Goal: Obtain resource: Download file/media

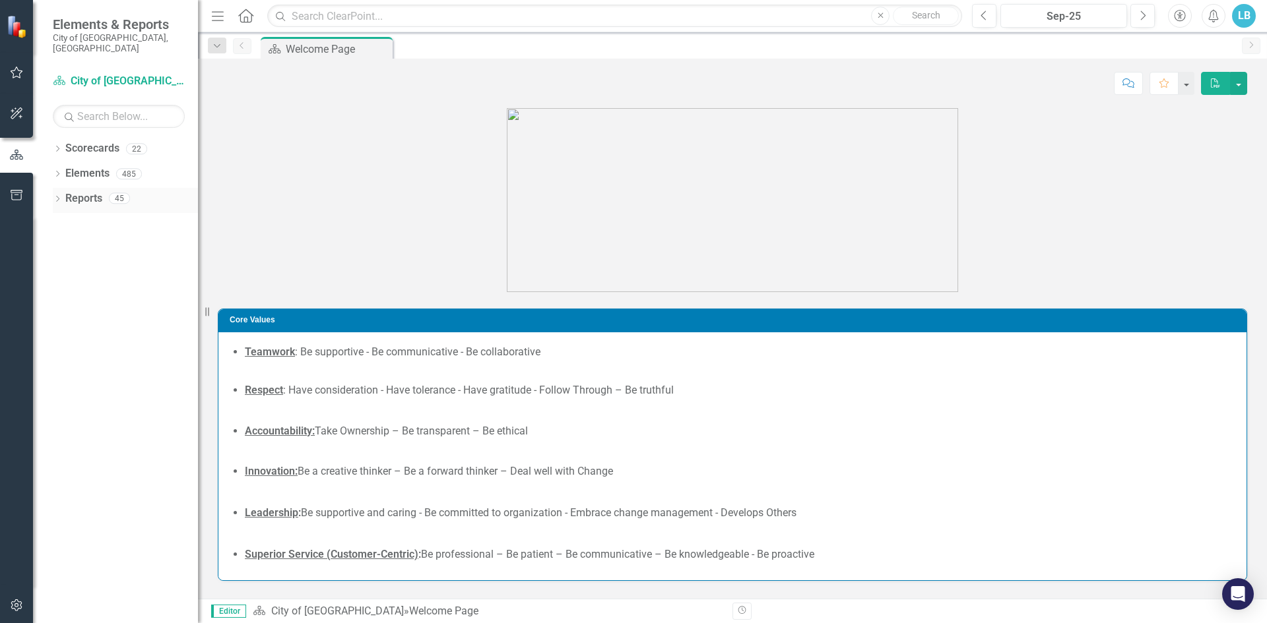
click at [53, 197] on icon "Dropdown" at bounding box center [57, 200] width 9 height 7
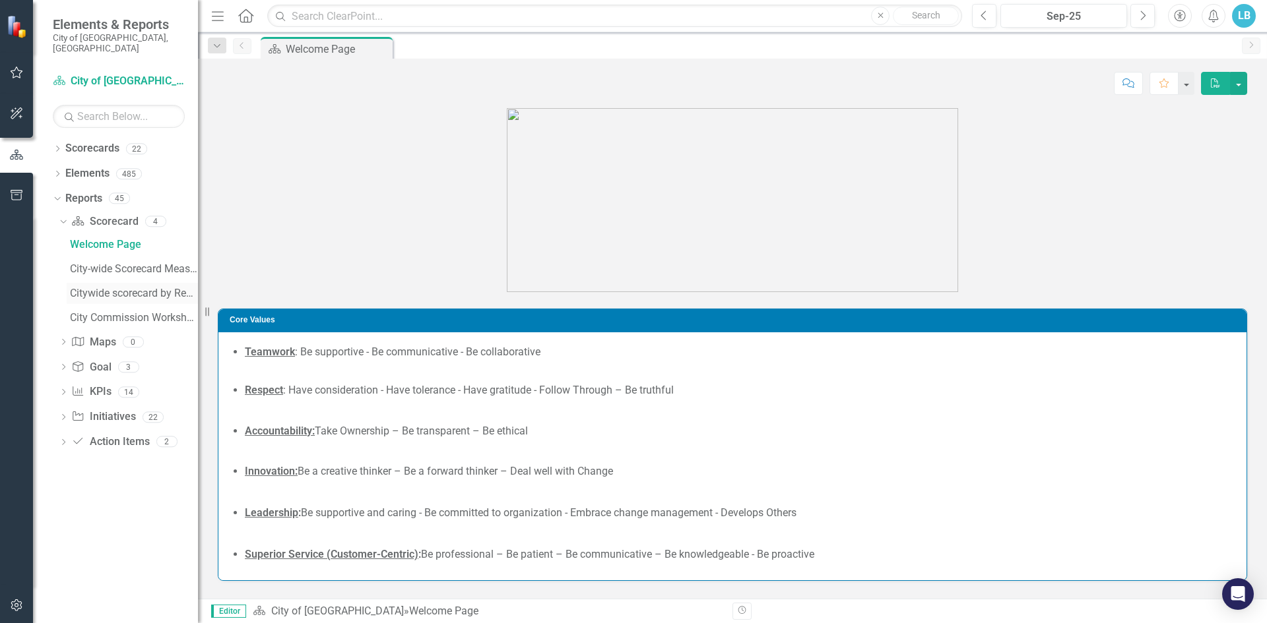
click at [100, 288] on div "Citywide scorecard by Reporting Frequency" at bounding box center [134, 294] width 128 height 12
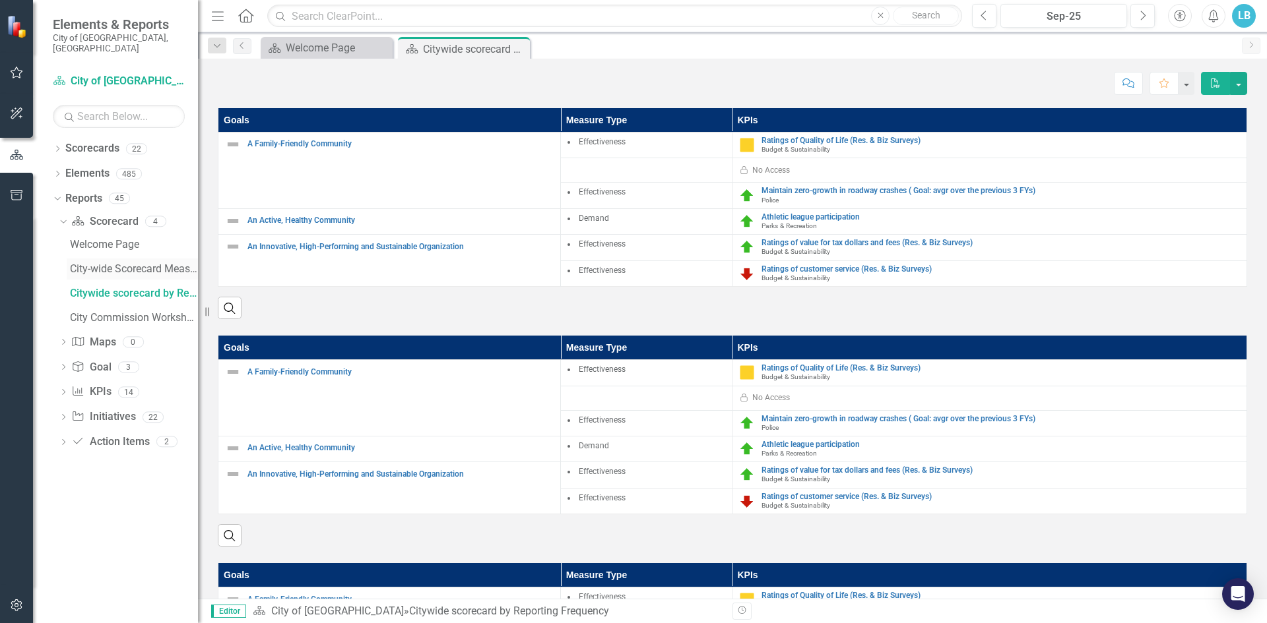
click at [127, 263] on div "City-wide Scorecard Measures" at bounding box center [134, 269] width 128 height 12
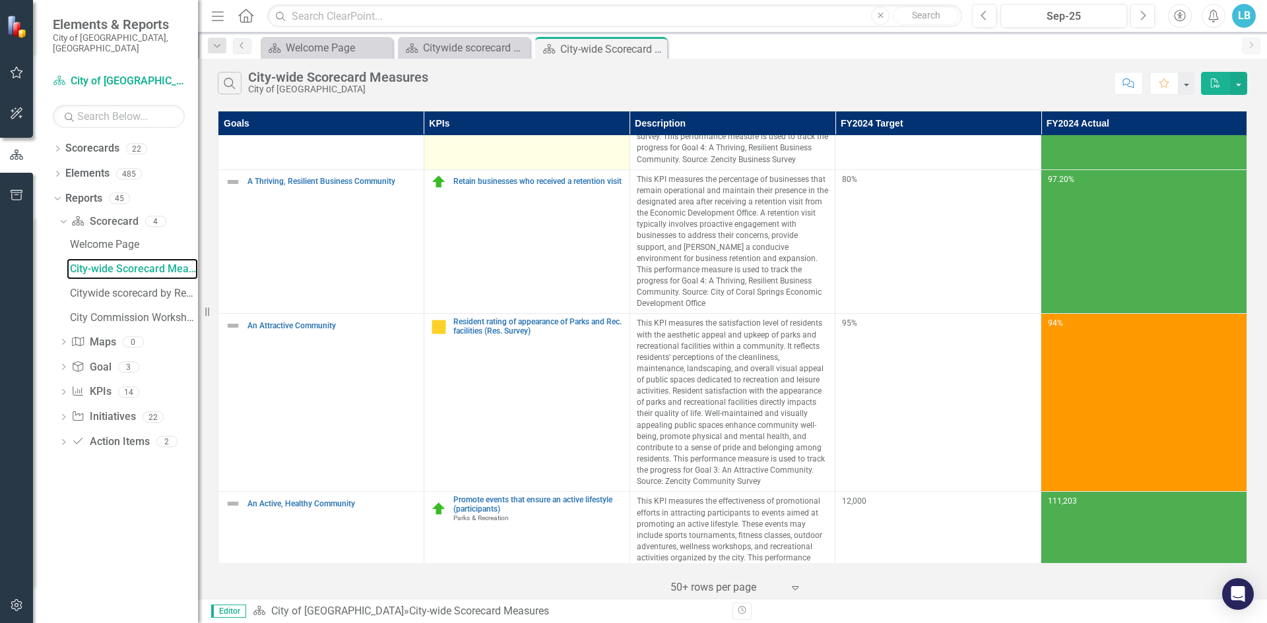
scroll to position [330, 0]
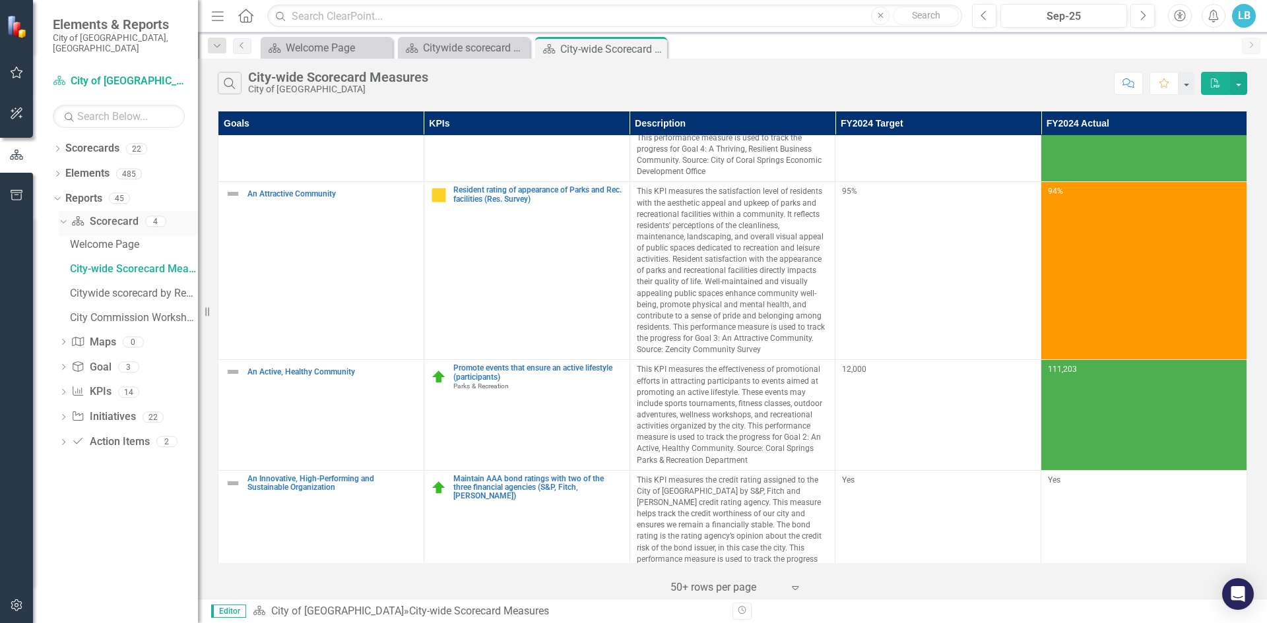
click at [118, 214] on link "Scorecard Scorecard" at bounding box center [104, 221] width 67 height 15
click at [63, 216] on icon "Dropdown" at bounding box center [61, 220] width 7 height 9
click at [63, 220] on icon "Dropdown" at bounding box center [63, 223] width 9 height 7
click at [104, 312] on div "City Commission Workshop Agenda" at bounding box center [134, 318] width 128 height 12
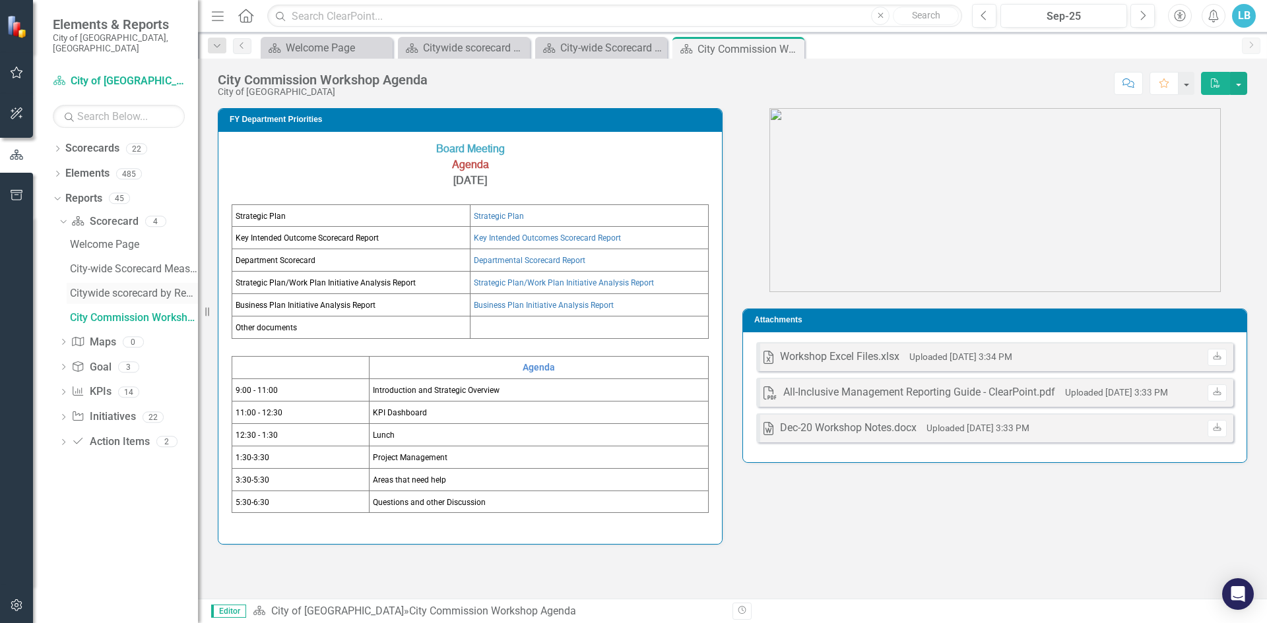
click at [125, 288] on div "Citywide scorecard by Reporting Frequency" at bounding box center [134, 294] width 128 height 12
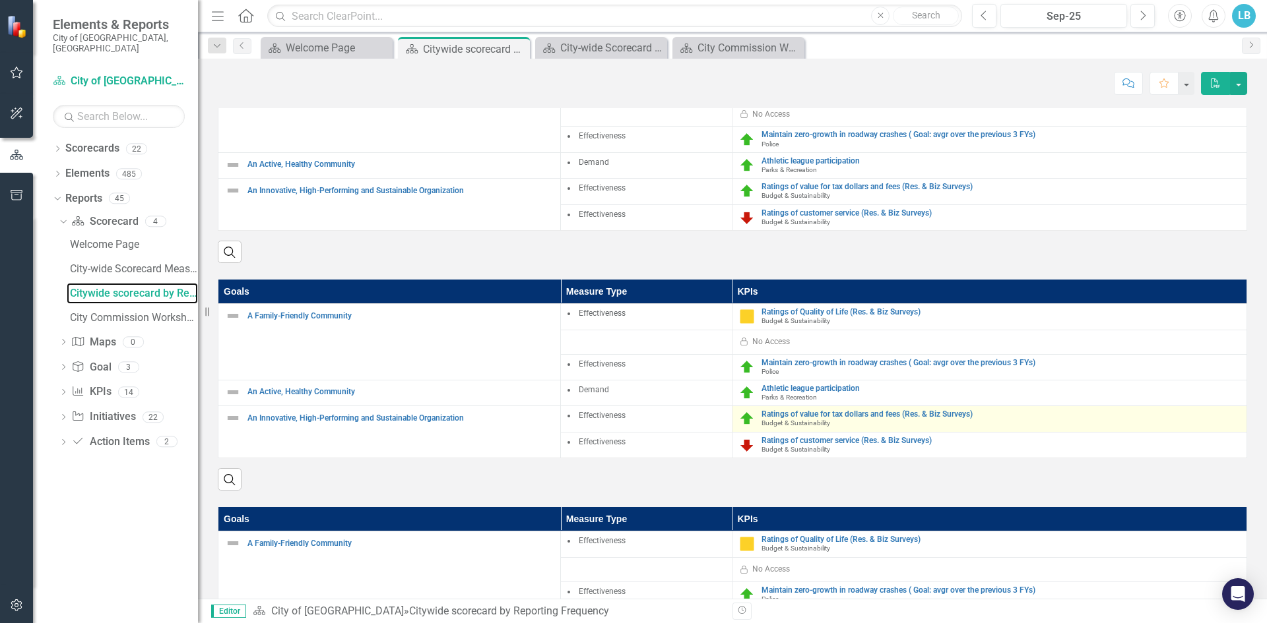
scroll to position [189, 0]
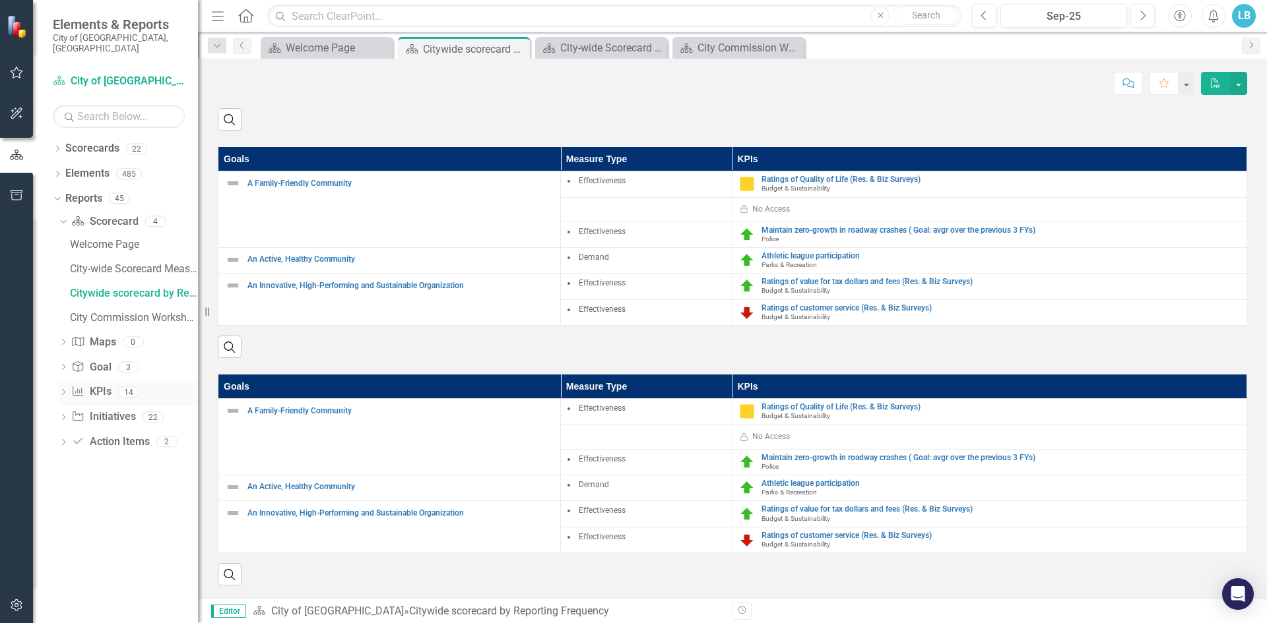
click at [63, 390] on icon "Dropdown" at bounding box center [63, 393] width 9 height 7
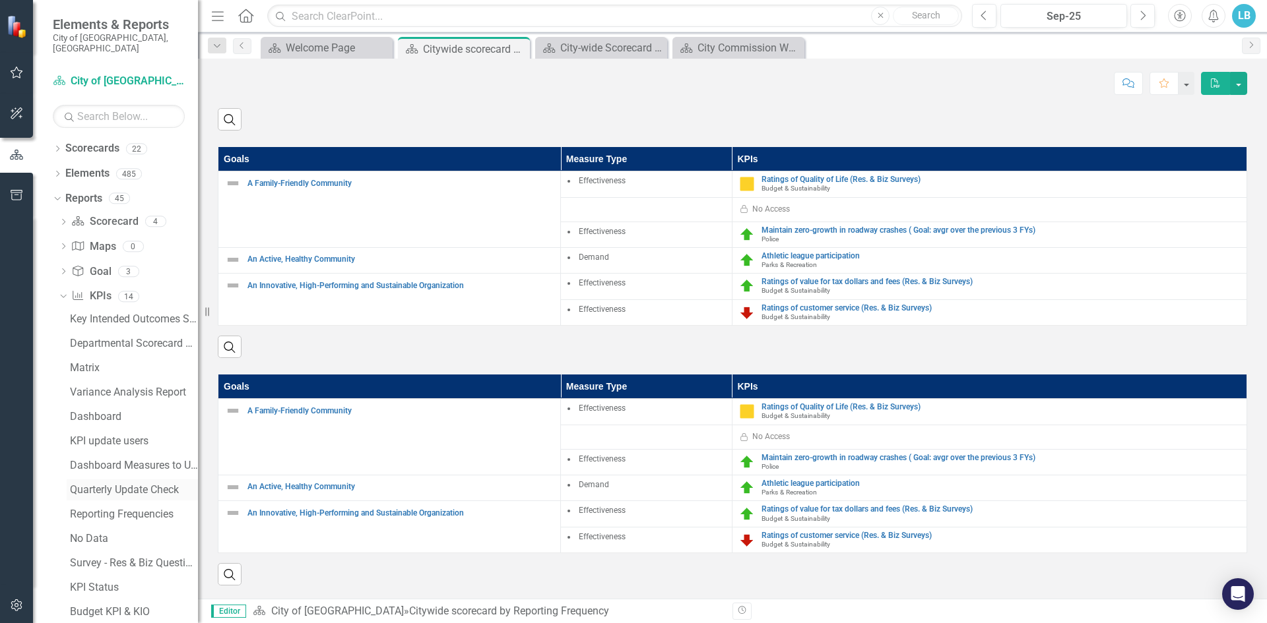
click at [108, 484] on div "Quarterly Update Check" at bounding box center [134, 490] width 128 height 12
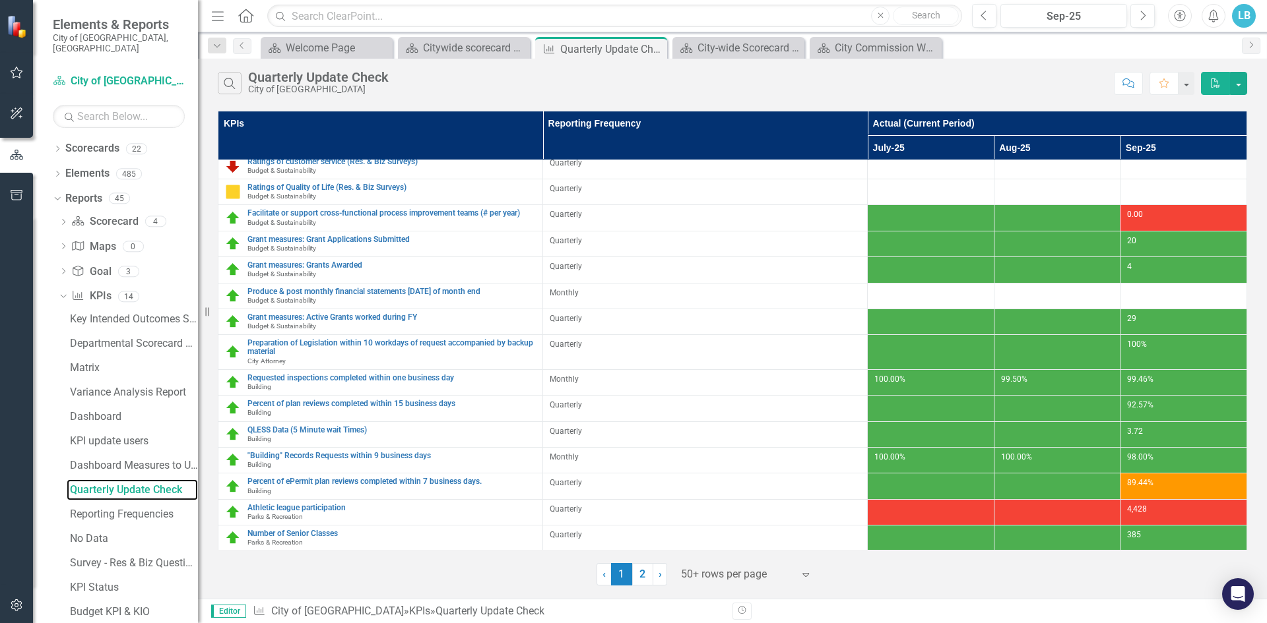
scroll to position [930, 0]
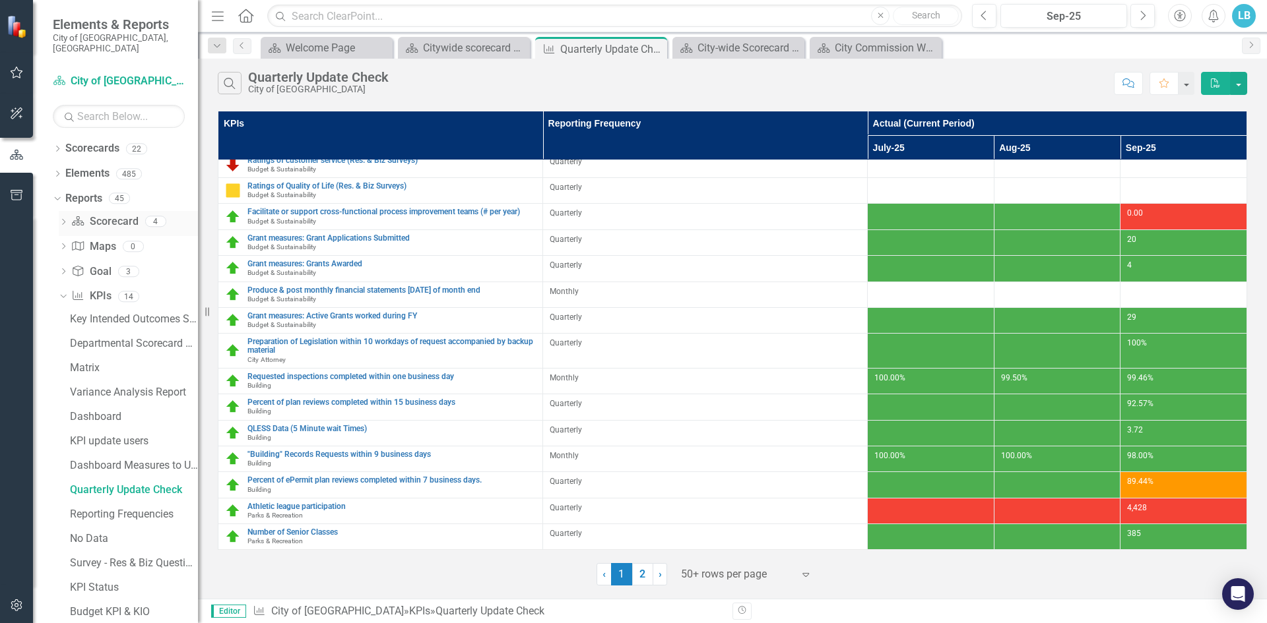
click at [67, 220] on icon "Dropdown" at bounding box center [63, 223] width 9 height 7
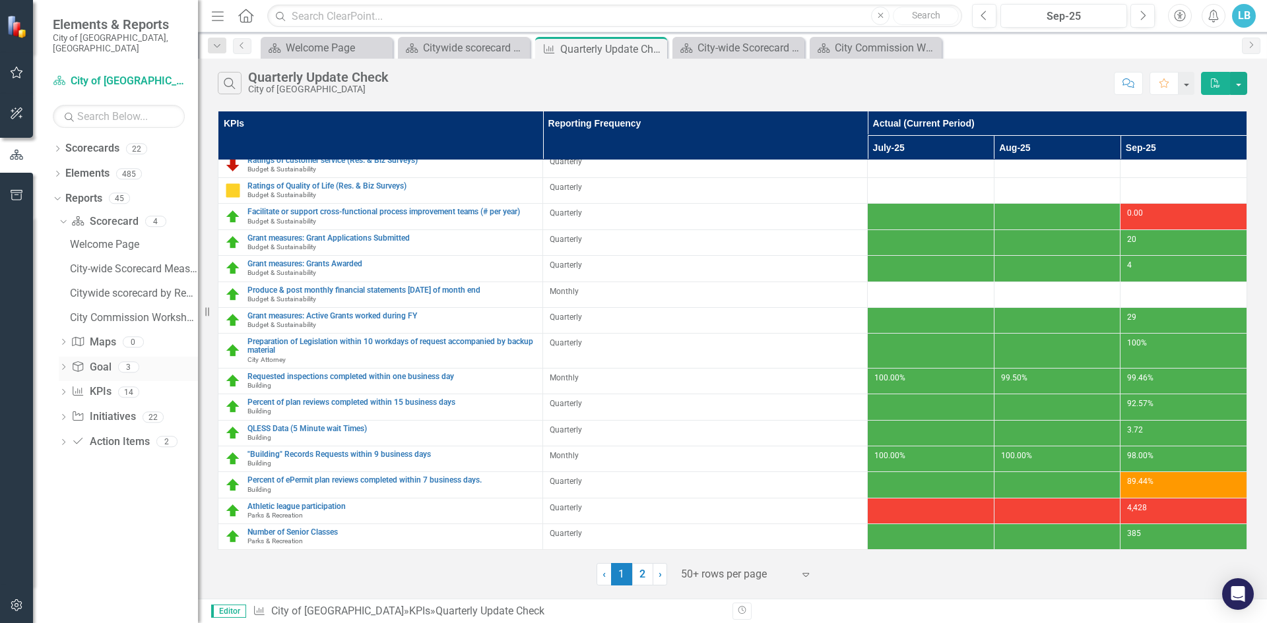
click at [64, 365] on icon "Dropdown" at bounding box center [63, 368] width 9 height 7
click at [64, 366] on icon "Dropdown" at bounding box center [63, 369] width 9 height 7
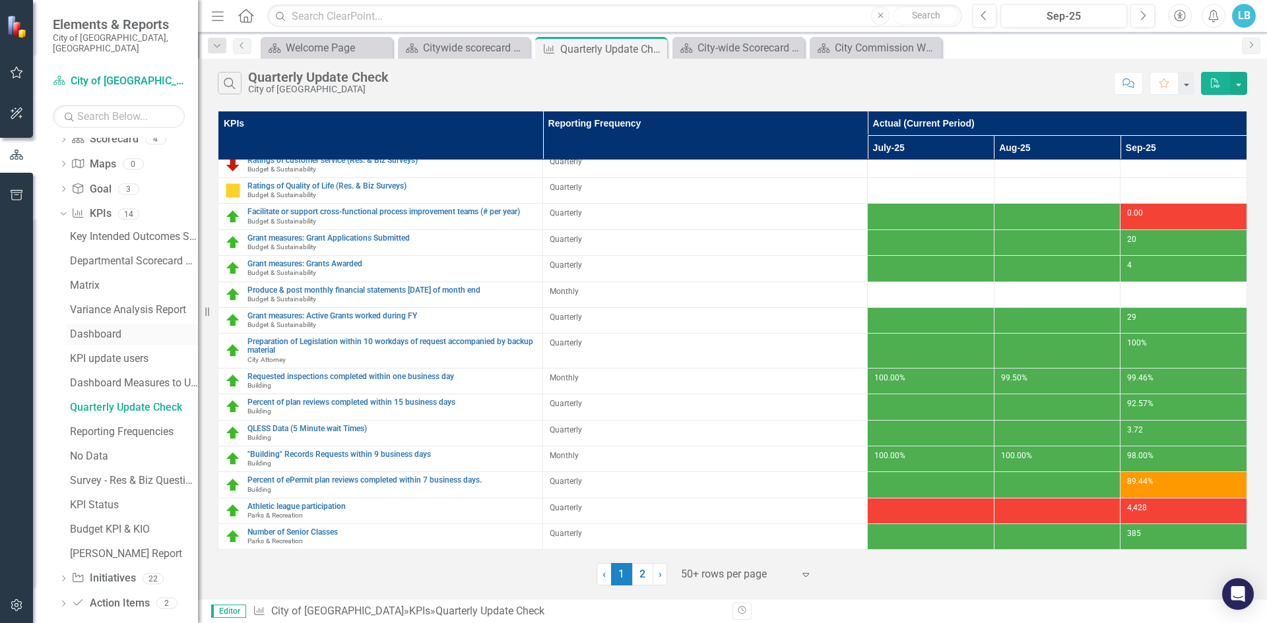
scroll to position [86, 0]
click at [65, 573] on icon "Dropdown" at bounding box center [63, 576] width 9 height 7
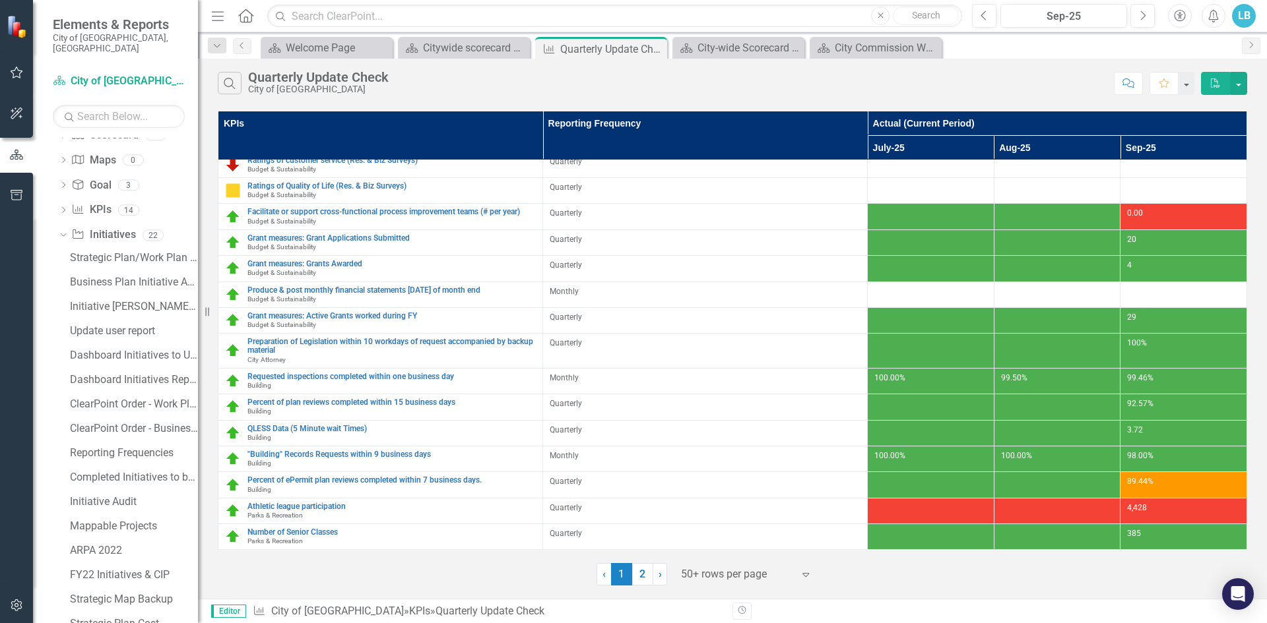
drag, startPoint x: 65, startPoint y: 566, endPoint x: 48, endPoint y: 511, distance: 57.8
click at [48, 511] on div "Dropdown Scorecards 22 Dropdown City of [GEOGRAPHIC_DATA] Budget & Sustainabili…" at bounding box center [115, 381] width 165 height 486
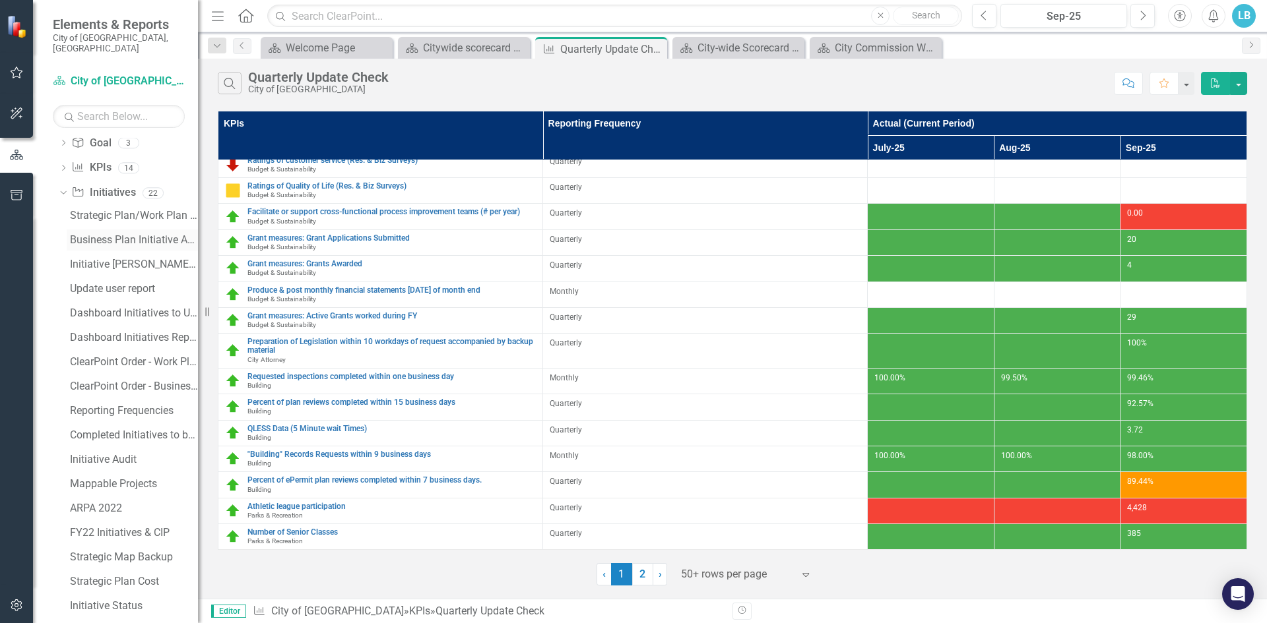
scroll to position [152, 0]
click at [65, 141] on icon at bounding box center [63, 144] width 3 height 6
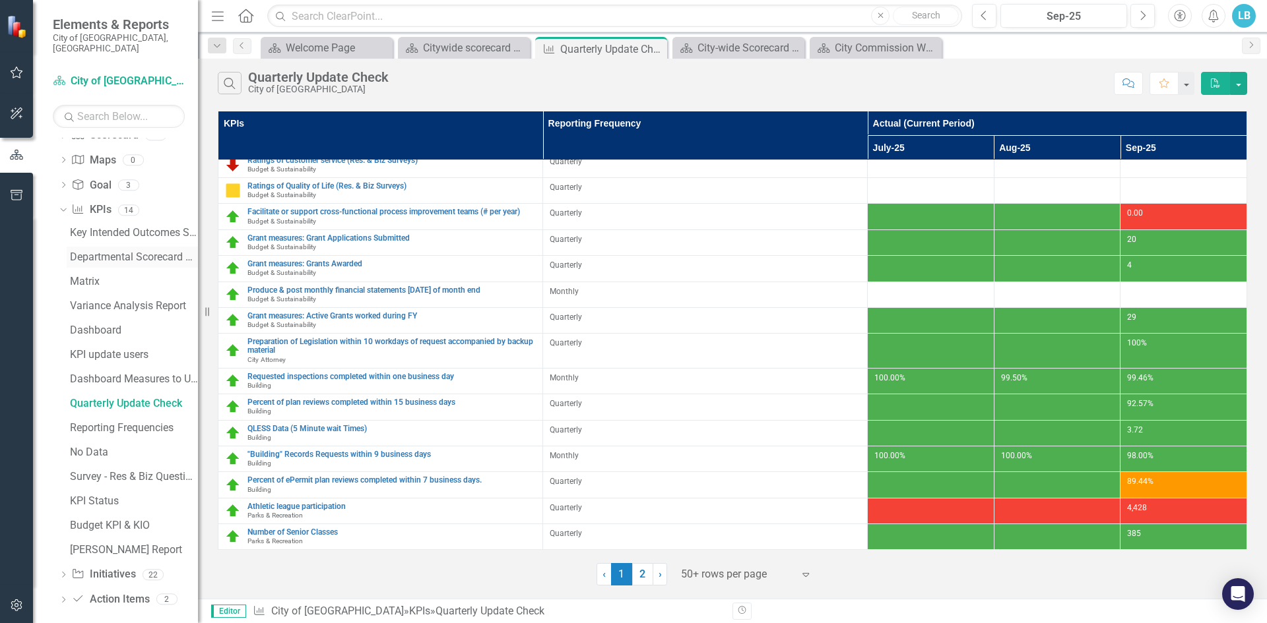
click at [143, 251] on div "Departmental Scorecard Report" at bounding box center [134, 257] width 128 height 12
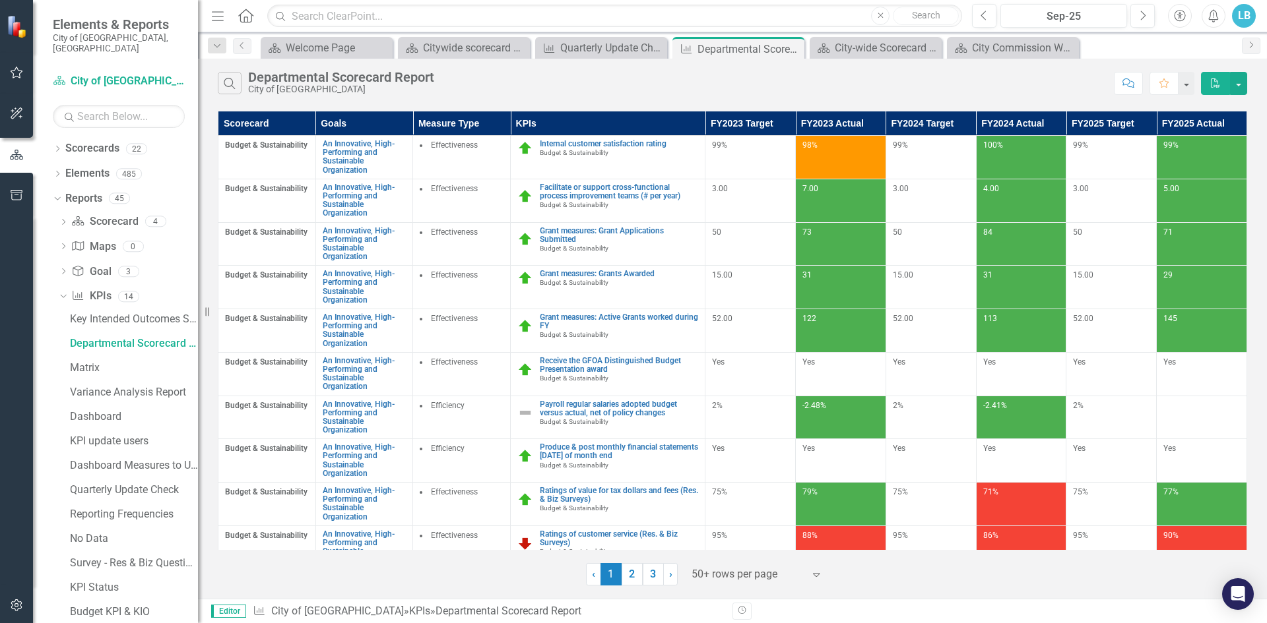
click at [1223, 89] on button "PDF" at bounding box center [1215, 83] width 29 height 23
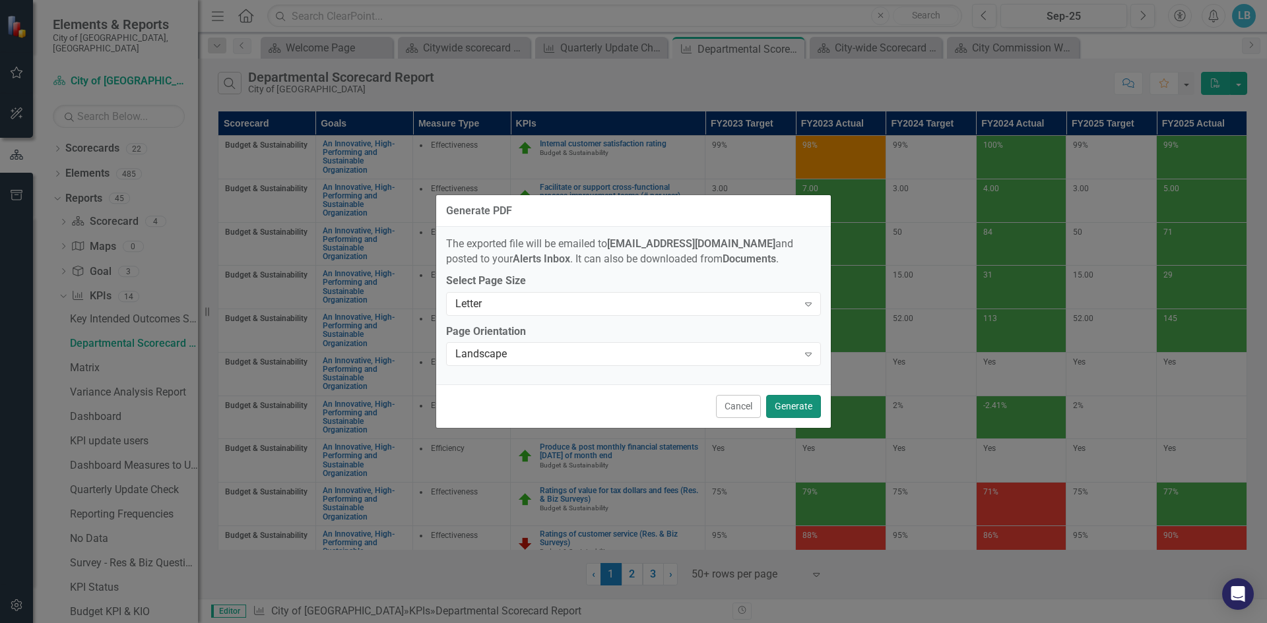
click at [803, 408] on button "Generate" at bounding box center [793, 406] width 55 height 23
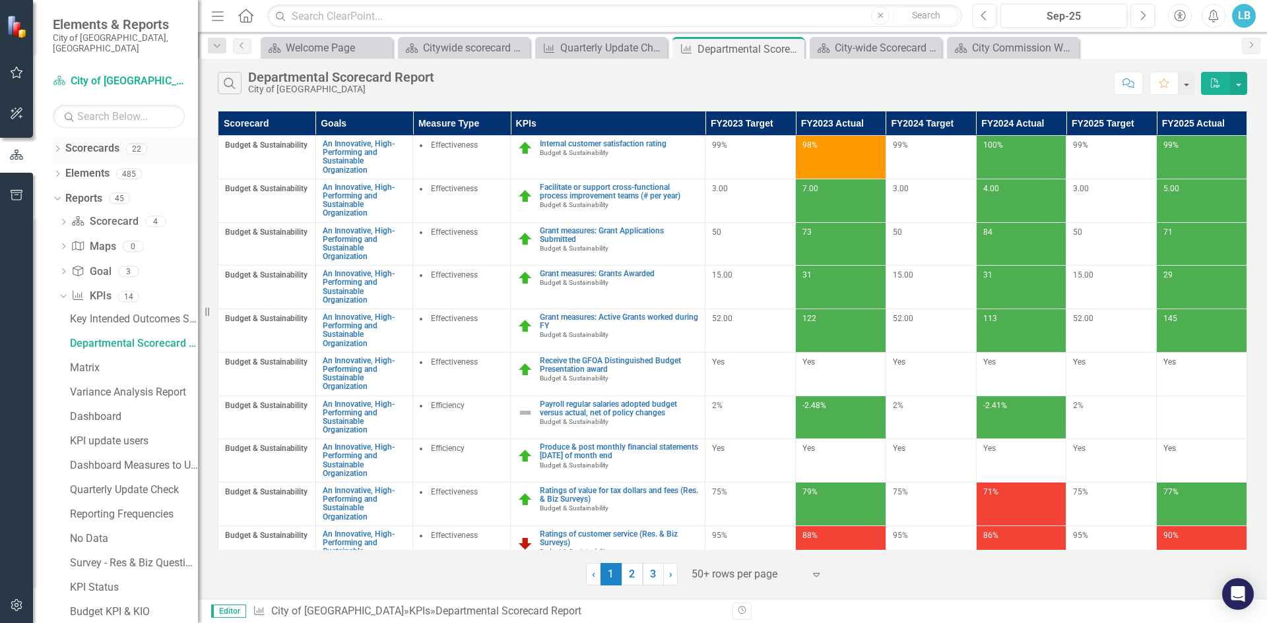
click at [57, 146] on icon "Dropdown" at bounding box center [57, 149] width 9 height 7
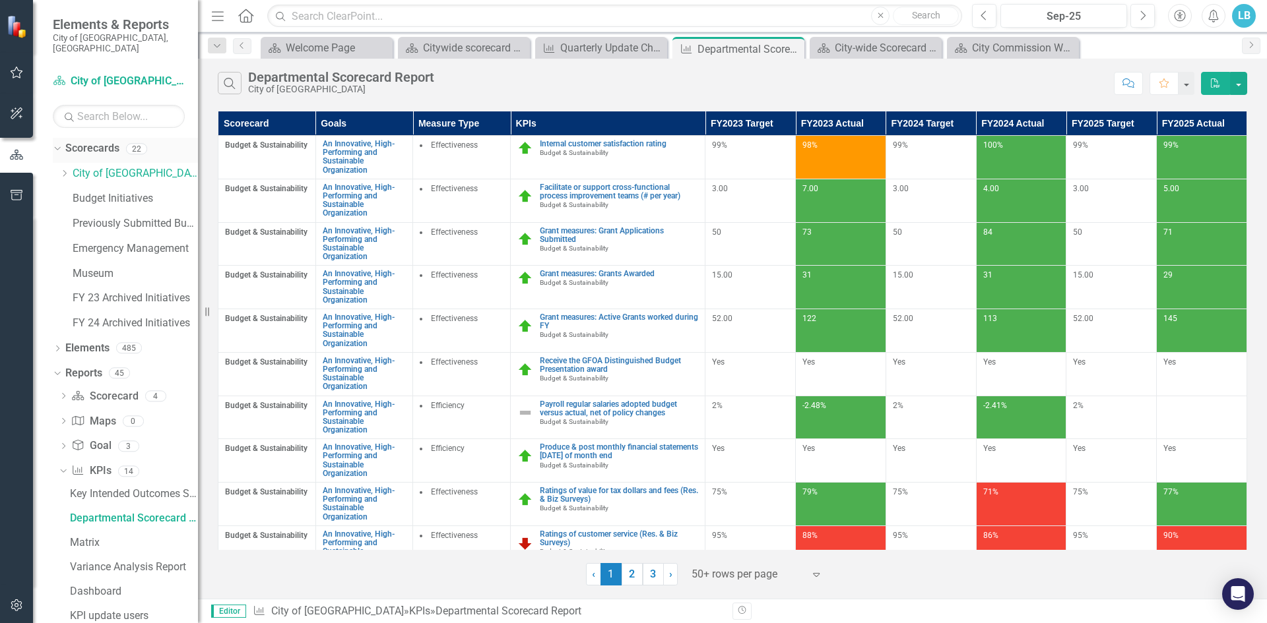
click at [58, 144] on icon "Dropdown" at bounding box center [55, 148] width 7 height 9
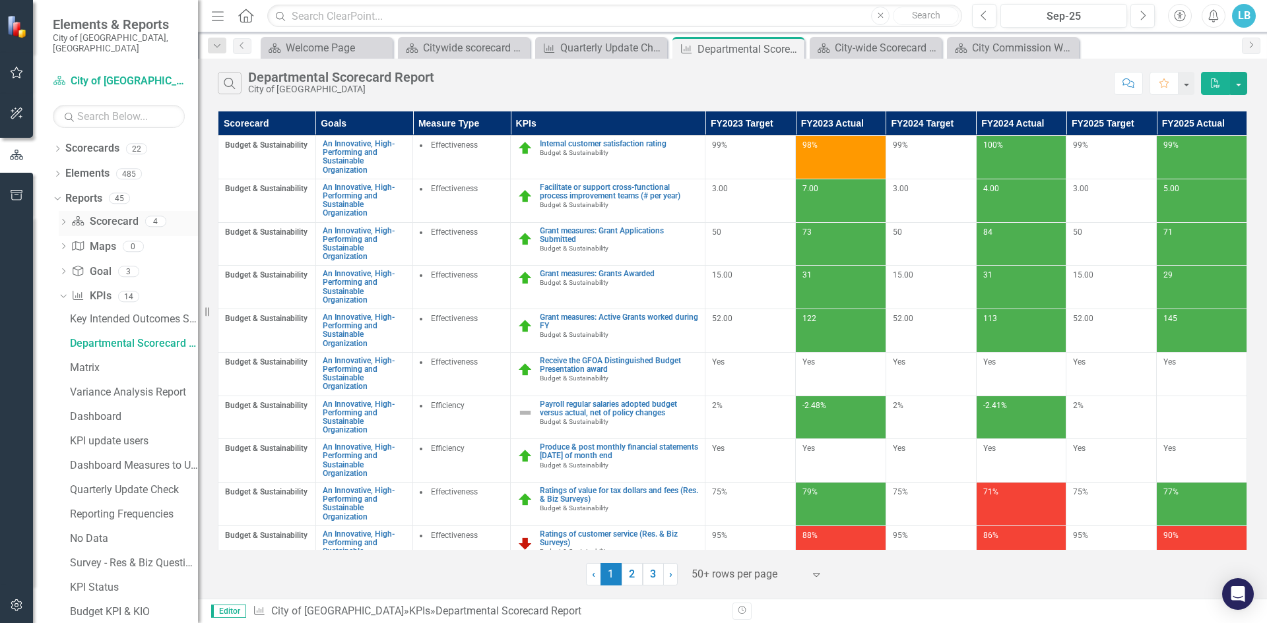
click at [62, 220] on icon "Dropdown" at bounding box center [63, 223] width 9 height 7
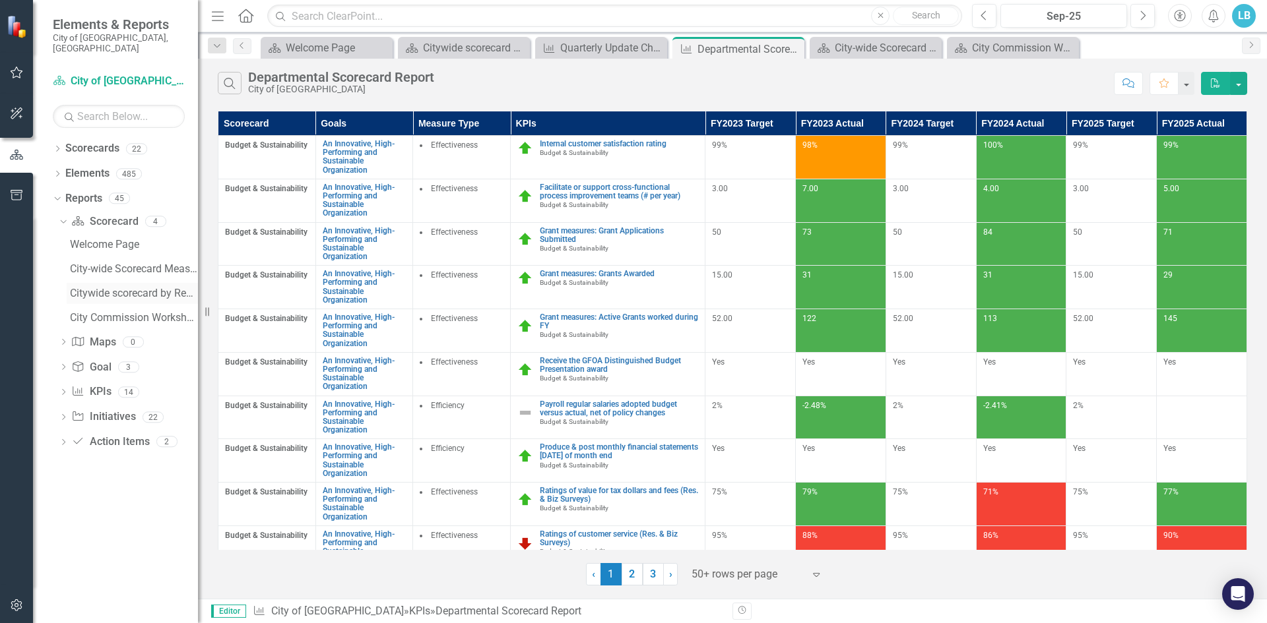
click at [107, 288] on div "Citywide scorecard by Reporting Frequency" at bounding box center [134, 294] width 128 height 12
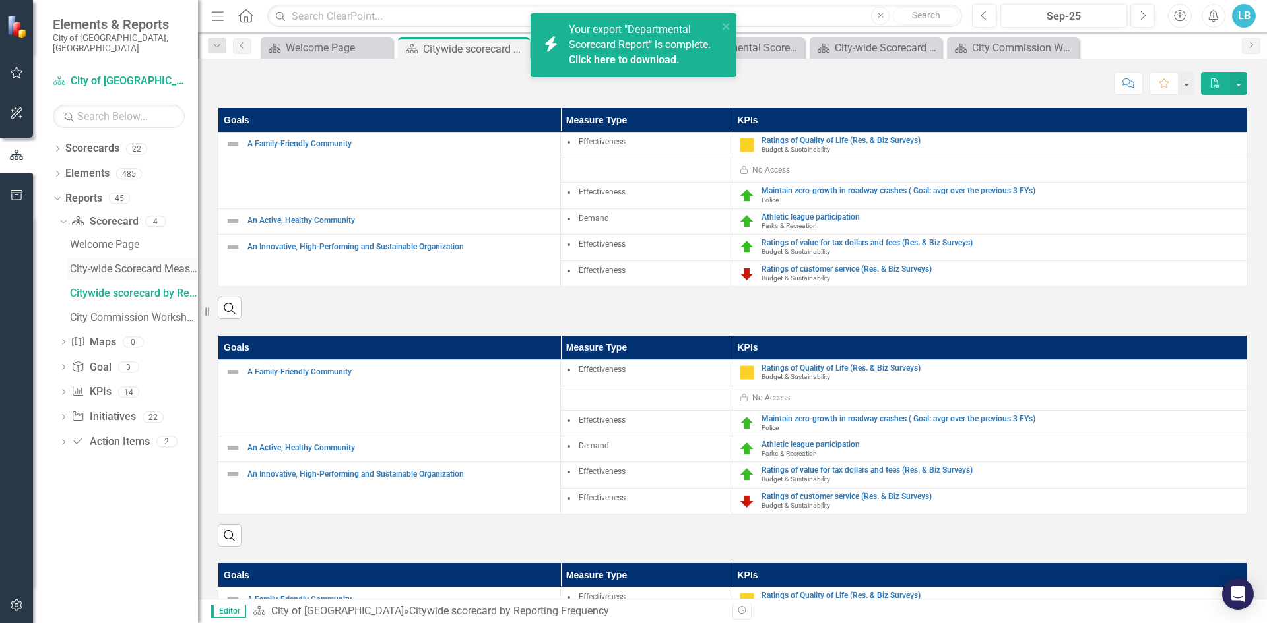
click at [116, 263] on div "City-wide Scorecard Measures" at bounding box center [134, 269] width 128 height 12
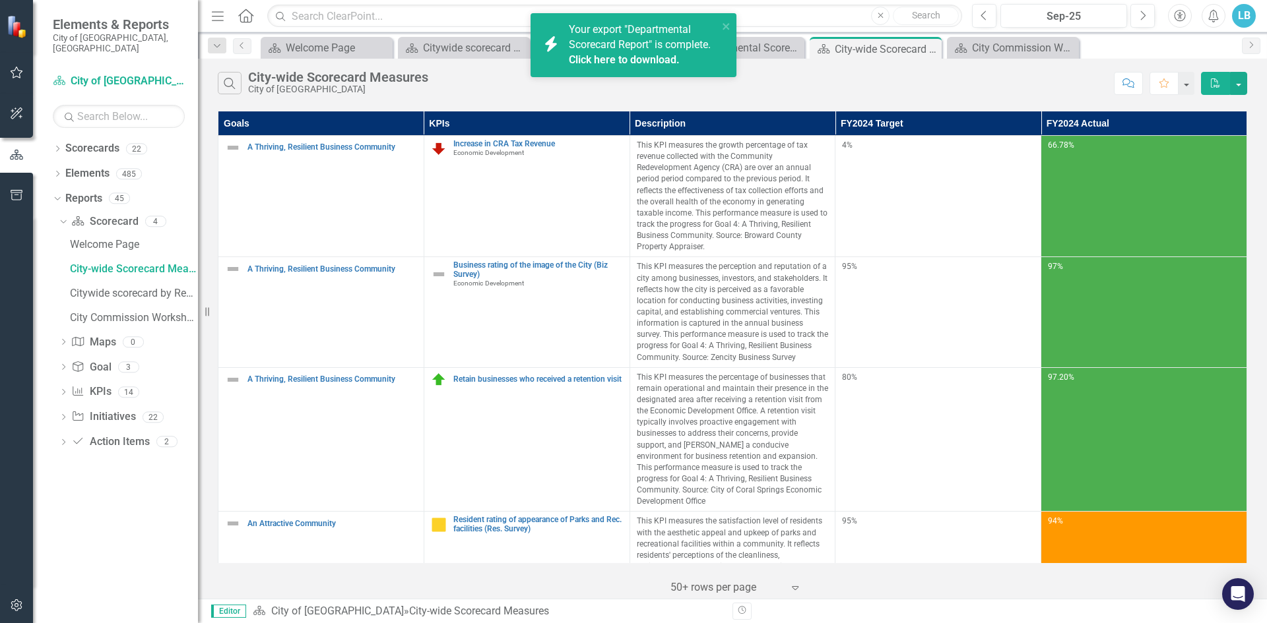
click at [629, 43] on span "Your export "Departmental Scorecard Report" is complete. Click here to download." at bounding box center [642, 45] width 146 height 45
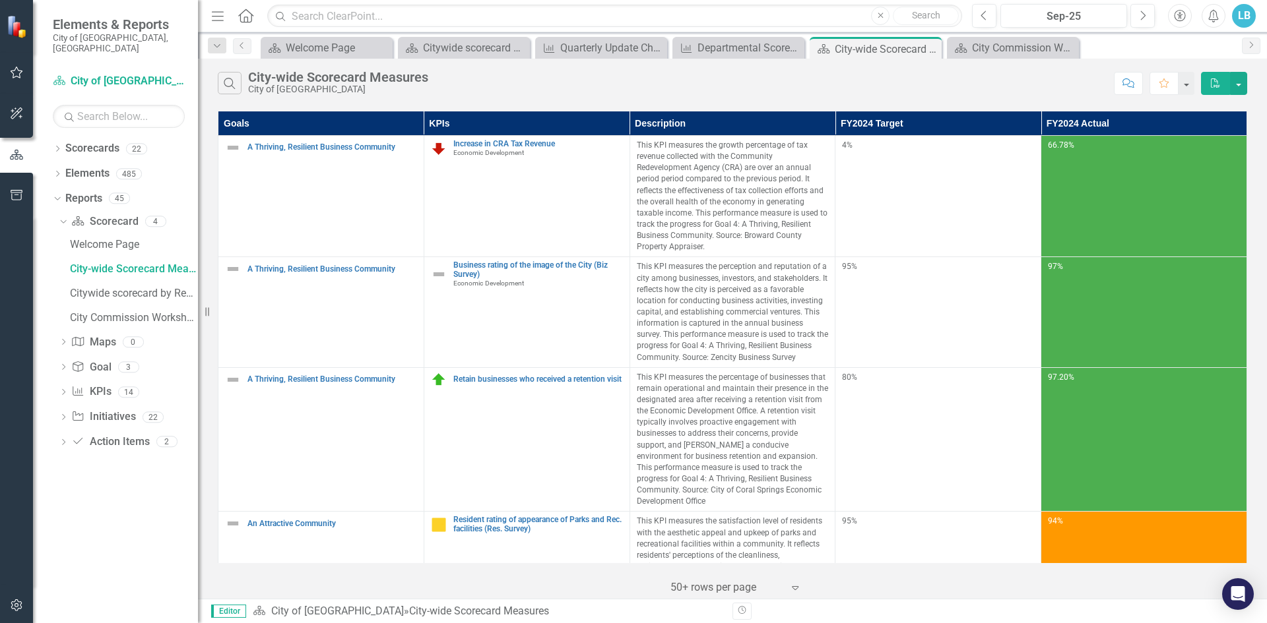
drag, startPoint x: 1224, startPoint y: 0, endPoint x: 984, endPoint y: 72, distance: 251.3
click at [984, 72] on div "Search City-wide Scorecard Measures City of [GEOGRAPHIC_DATA]" at bounding box center [662, 83] width 889 height 22
click at [1062, 51] on icon "Close" at bounding box center [1066, 48] width 13 height 11
drag, startPoint x: 934, startPoint y: 48, endPoint x: 822, endPoint y: 46, distance: 112.2
click at [0, 0] on icon "Close" at bounding box center [0, 0] width 0 height 0
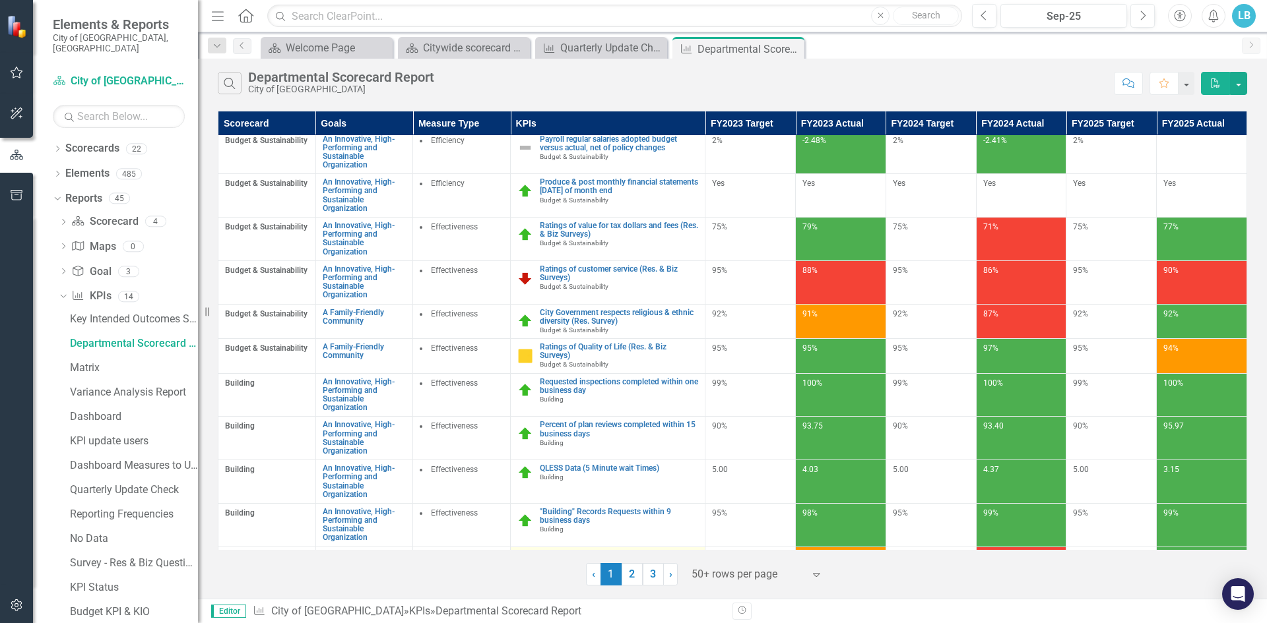
scroll to position [330, 0]
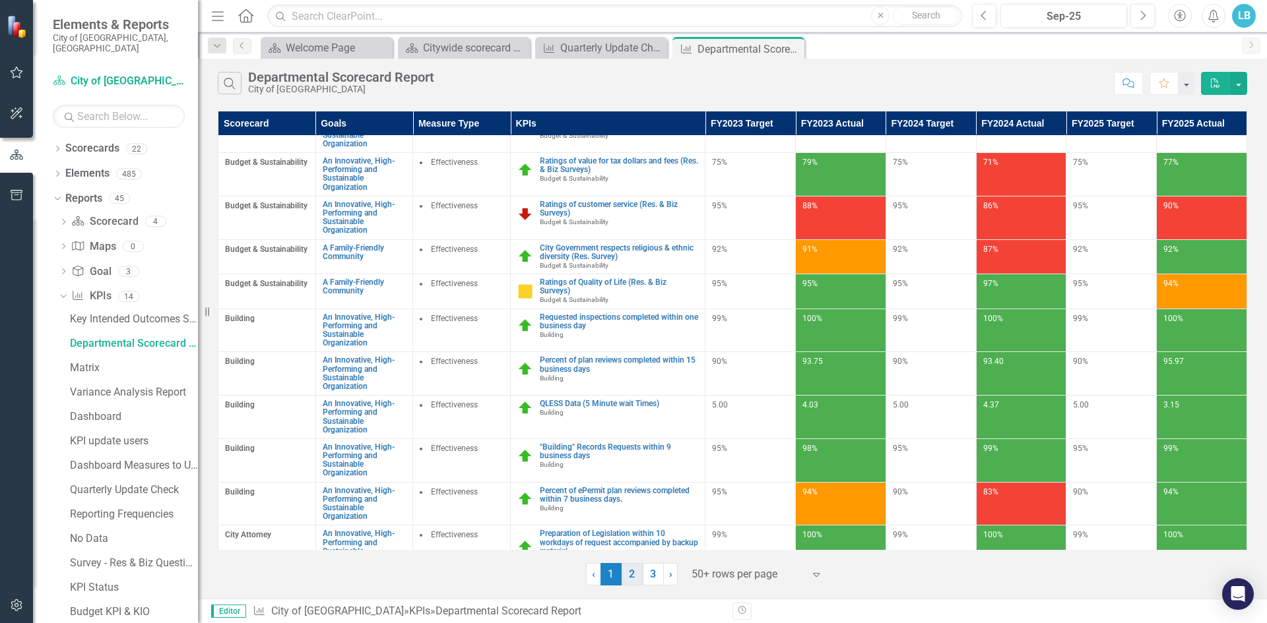
click at [637, 575] on link "2" at bounding box center [631, 574] width 21 height 22
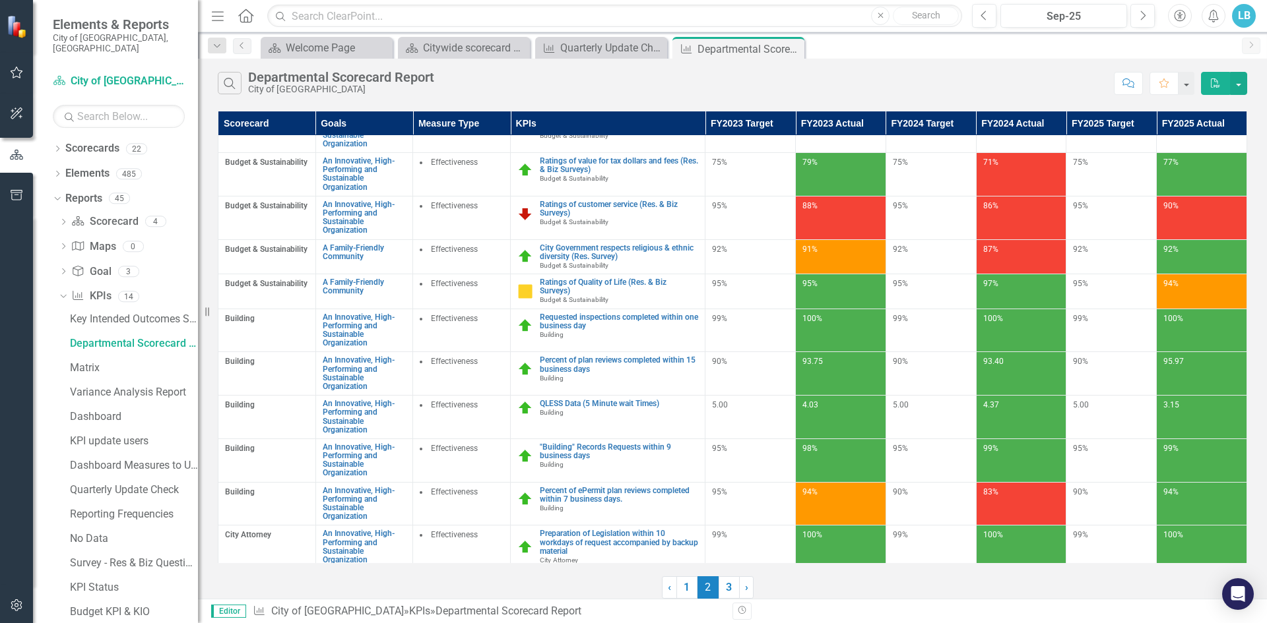
scroll to position [0, 0]
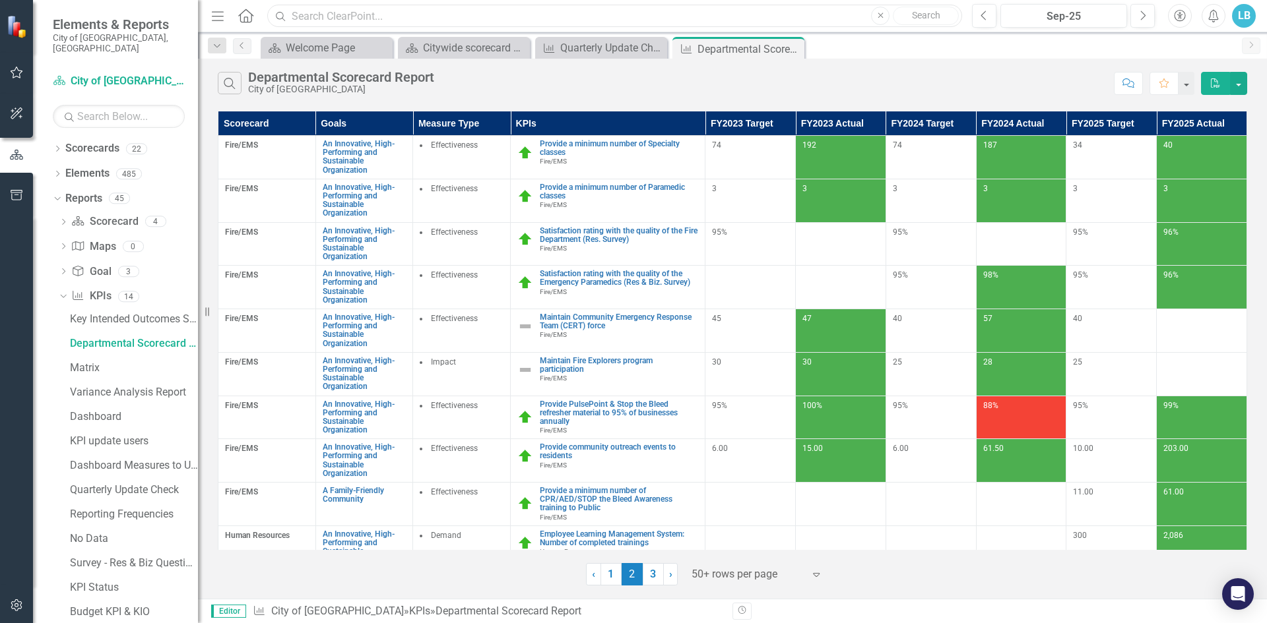
click at [379, 23] on input "text" at bounding box center [614, 16] width 695 height 23
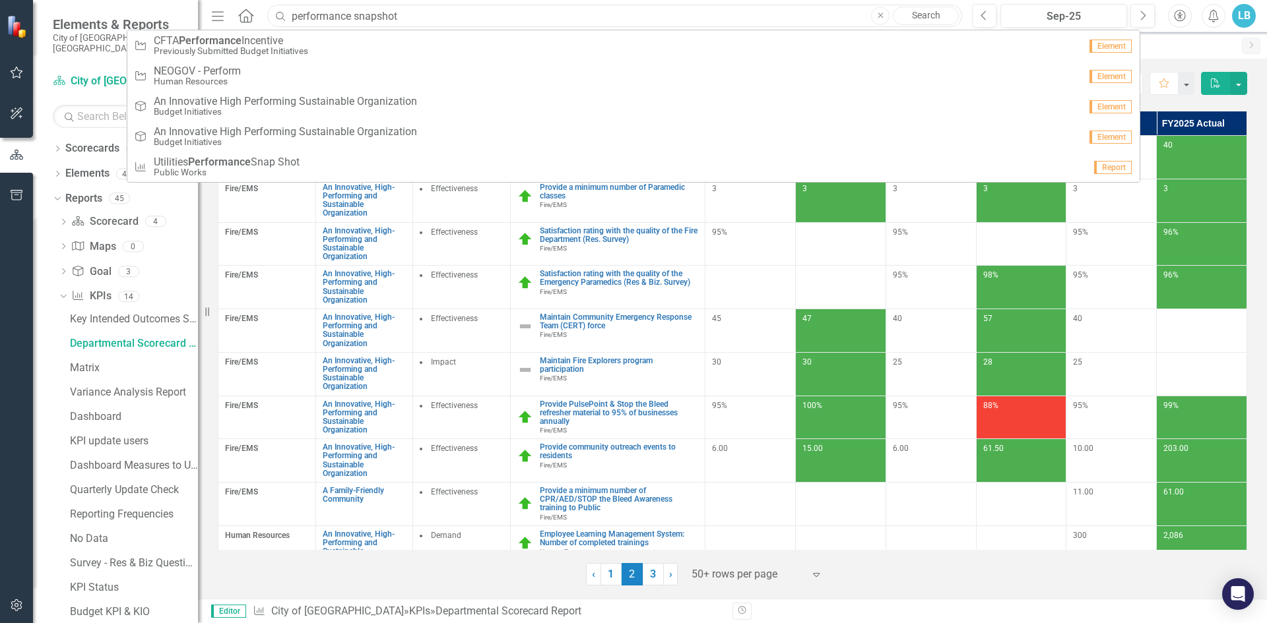
click at [289, 13] on input "performance snapshot" at bounding box center [614, 16] width 695 height 23
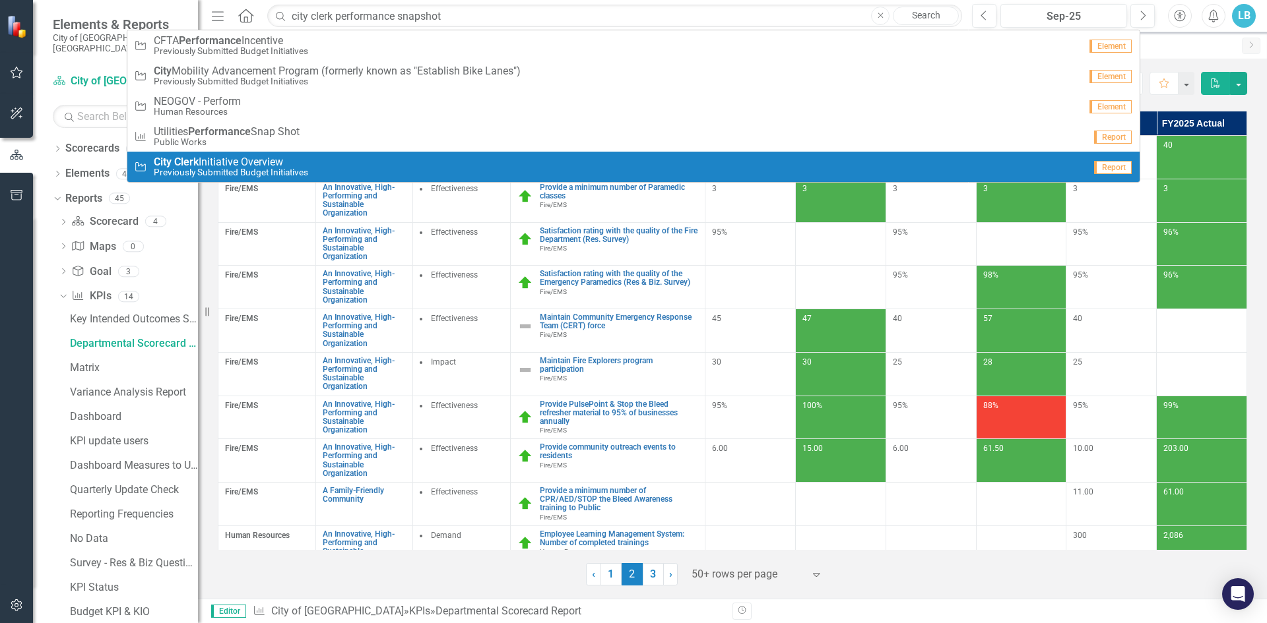
click at [253, 160] on span "City Clerk Initiative Overview" at bounding box center [231, 162] width 154 height 12
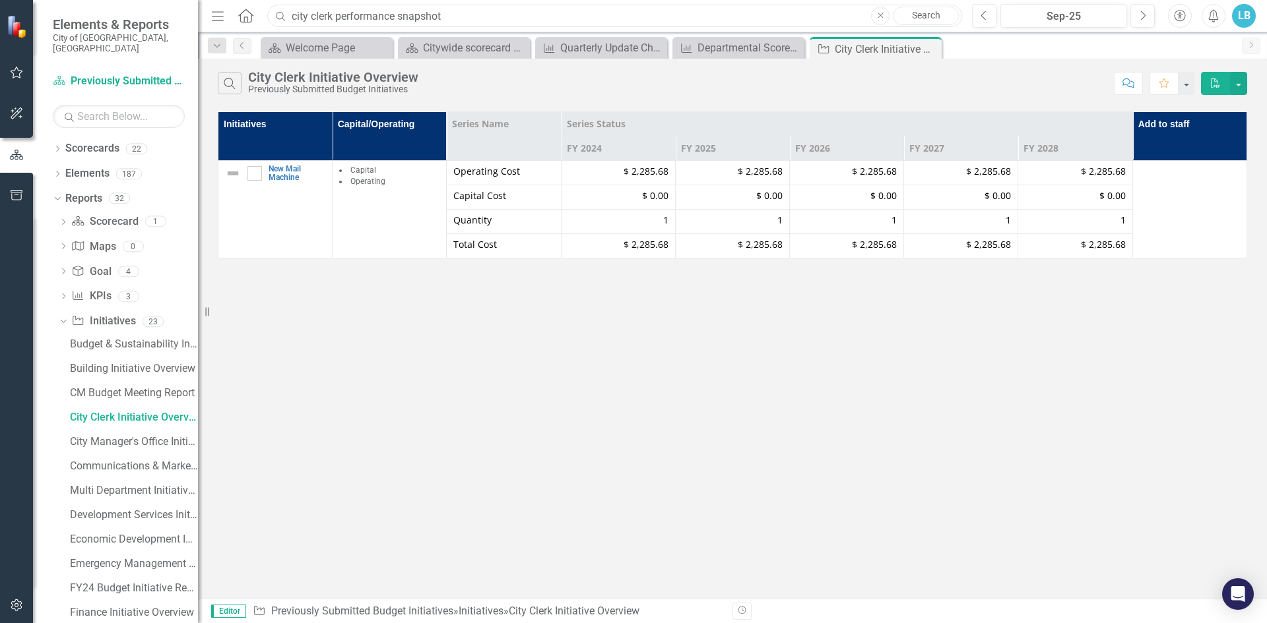
drag, startPoint x: 455, startPoint y: 15, endPoint x: 397, endPoint y: 16, distance: 57.4
click at [397, 16] on input "city clerk performance snapshot" at bounding box center [614, 16] width 695 height 23
click at [454, 18] on input "city clerk performance snapshot" at bounding box center [614, 16] width 695 height 23
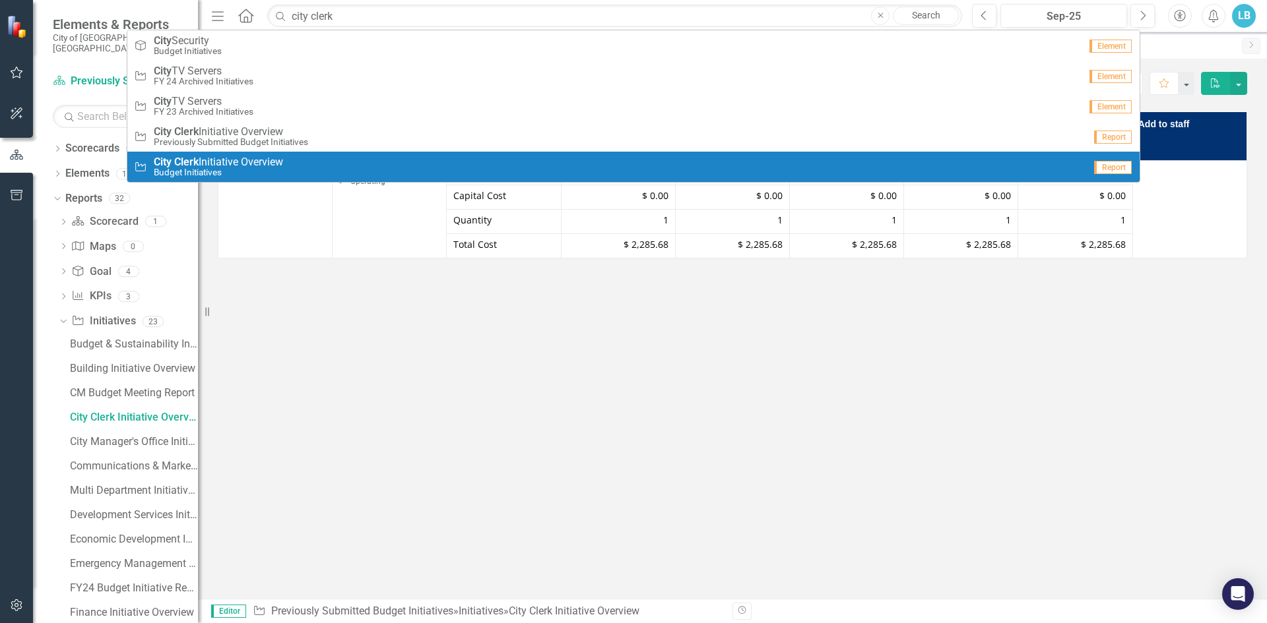
click at [221, 160] on span "City Clerk Initiative Overview" at bounding box center [218, 162] width 129 height 12
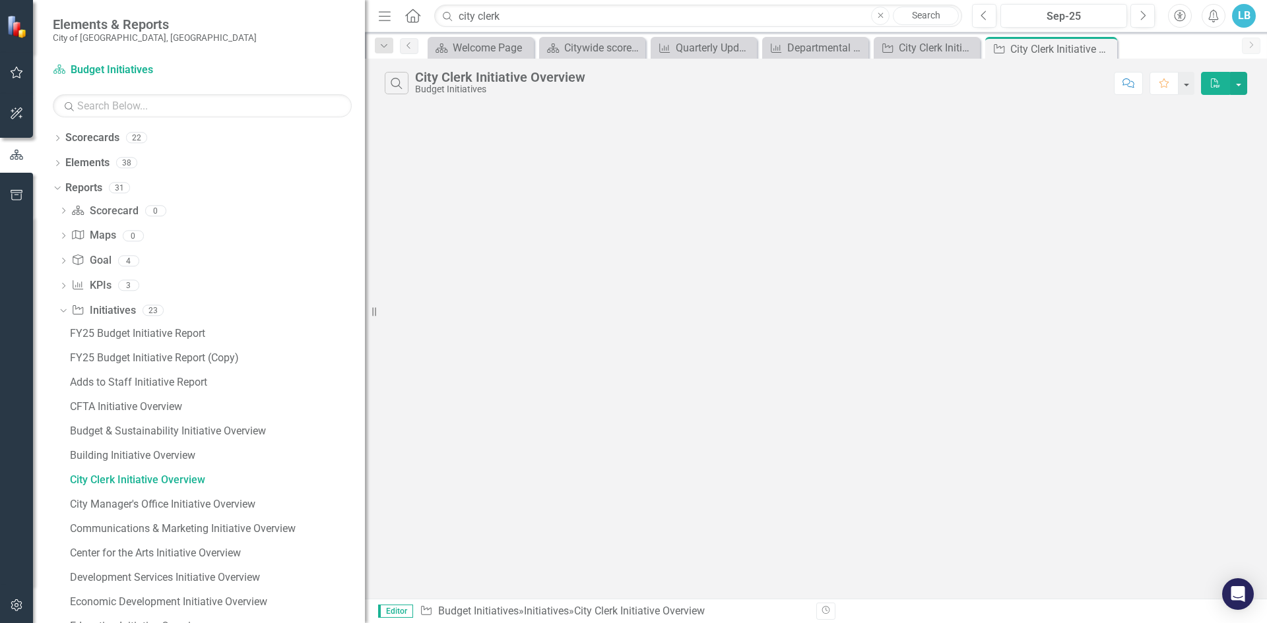
drag, startPoint x: 201, startPoint y: 205, endPoint x: 365, endPoint y: 234, distance: 166.9
click at [365, 234] on div "Resize" at bounding box center [370, 311] width 11 height 623
click at [164, 478] on div "City Clerk Initiative Overview" at bounding box center [217, 480] width 295 height 12
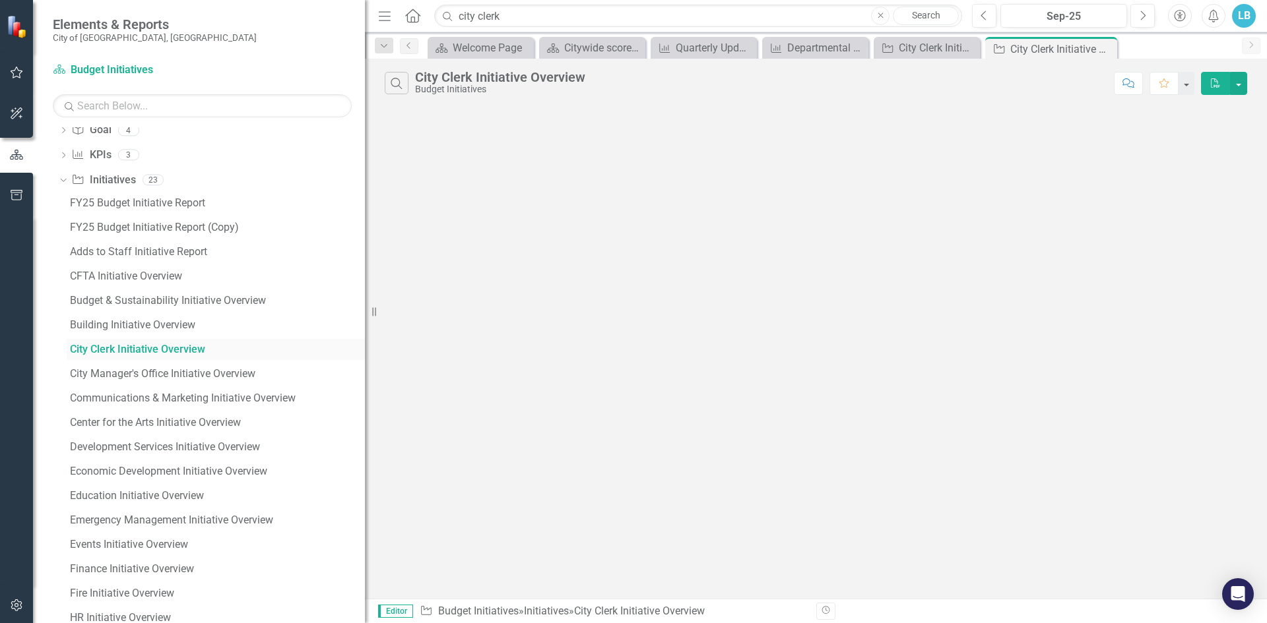
scroll to position [132, 0]
click at [135, 569] on div "Finance Initiative Overview" at bounding box center [217, 568] width 295 height 12
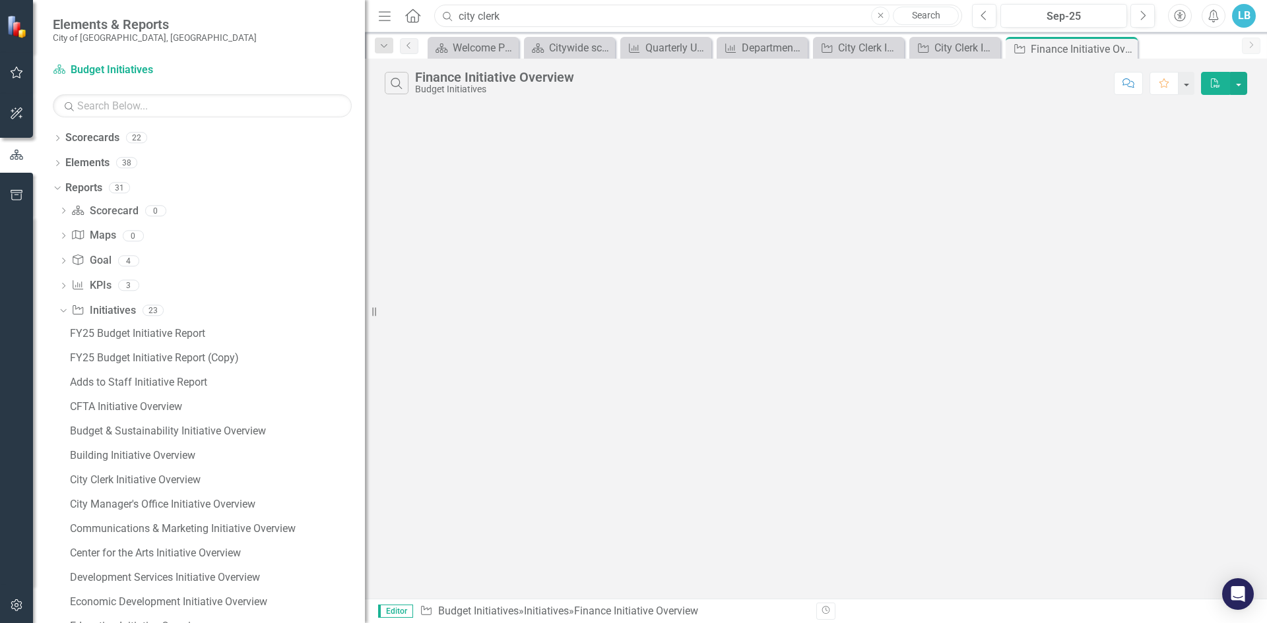
drag, startPoint x: 510, startPoint y: 15, endPoint x: 372, endPoint y: 7, distance: 138.1
click at [372, 7] on div "Elements & Reports City of [GEOGRAPHIC_DATA], [GEOGRAPHIC_DATA] Scorecard Budge…" at bounding box center [633, 311] width 1267 height 623
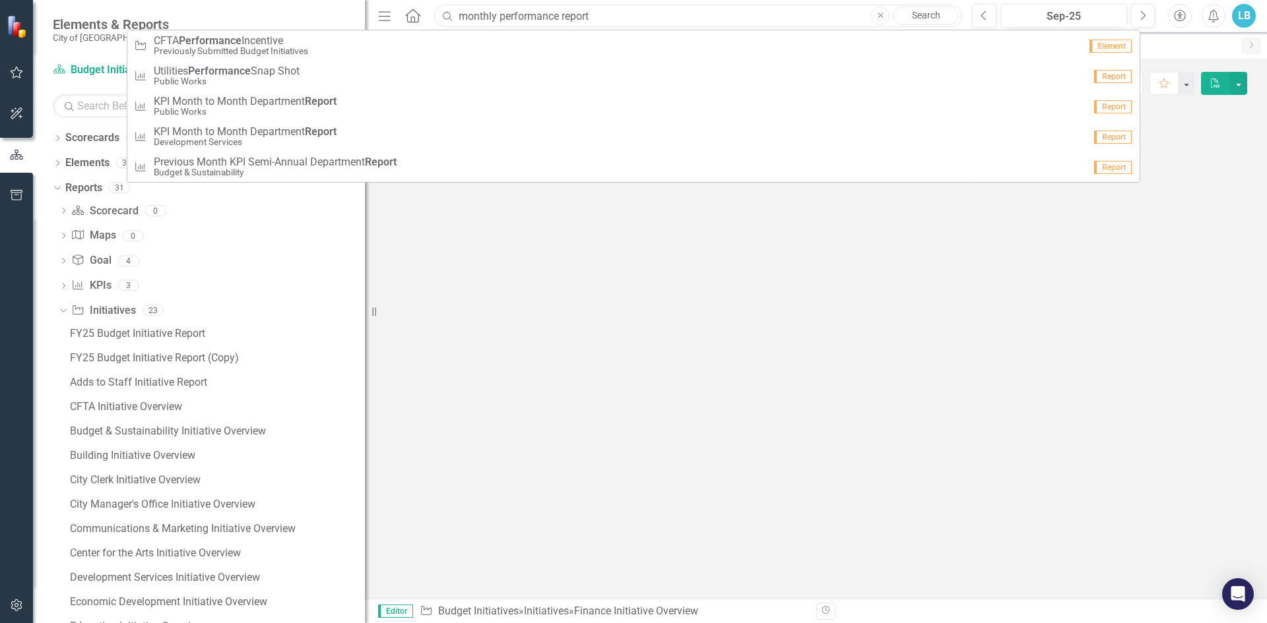
type input "monthly performance report"
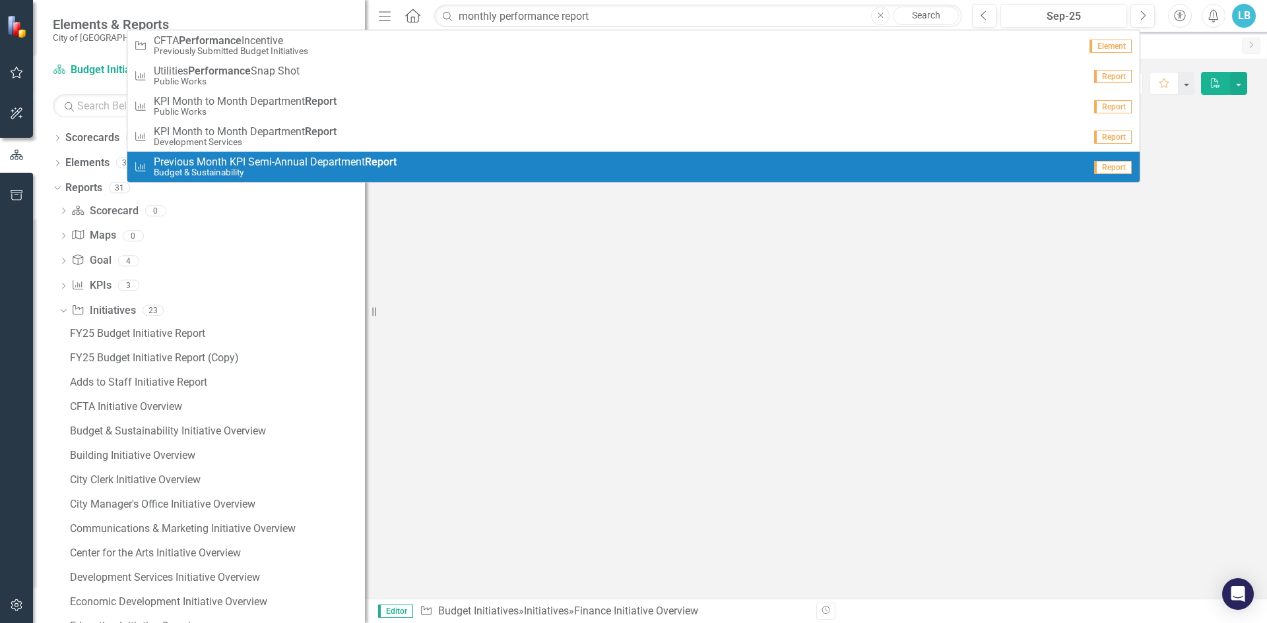
click at [249, 167] on span "Previous Month KPI Semi-Annual Department Report" at bounding box center [275, 162] width 243 height 12
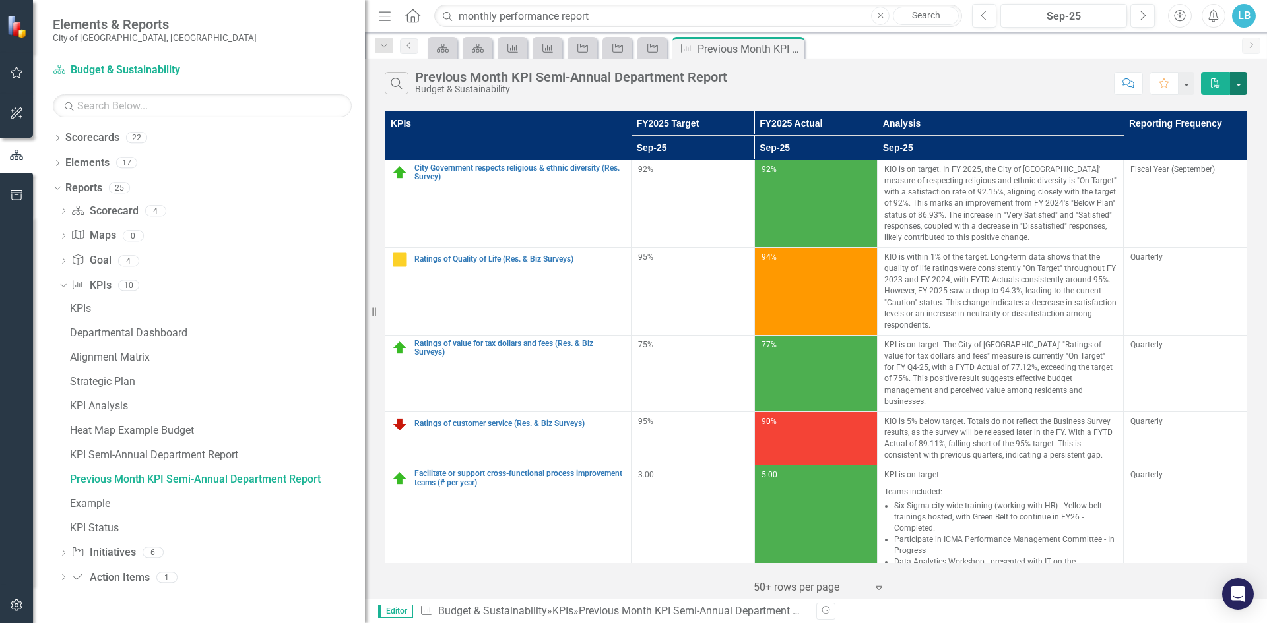
click at [1236, 82] on button "button" at bounding box center [1238, 83] width 17 height 23
click at [1057, 86] on div "Search Previous Month KPI Semi-Annual Department Report Budget & Sustainability" at bounding box center [746, 83] width 722 height 22
click at [127, 68] on link "Scorecard Budget & Sustainability" at bounding box center [135, 70] width 165 height 15
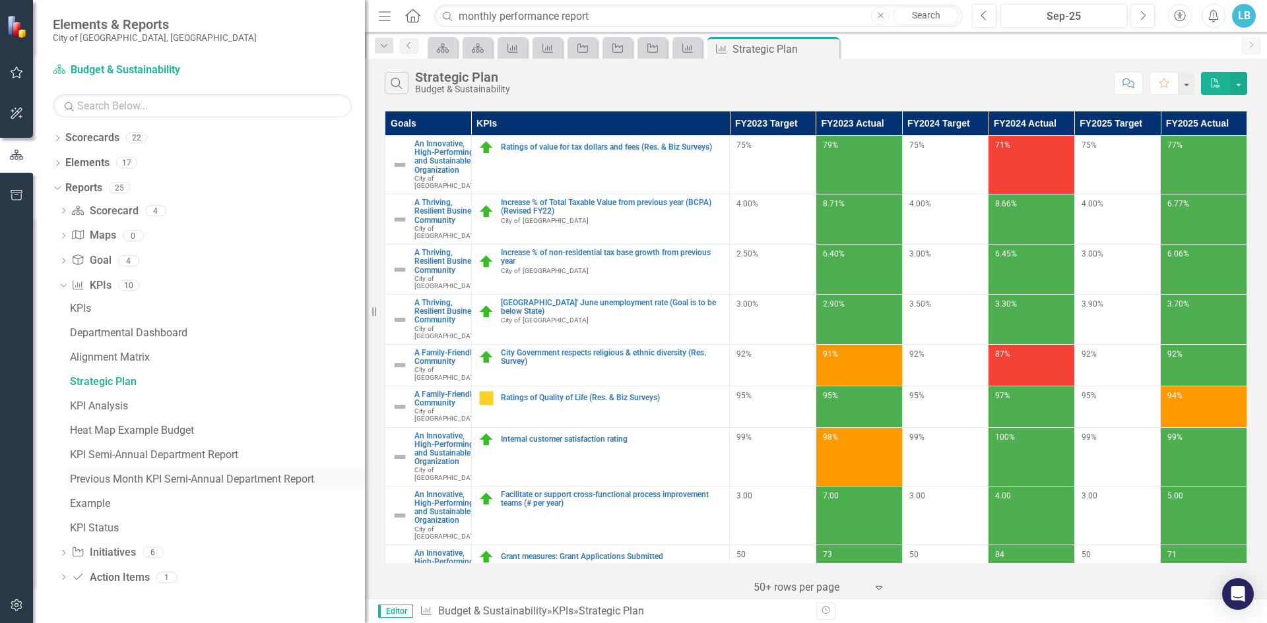
click at [129, 476] on div "Previous Month KPI Semi-Annual Department Report" at bounding box center [217, 480] width 295 height 12
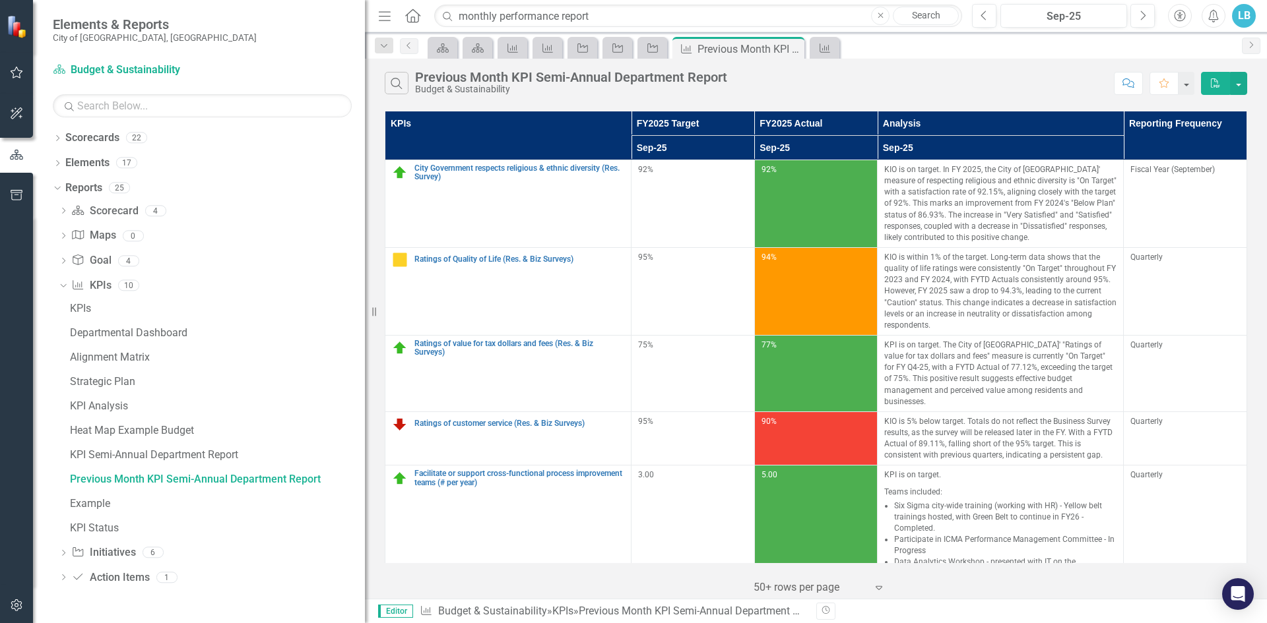
click at [1224, 81] on button "PDF" at bounding box center [1215, 83] width 29 height 23
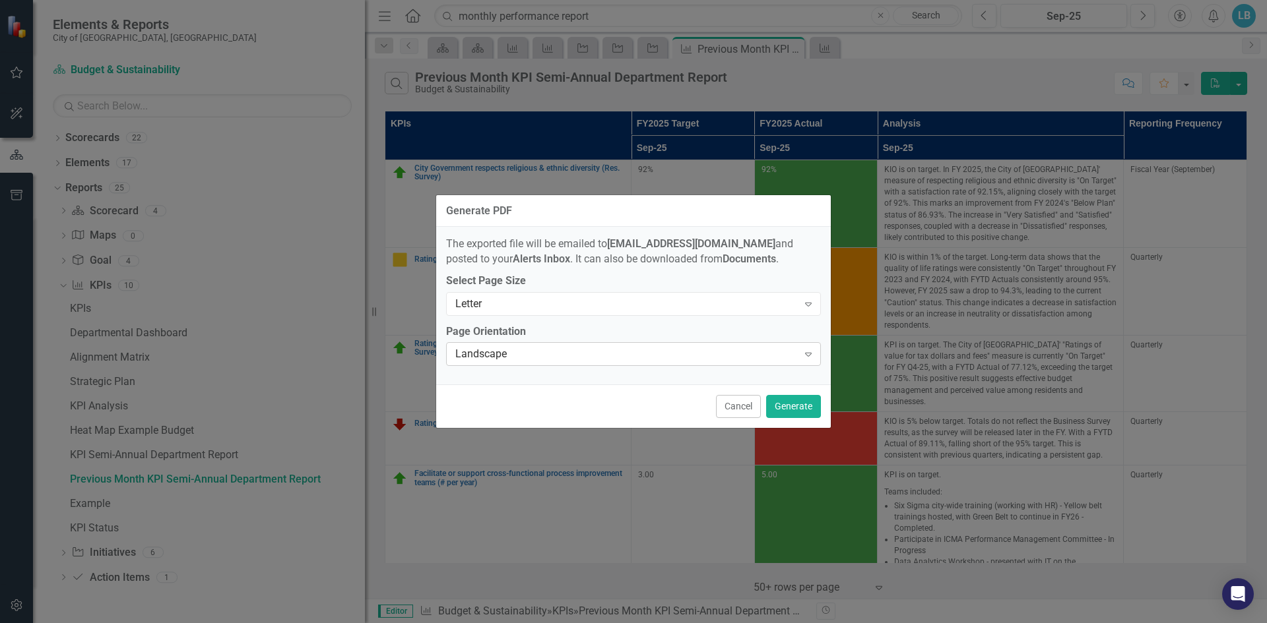
click at [680, 348] on div "Landscape" at bounding box center [626, 354] width 342 height 15
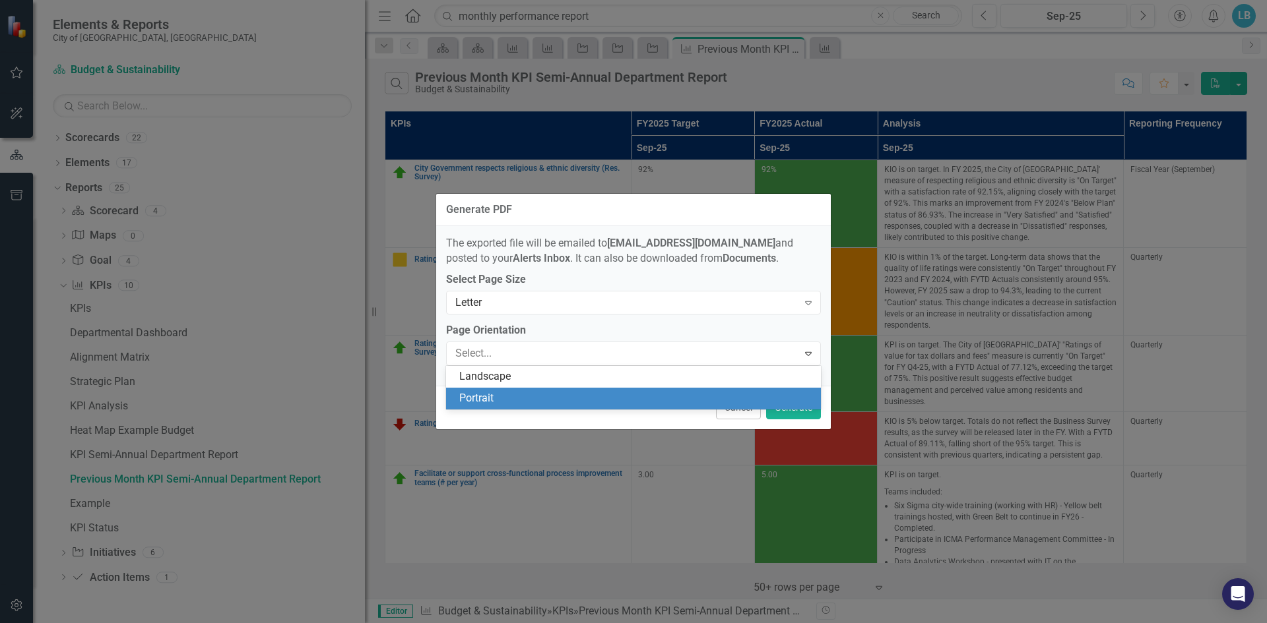
click at [637, 394] on div "Portrait" at bounding box center [636, 398] width 354 height 15
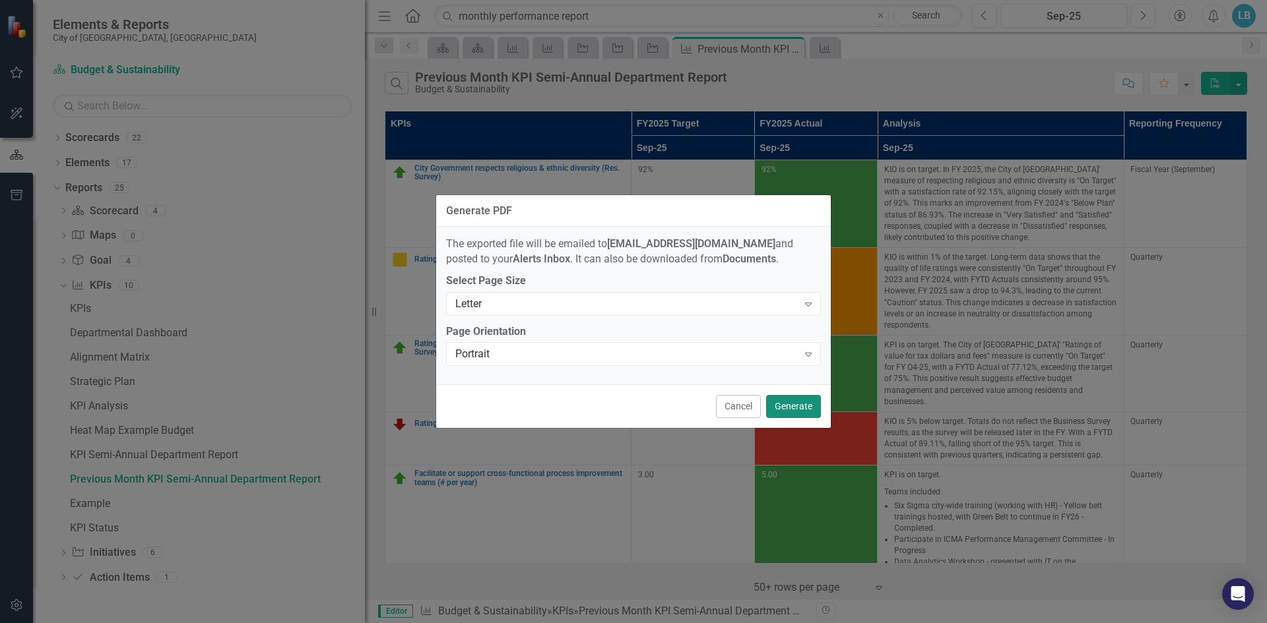
click at [786, 404] on button "Generate" at bounding box center [793, 406] width 55 height 23
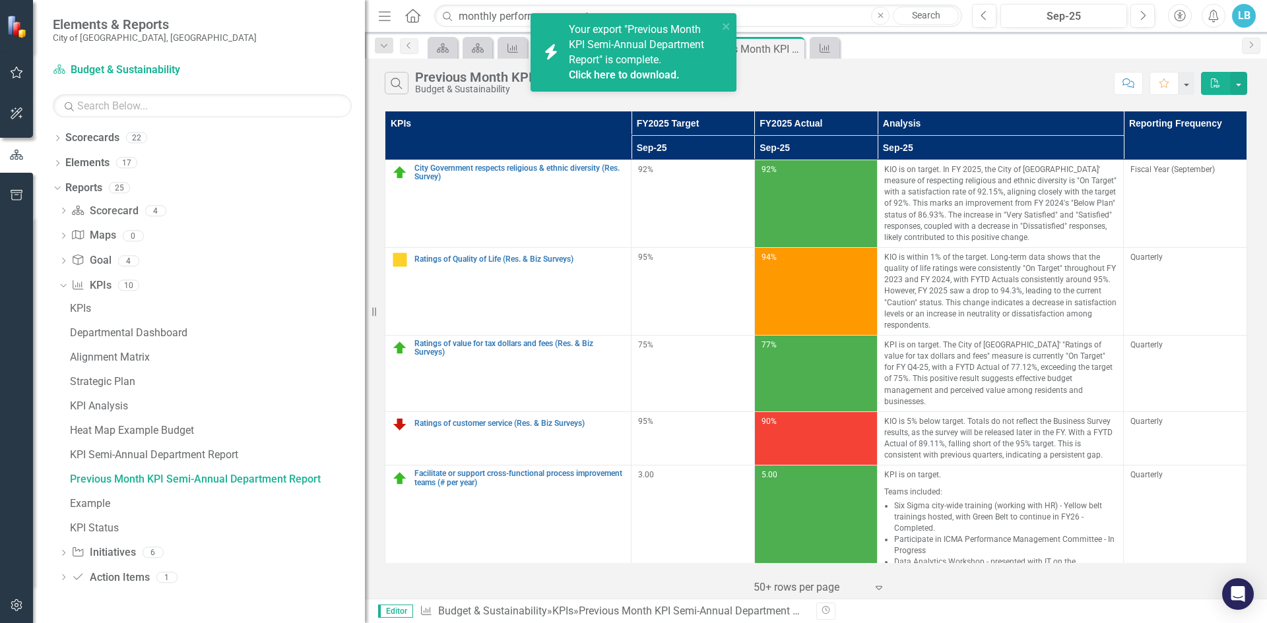
click at [644, 74] on link "Click here to download." at bounding box center [624, 75] width 111 height 13
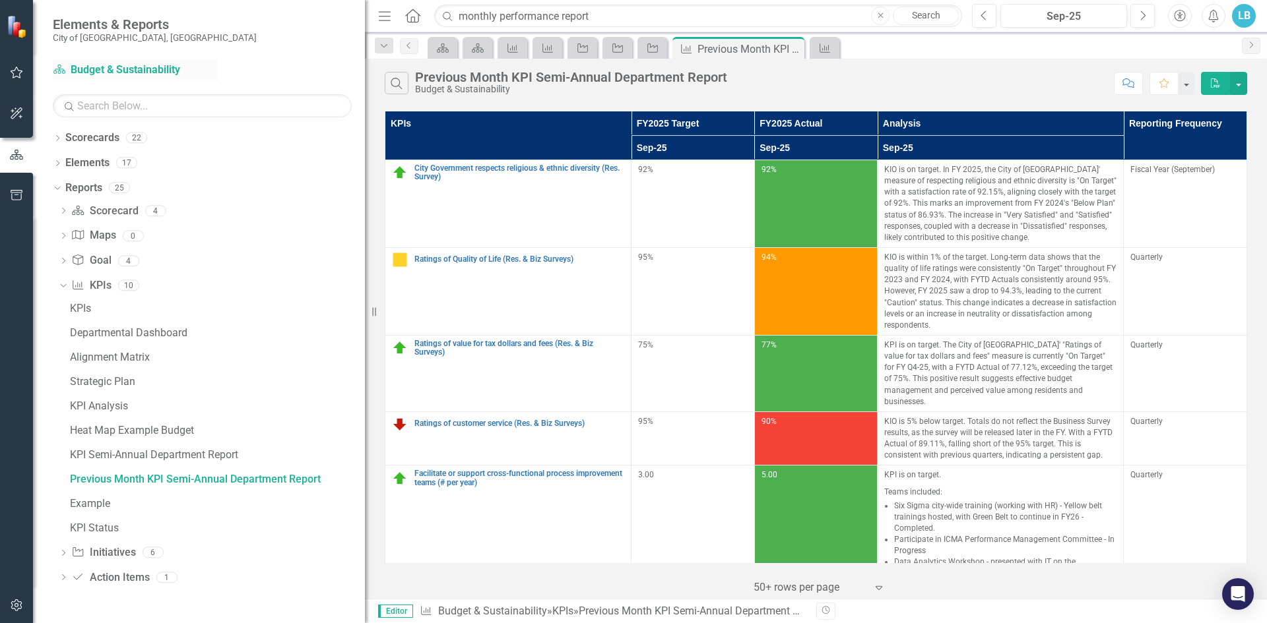
click at [79, 65] on link "Scorecard Budget & Sustainability" at bounding box center [135, 70] width 165 height 15
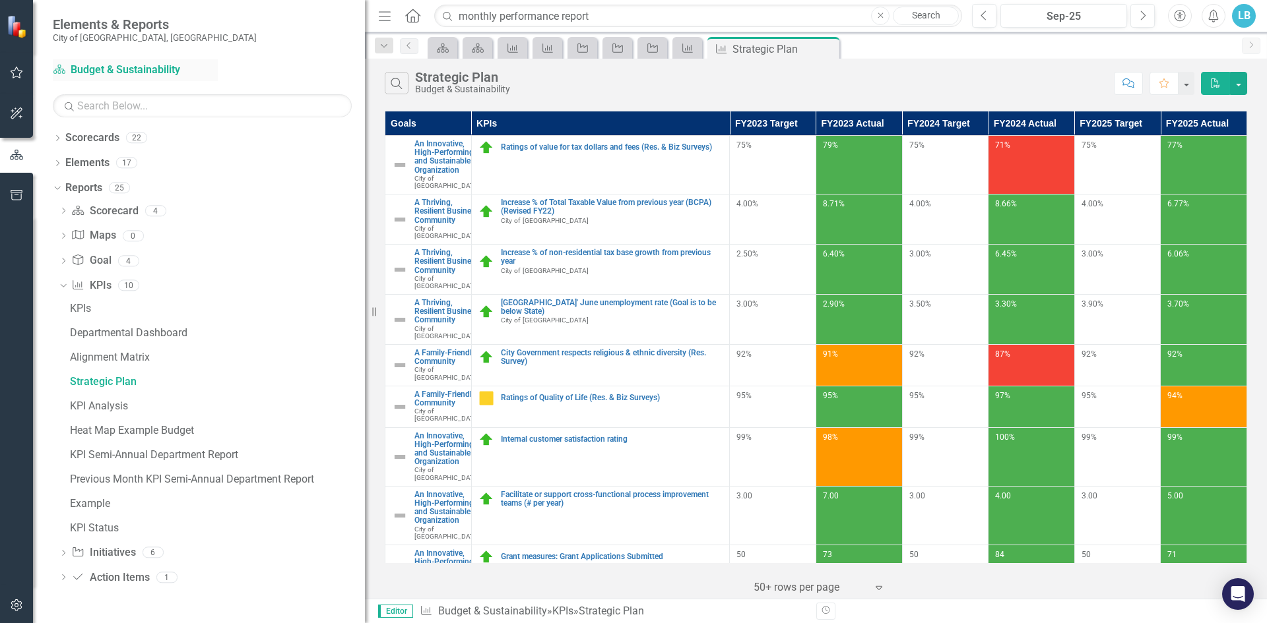
click at [139, 65] on link "Scorecard Budget & Sustainability" at bounding box center [135, 70] width 165 height 15
click at [102, 102] on input "text" at bounding box center [202, 105] width 299 height 23
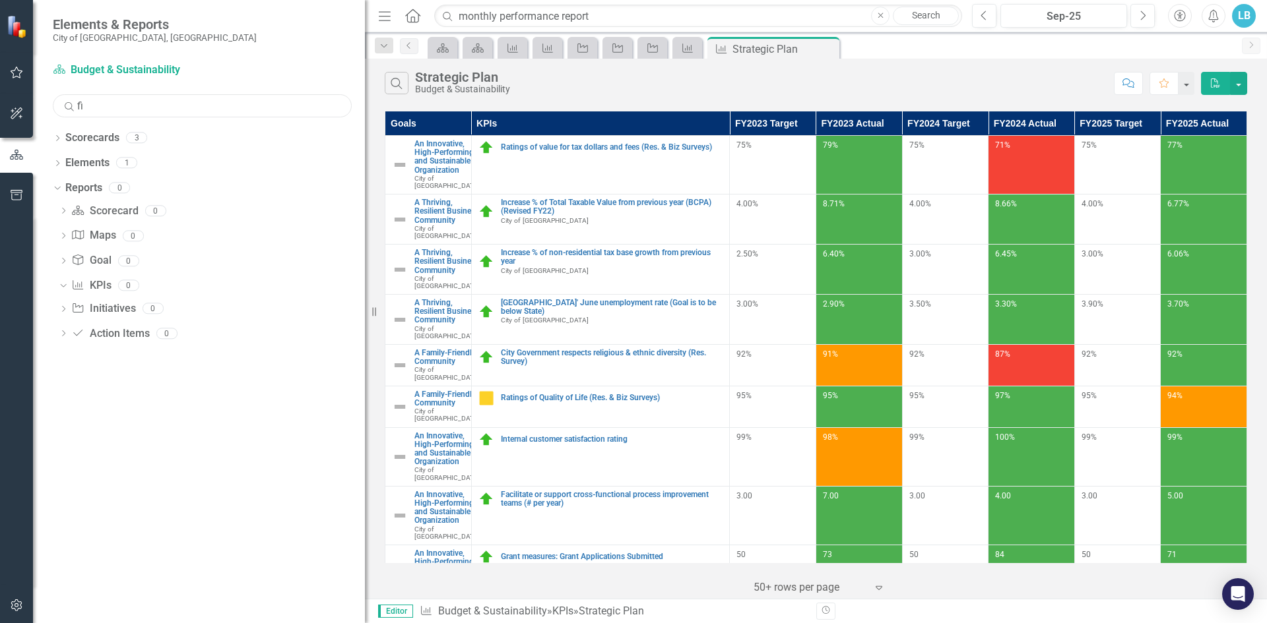
type input "f"
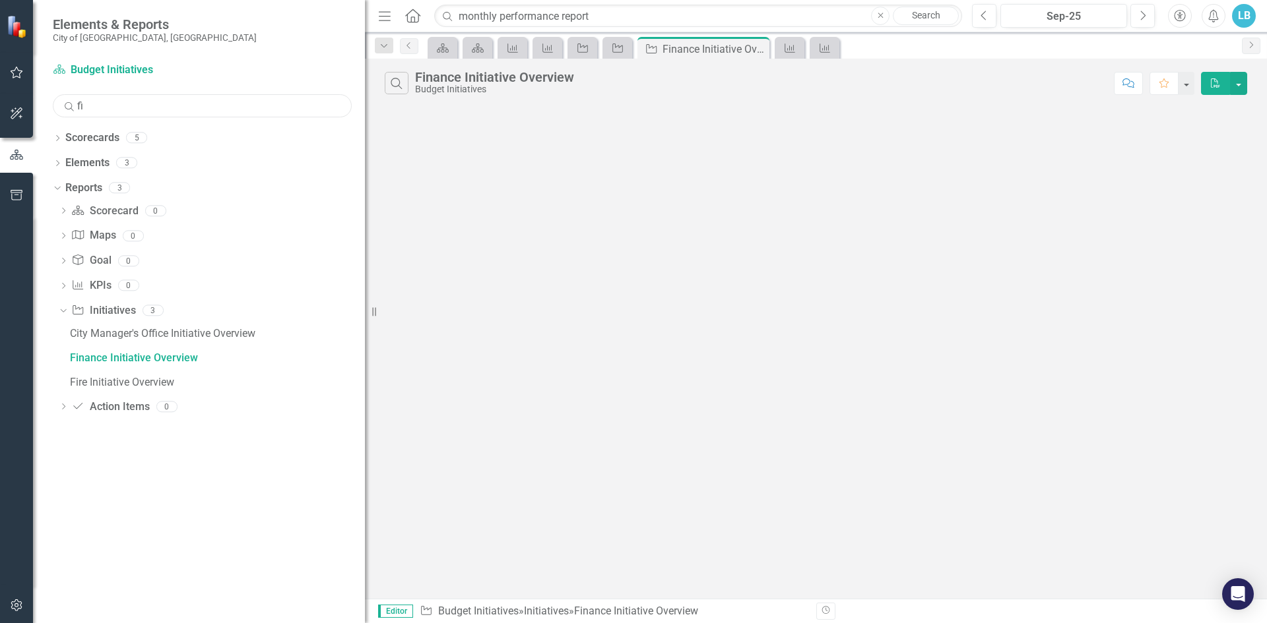
type input "f"
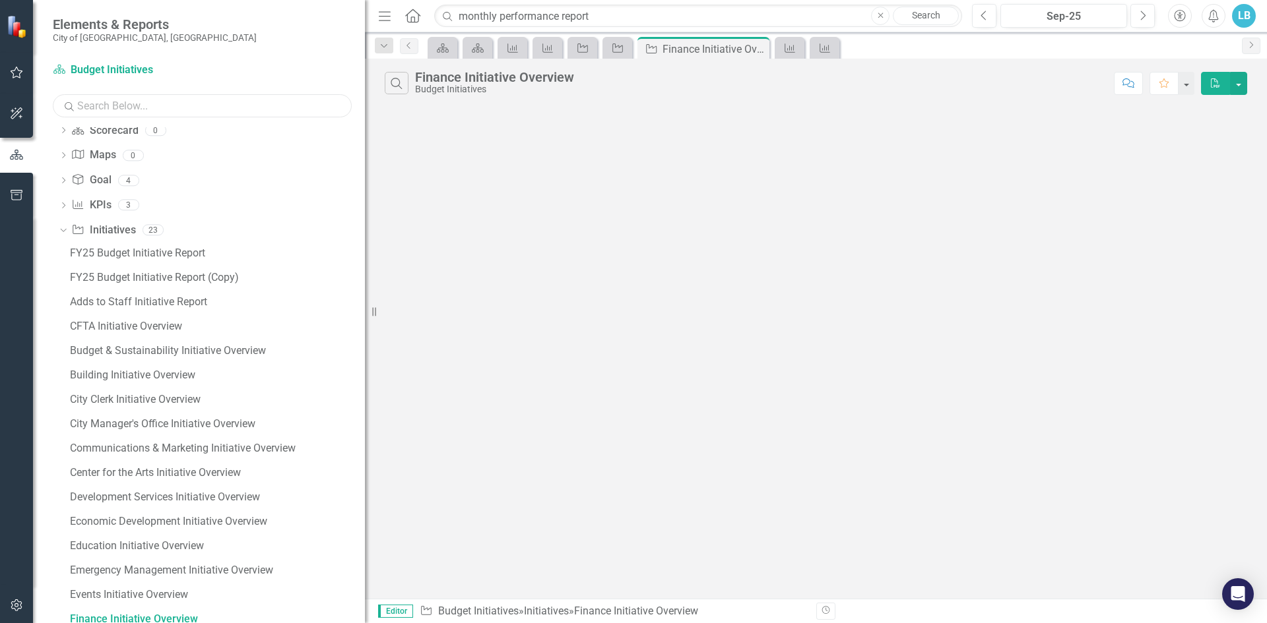
scroll to position [87, 0]
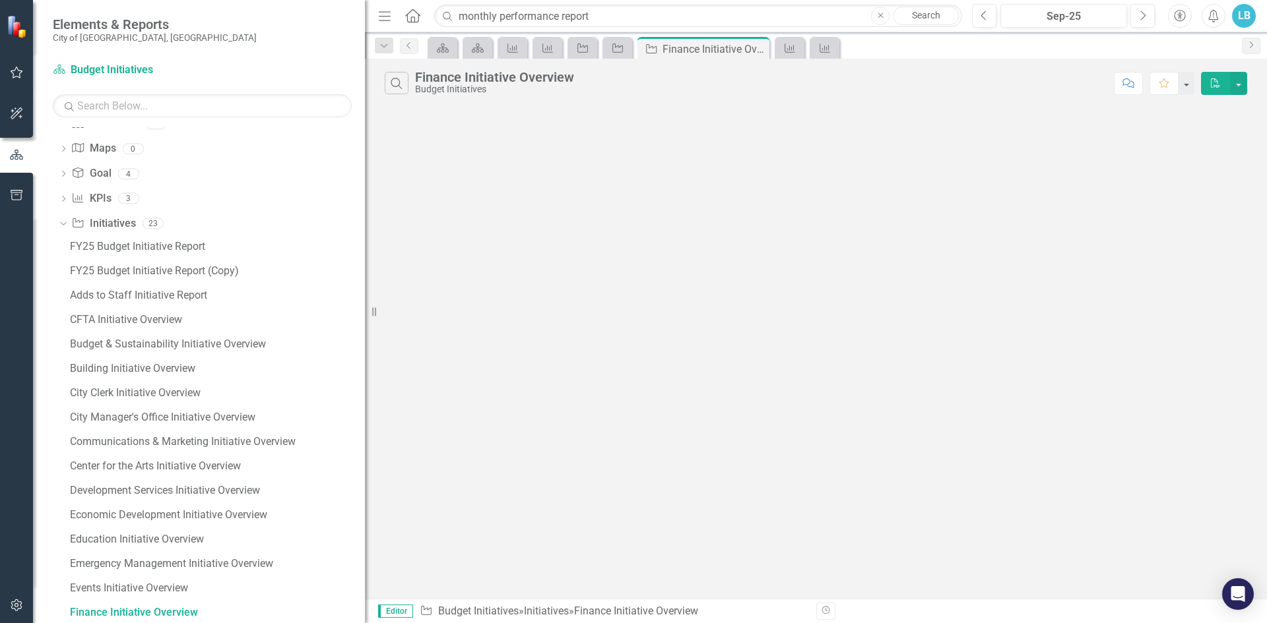
click at [412, 17] on icon at bounding box center [412, 16] width 15 height 14
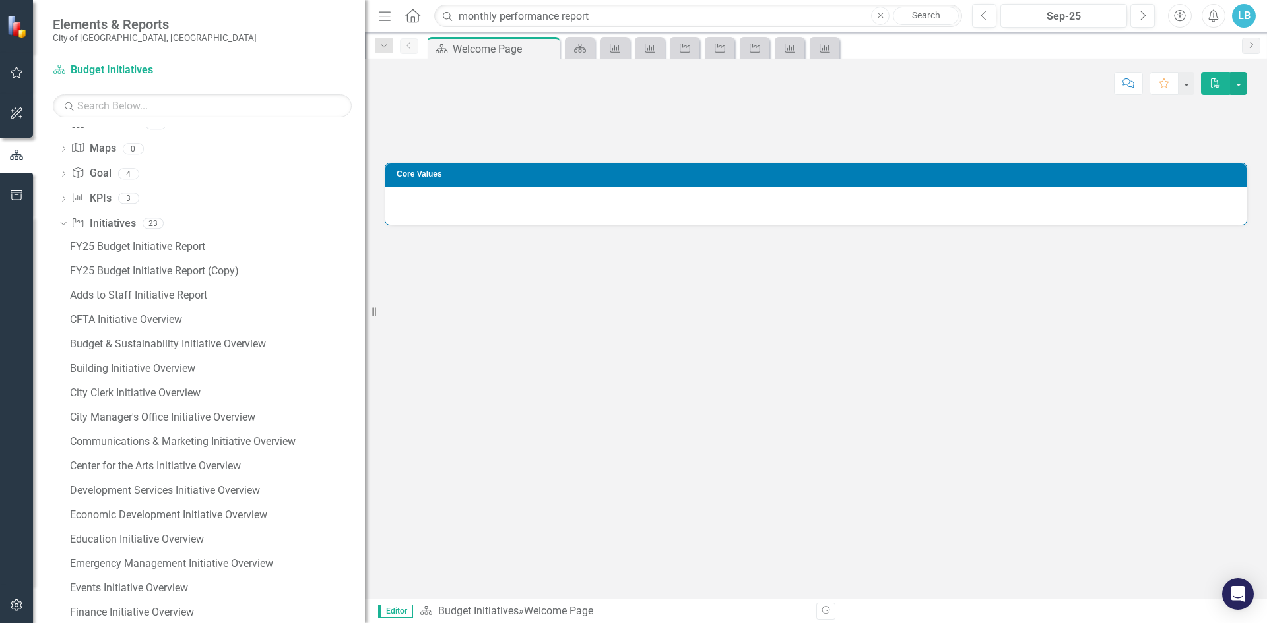
click at [410, 15] on icon "Home" at bounding box center [412, 16] width 17 height 14
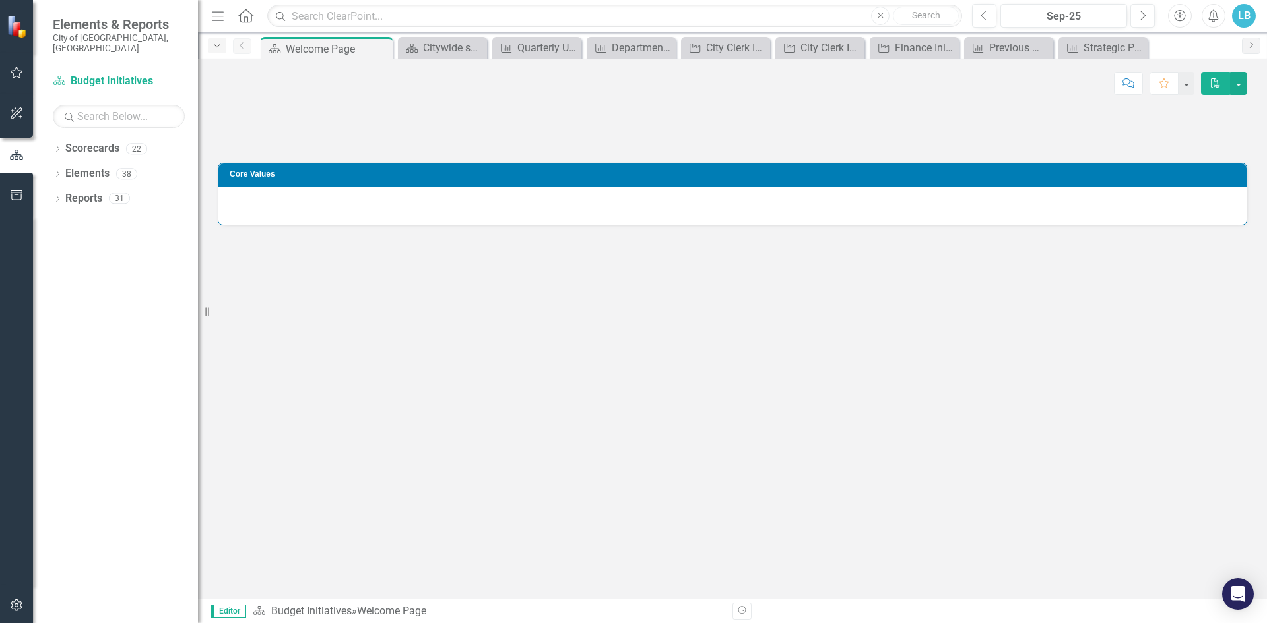
click at [216, 49] on icon "Dropdown" at bounding box center [217, 46] width 12 height 9
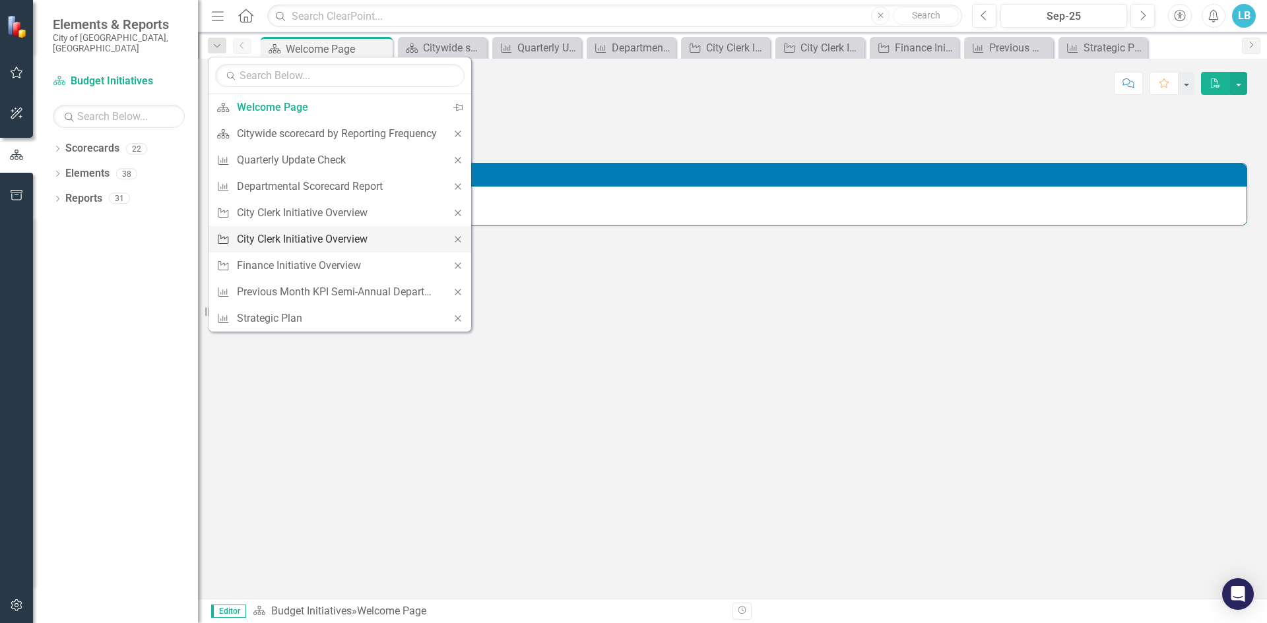
click at [284, 234] on div "City Clerk Initiative Overview" at bounding box center [337, 239] width 201 height 16
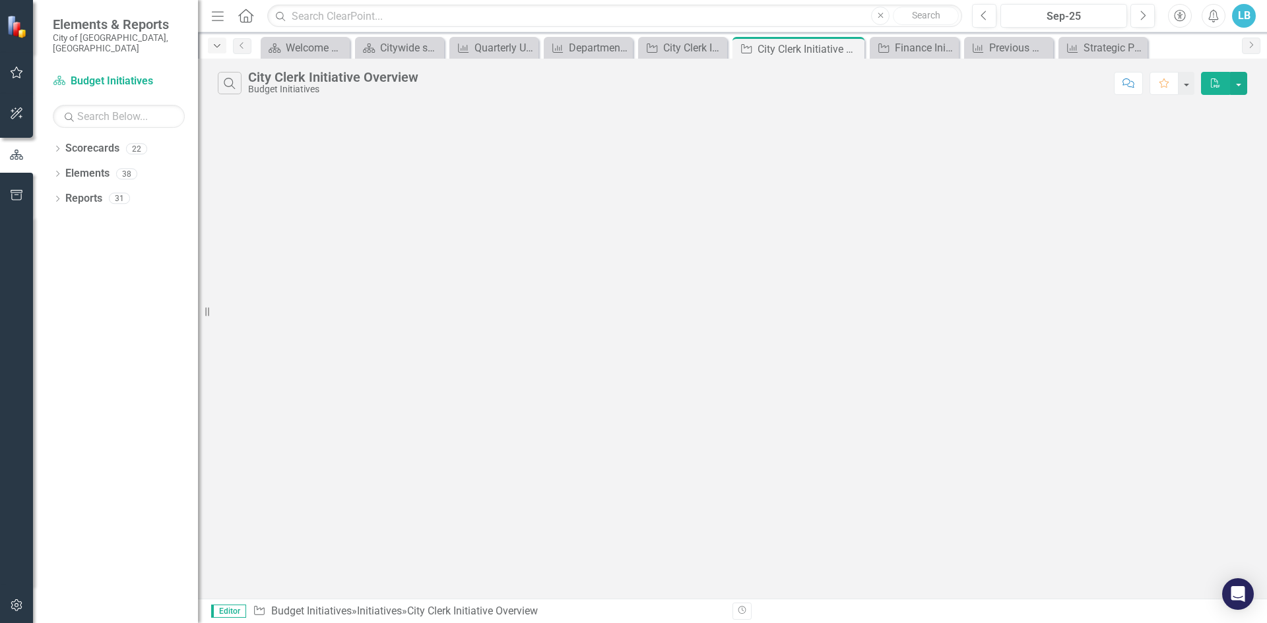
click at [220, 42] on icon "Dropdown" at bounding box center [217, 46] width 12 height 9
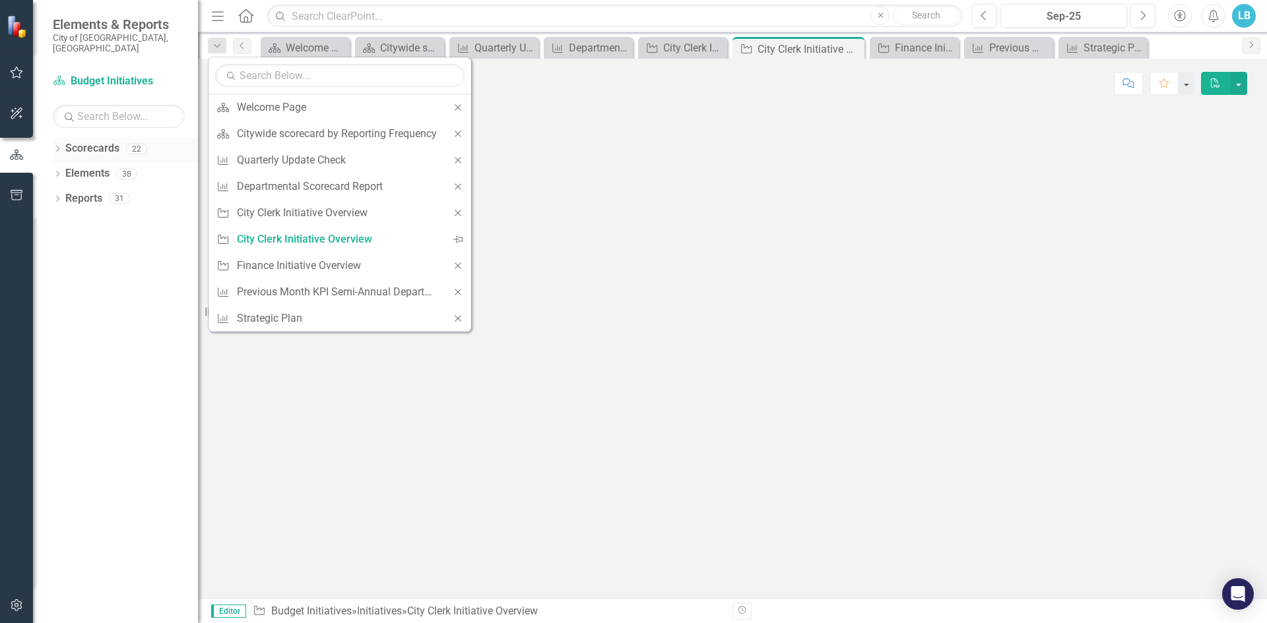
click at [58, 146] on icon "Dropdown" at bounding box center [57, 149] width 9 height 7
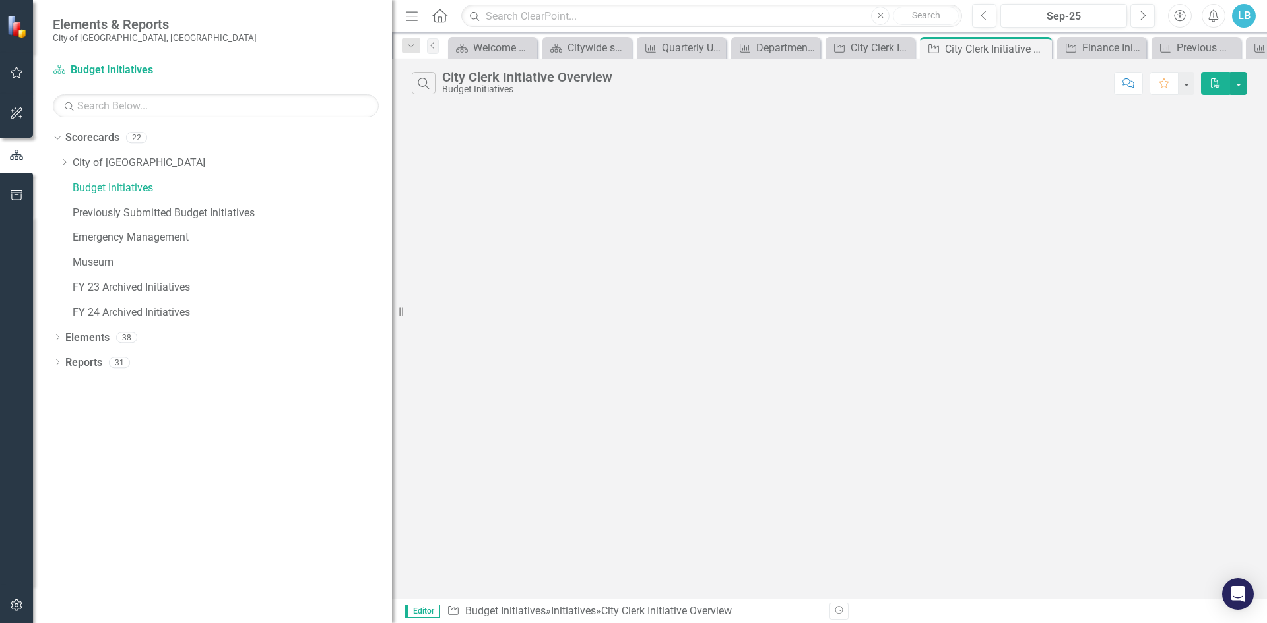
drag, startPoint x: 200, startPoint y: 214, endPoint x: 402, endPoint y: 261, distance: 207.9
click at [402, 261] on div "Resize" at bounding box center [397, 311] width 11 height 623
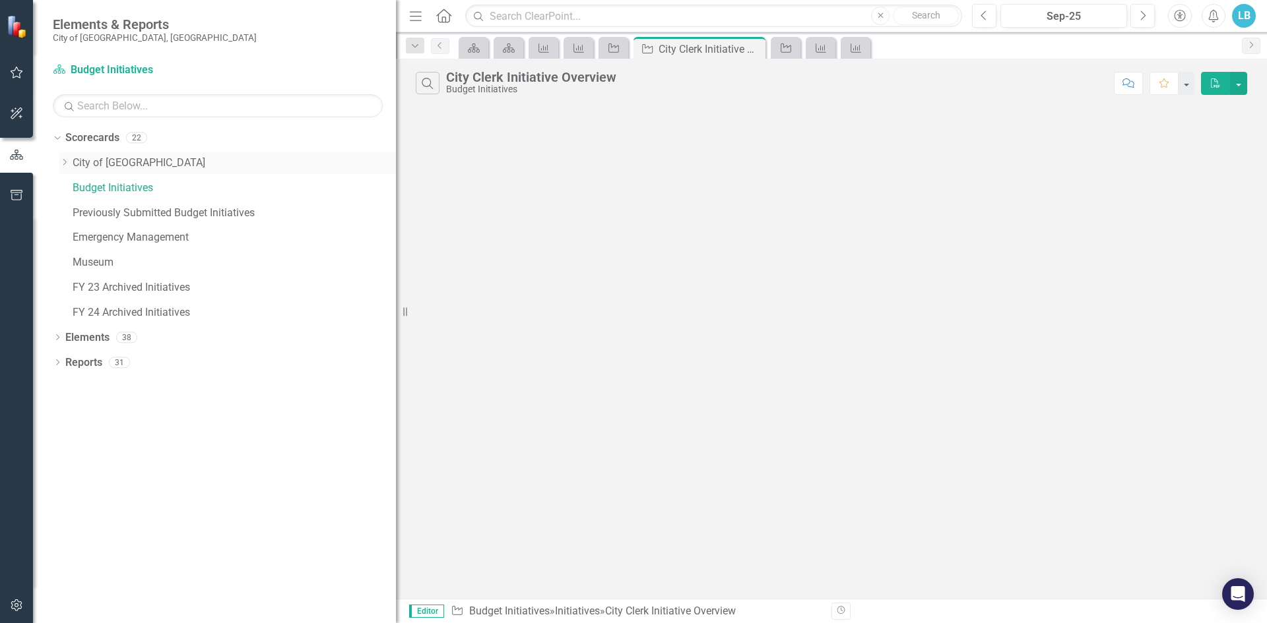
click at [136, 161] on link "City of [GEOGRAPHIC_DATA]" at bounding box center [234, 163] width 323 height 15
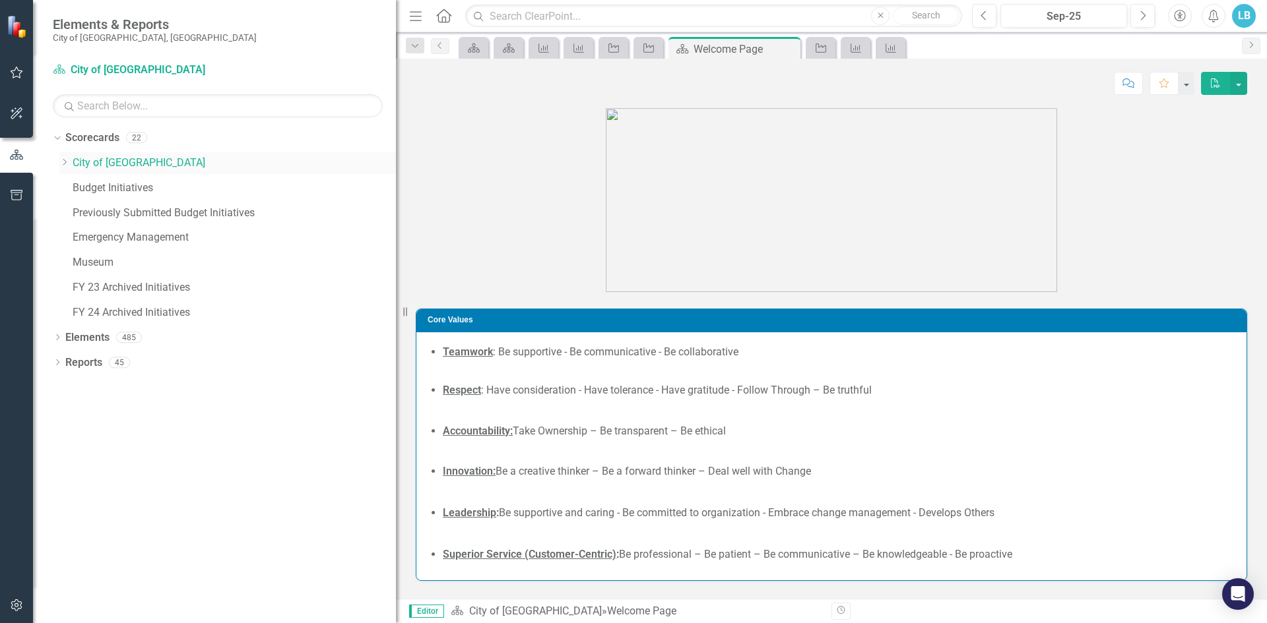
click at [139, 164] on link "City of [GEOGRAPHIC_DATA]" at bounding box center [234, 163] width 323 height 15
click at [143, 166] on link "City of [GEOGRAPHIC_DATA]" at bounding box center [234, 163] width 323 height 15
click at [65, 162] on icon "Dropdown" at bounding box center [64, 162] width 10 height 8
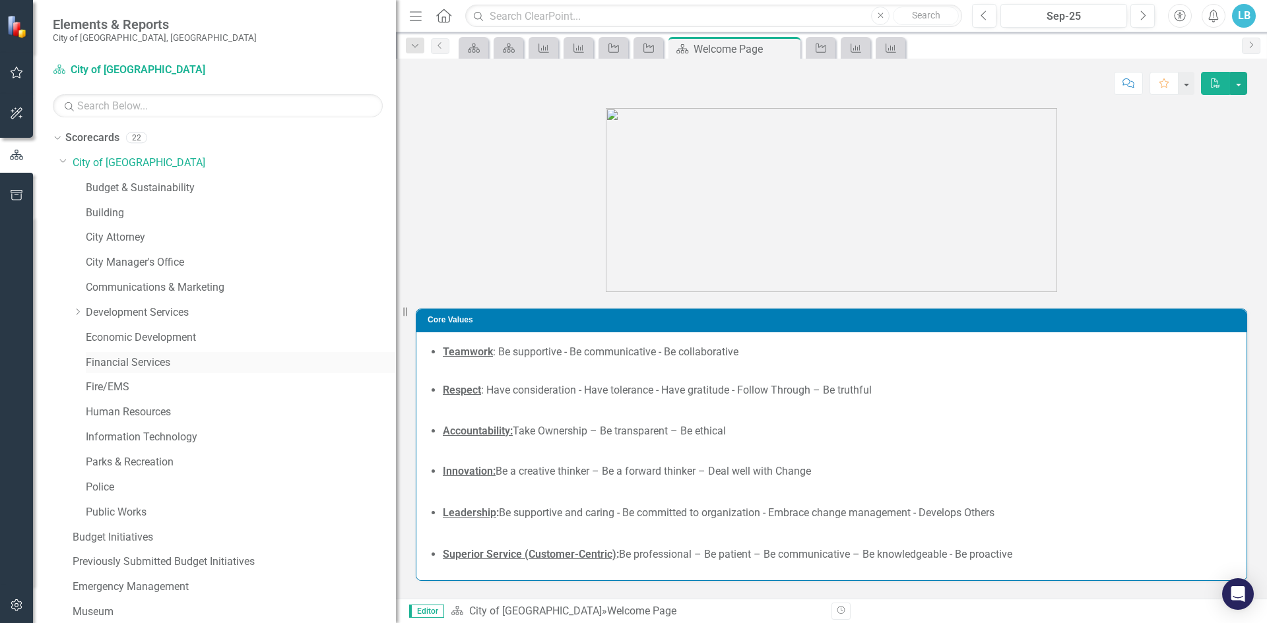
click at [117, 362] on link "Financial Services" at bounding box center [241, 363] width 310 height 15
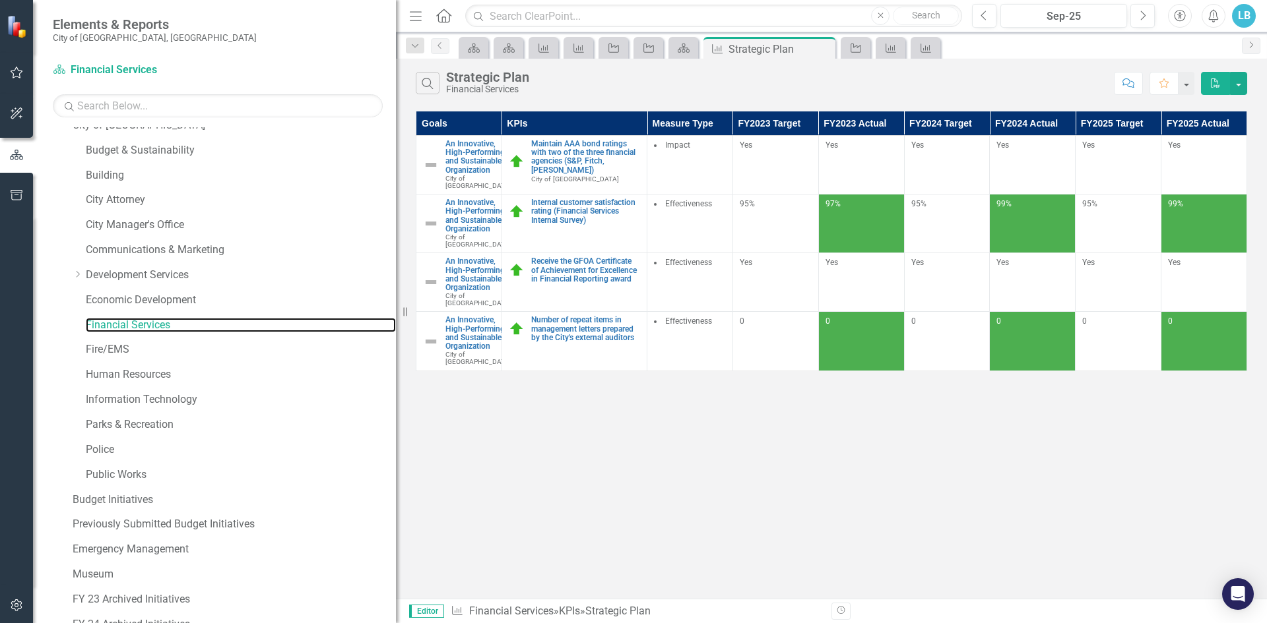
scroll to position [103, 0]
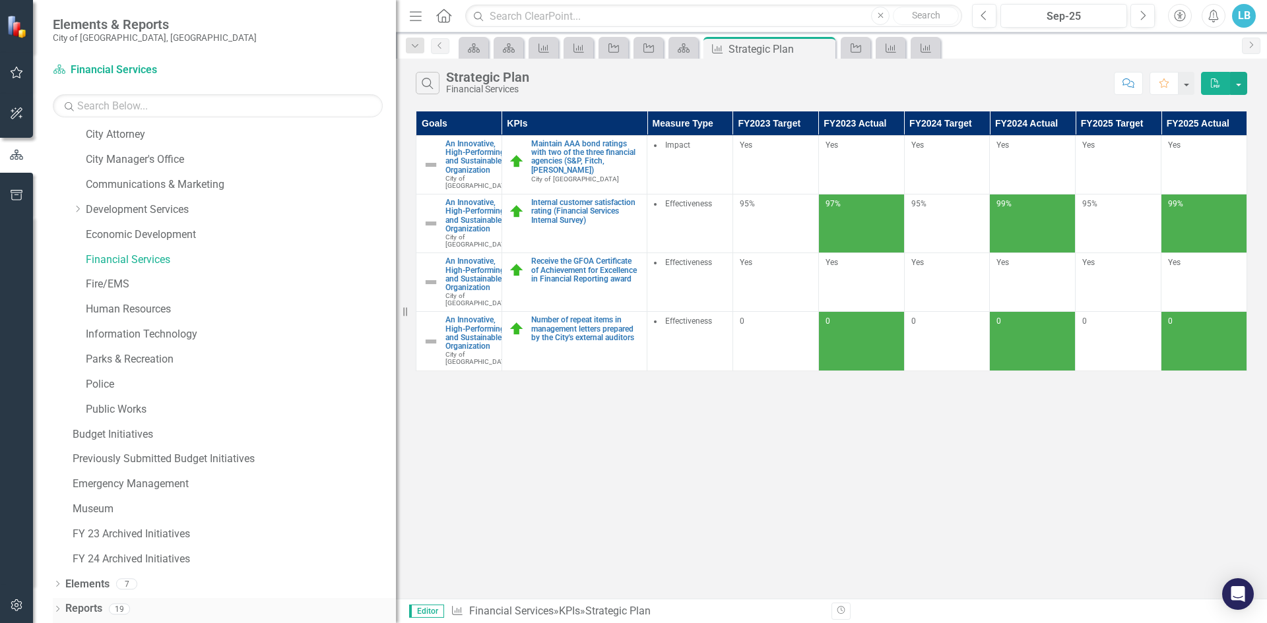
click at [61, 613] on icon "Dropdown" at bounding box center [57, 610] width 9 height 7
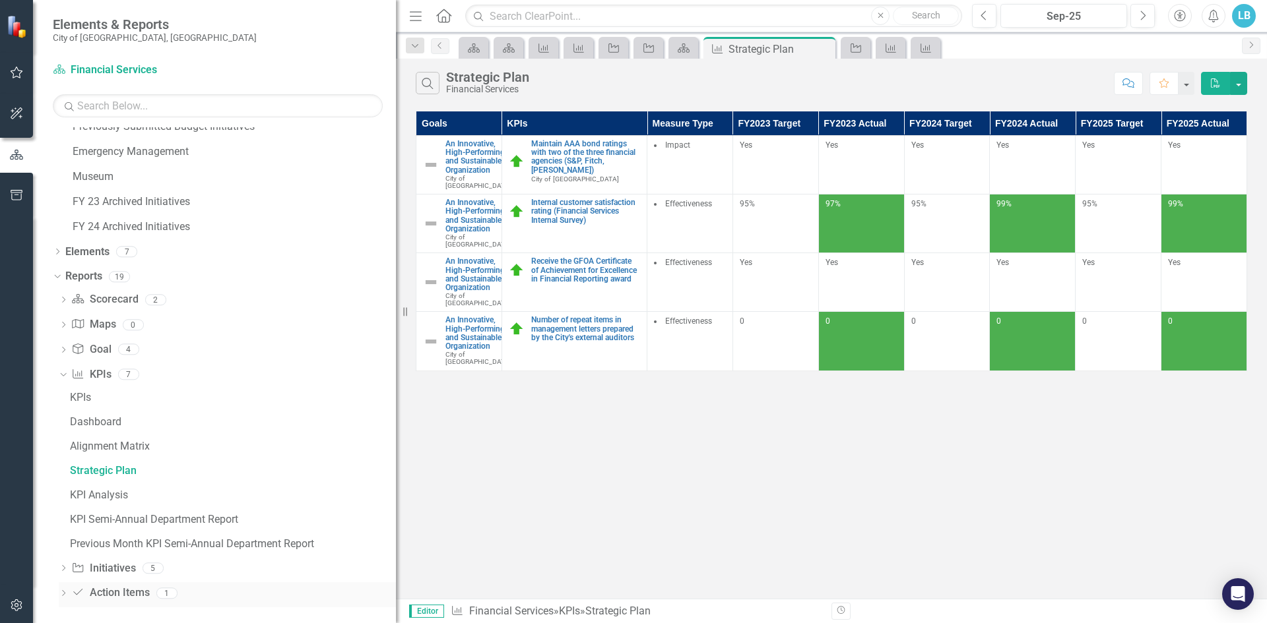
scroll to position [439, 0]
click at [60, 296] on icon "Dropdown" at bounding box center [63, 297] width 9 height 7
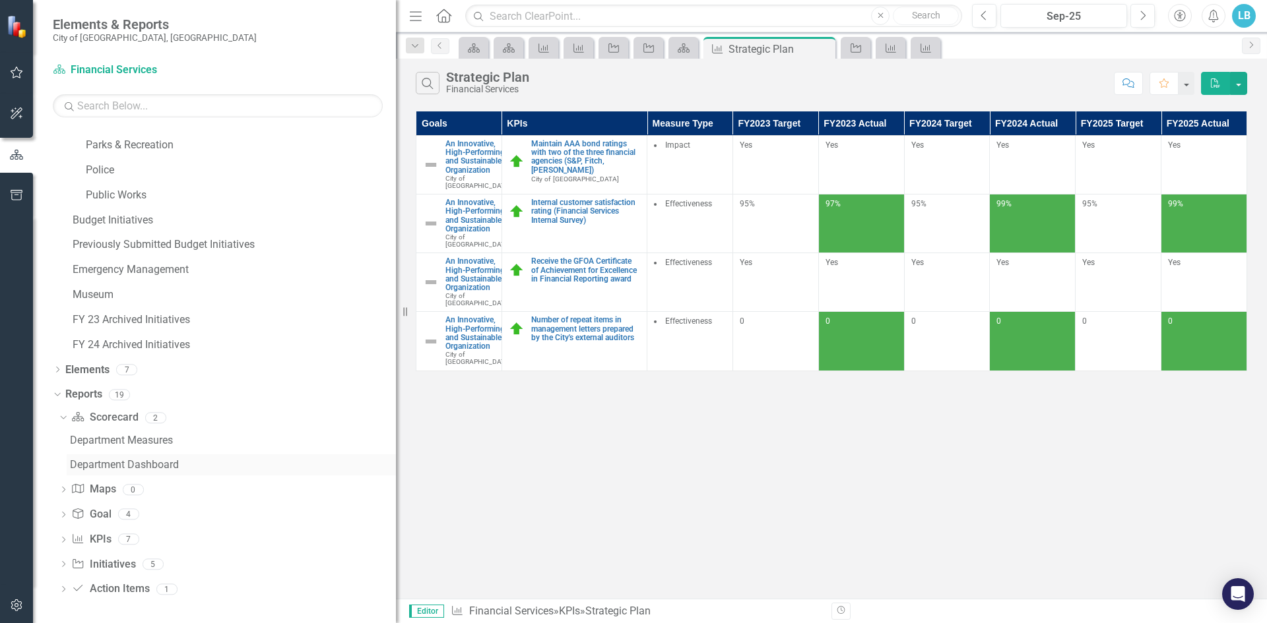
click at [104, 462] on div "Department Dashboard" at bounding box center [233, 465] width 326 height 12
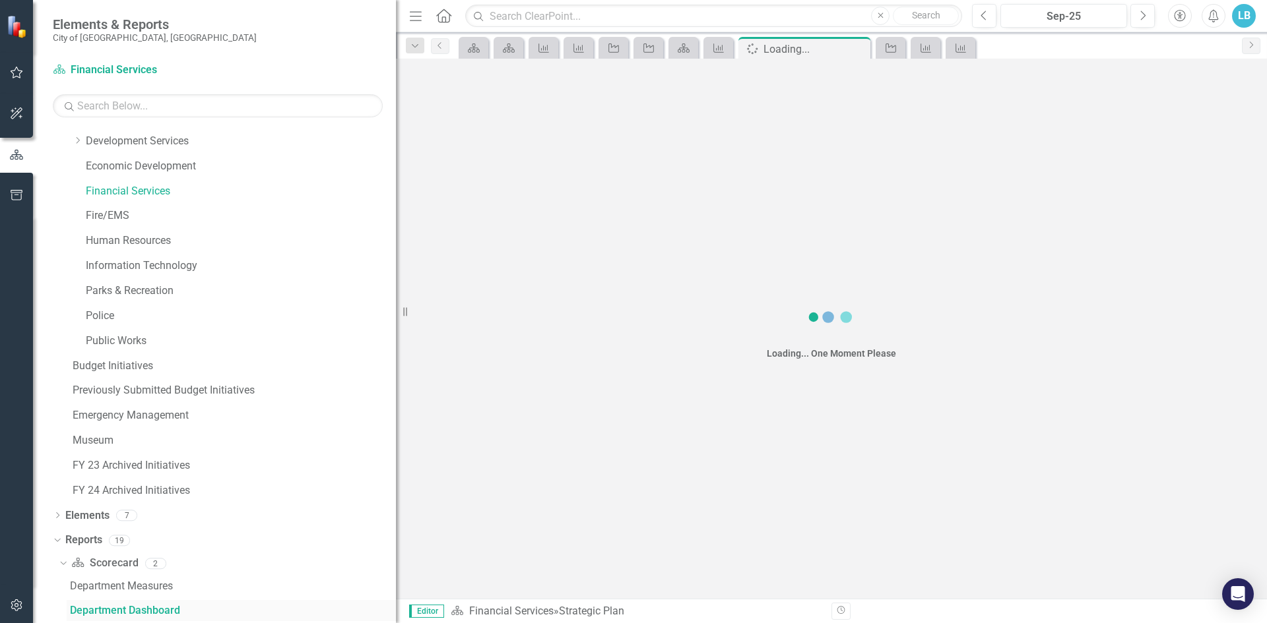
scroll to position [170, 0]
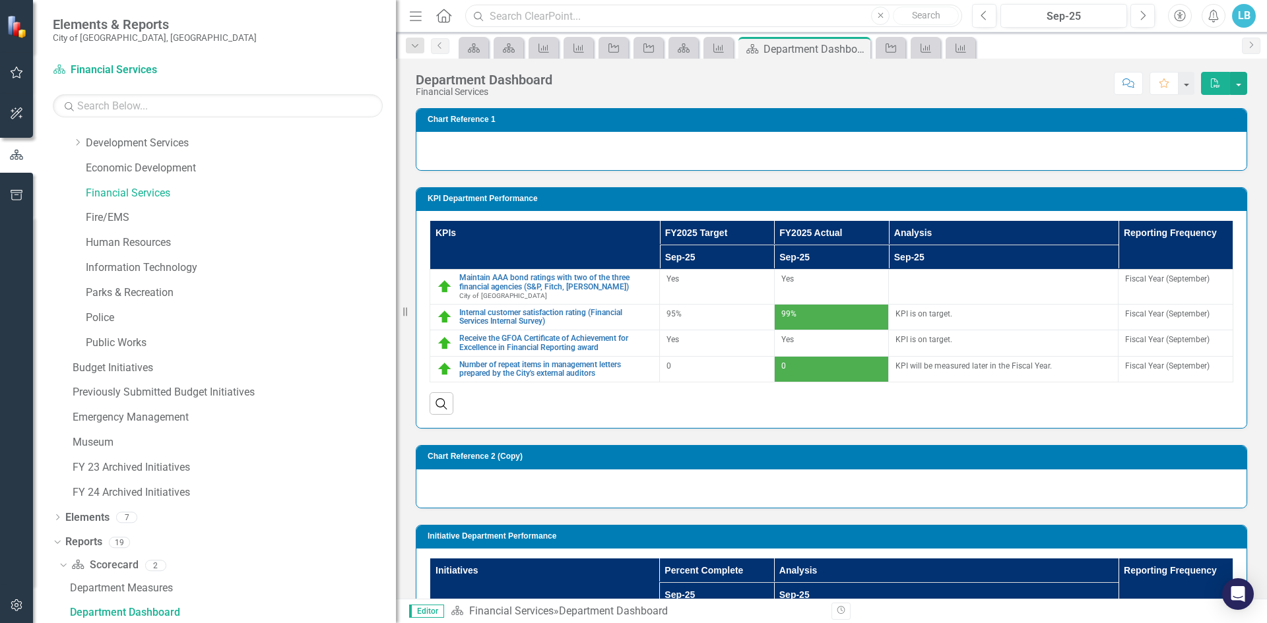
click at [511, 13] on input "text" at bounding box center [713, 16] width 497 height 23
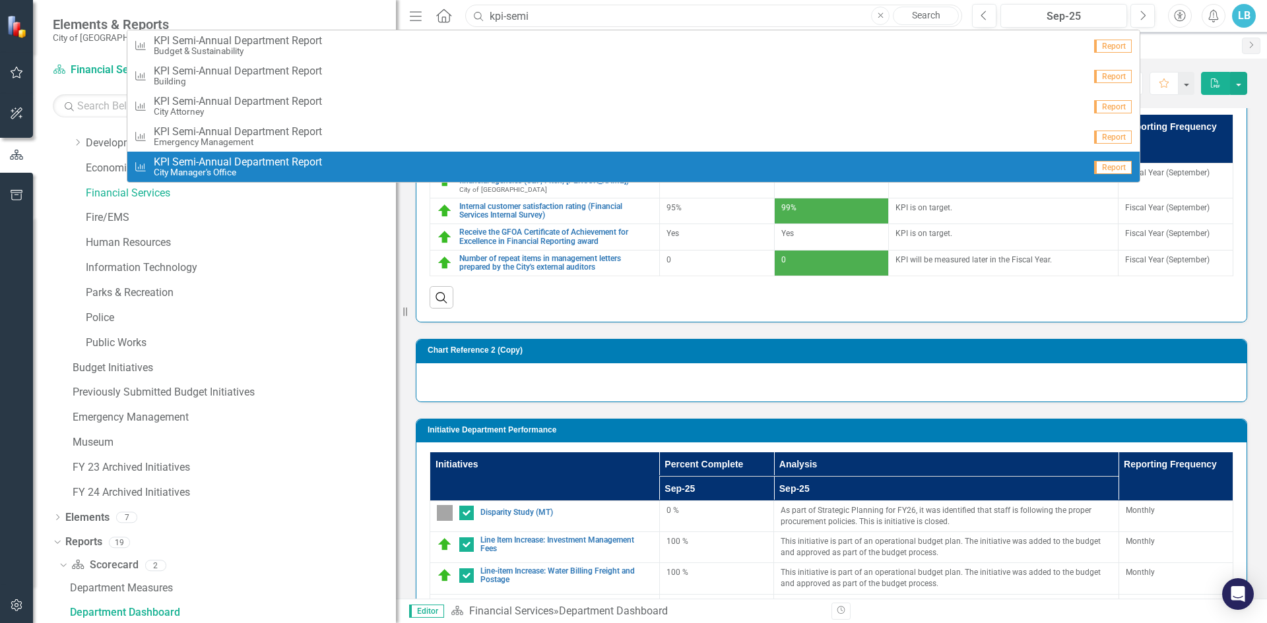
scroll to position [132, 0]
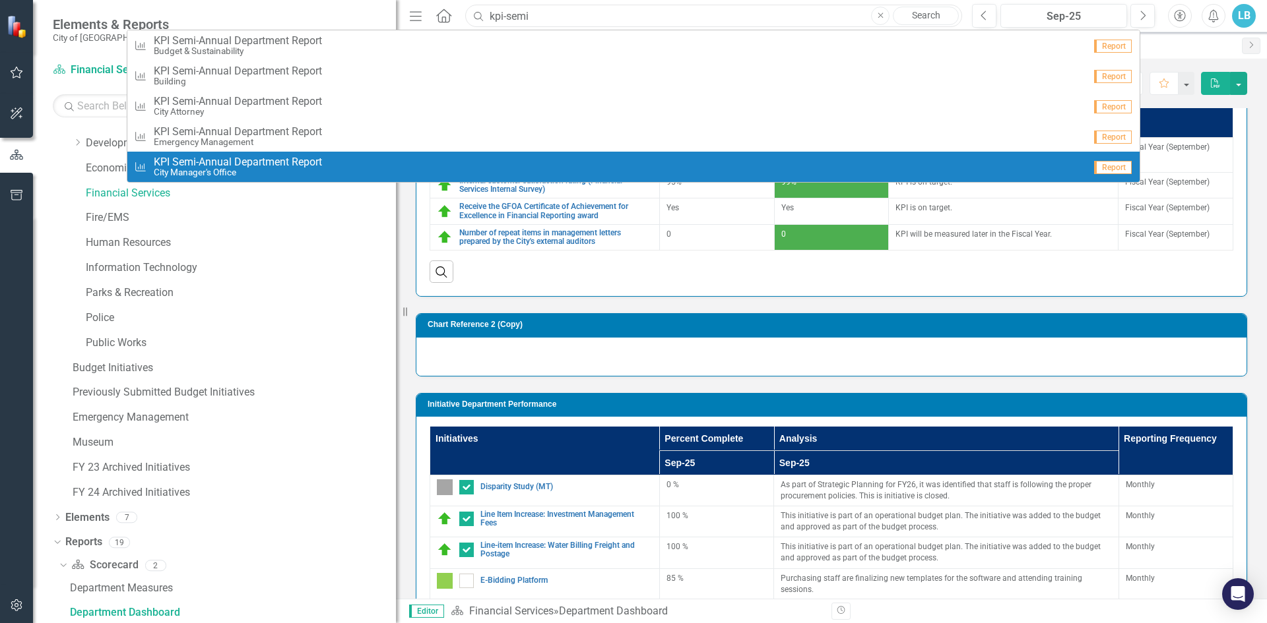
type input "kpi-semi"
click at [1075, 322] on h3 "Chart Reference 2 (Copy)" at bounding box center [834, 325] width 812 height 9
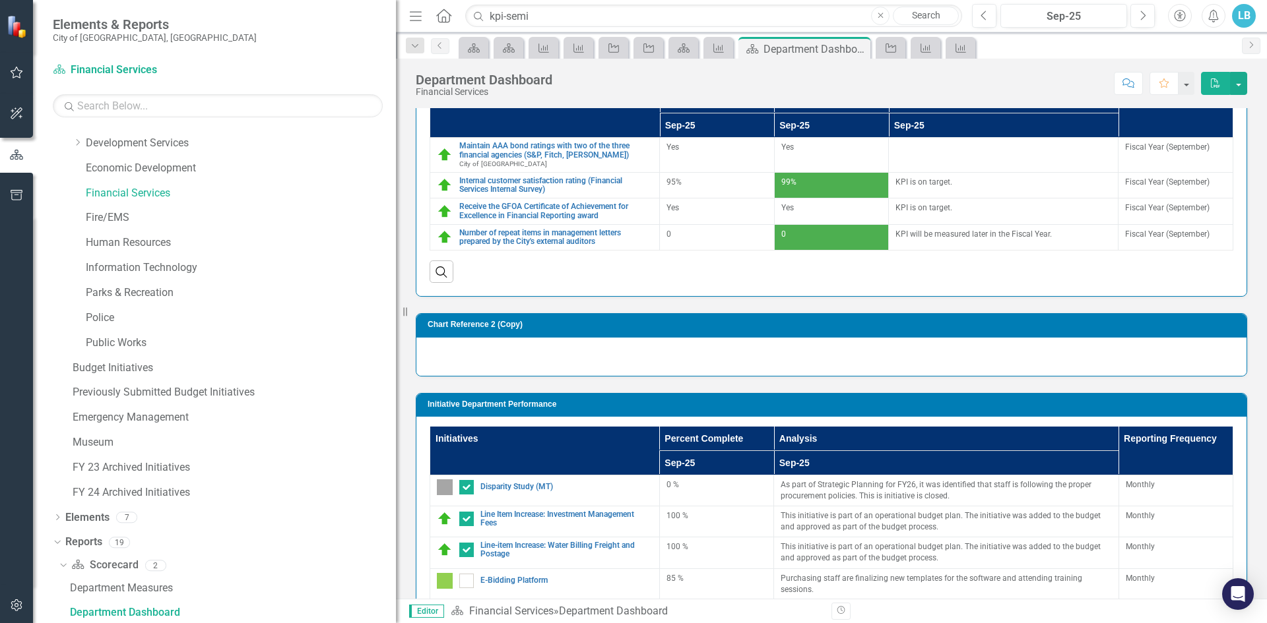
click at [1075, 322] on h3 "Chart Reference 2 (Copy)" at bounding box center [834, 325] width 812 height 9
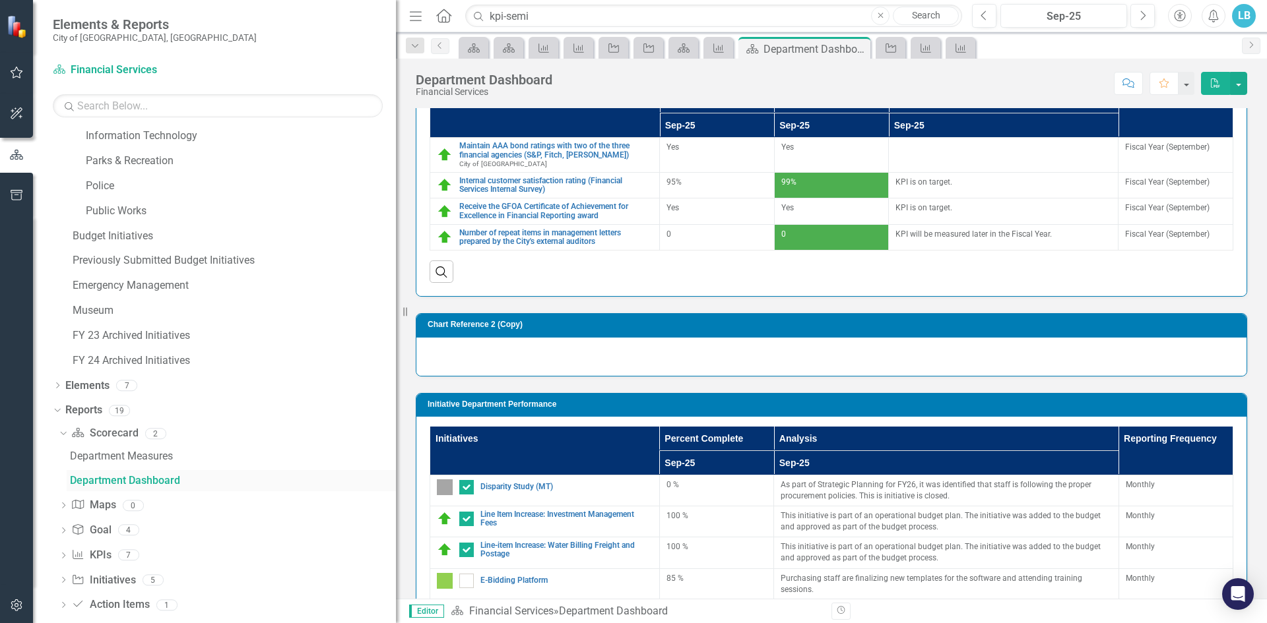
scroll to position [317, 0]
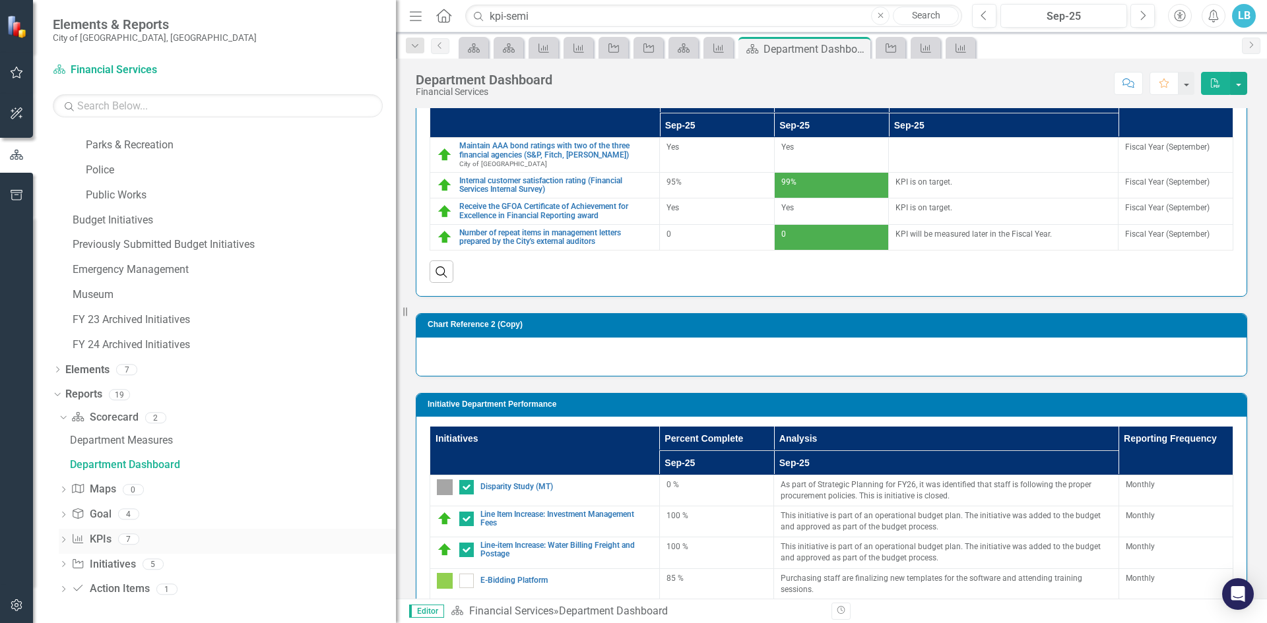
click at [65, 539] on icon "Dropdown" at bounding box center [63, 541] width 9 height 7
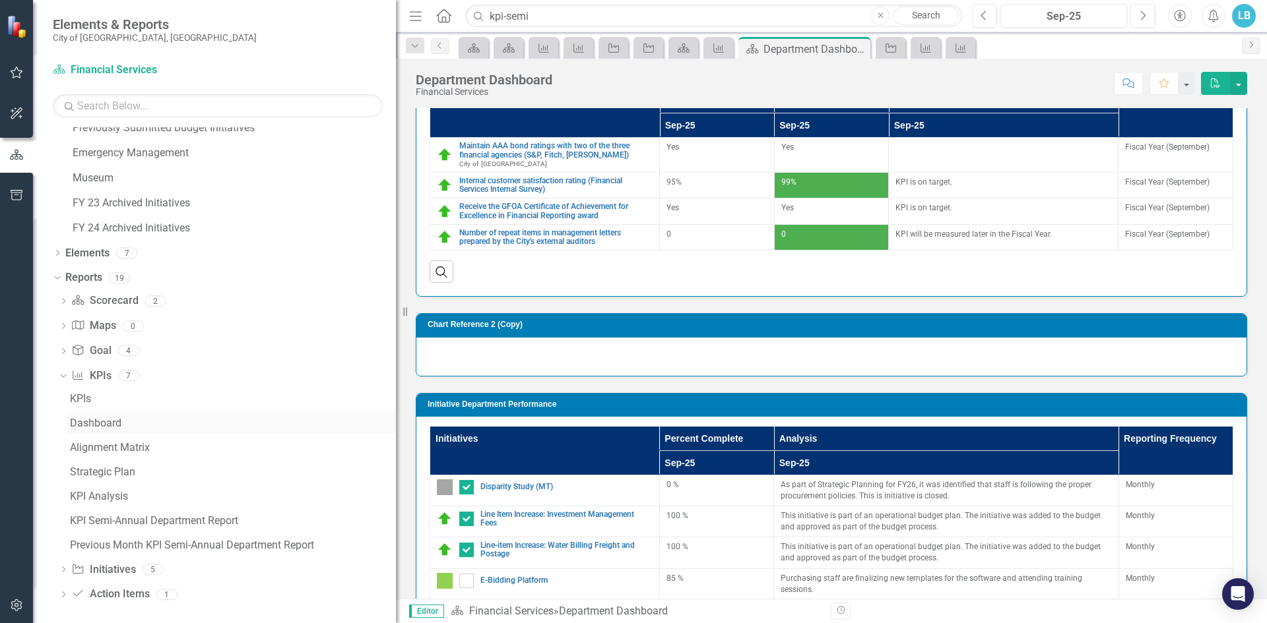
scroll to position [439, 0]
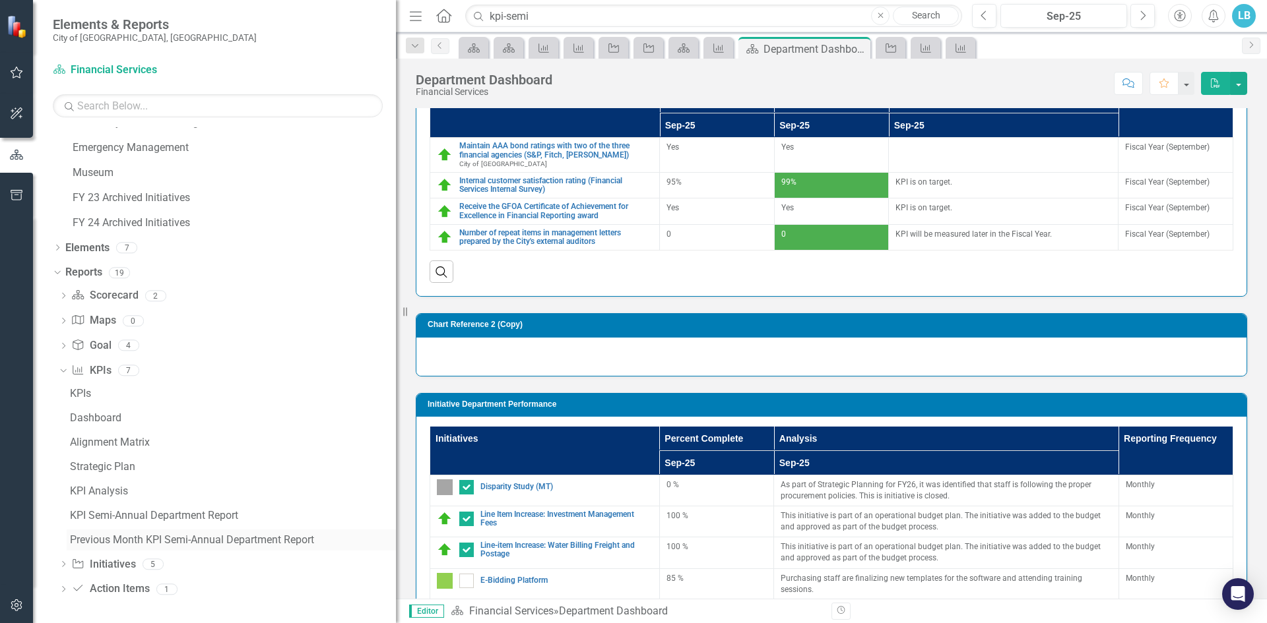
click at [127, 542] on div "Previous Month KPI Semi-Annual Department Report" at bounding box center [233, 540] width 326 height 12
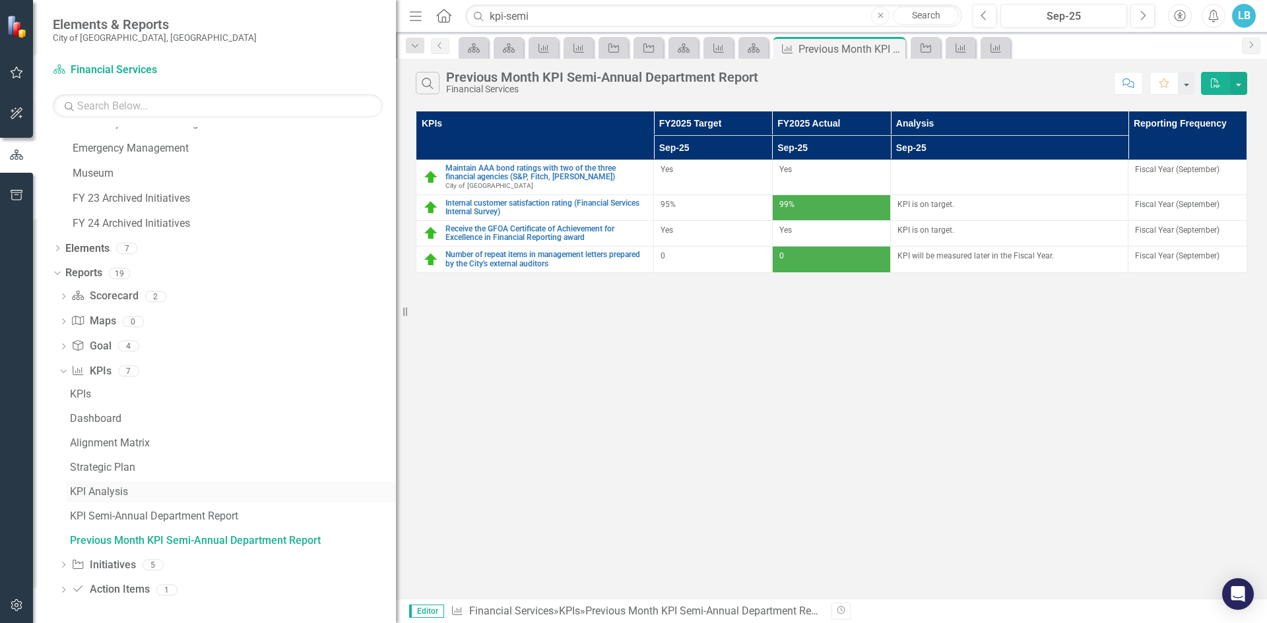
scroll to position [439, 0]
click at [197, 511] on div "KPI Semi-Annual Department Report" at bounding box center [233, 516] width 326 height 12
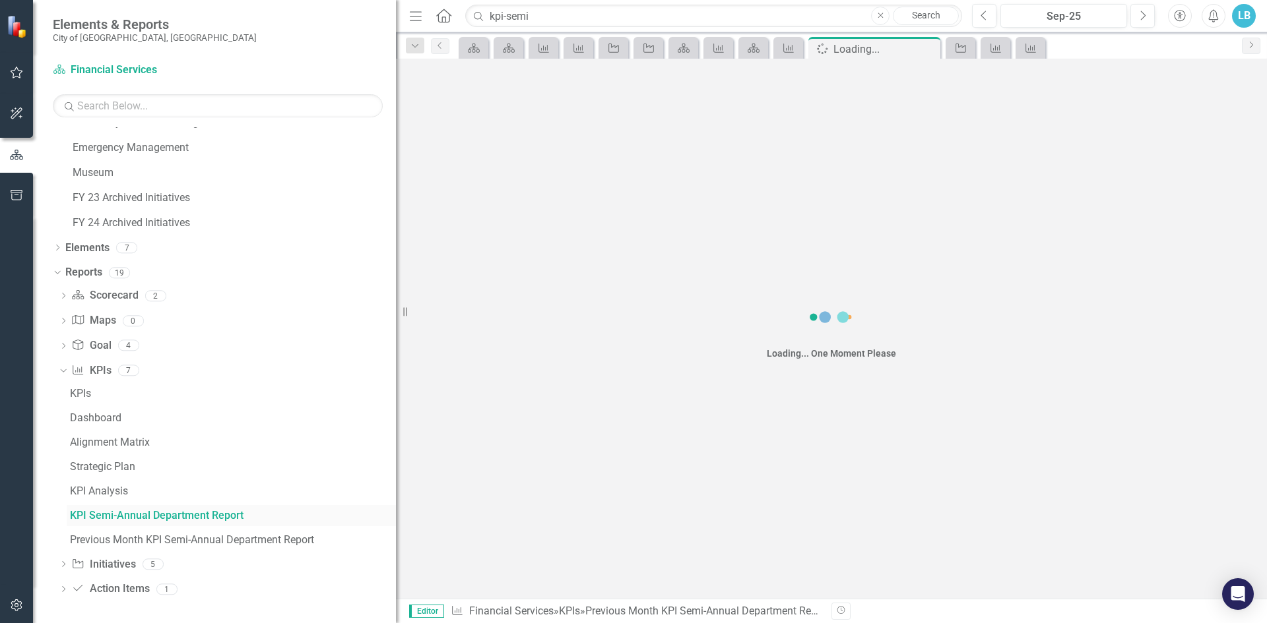
scroll to position [342, 0]
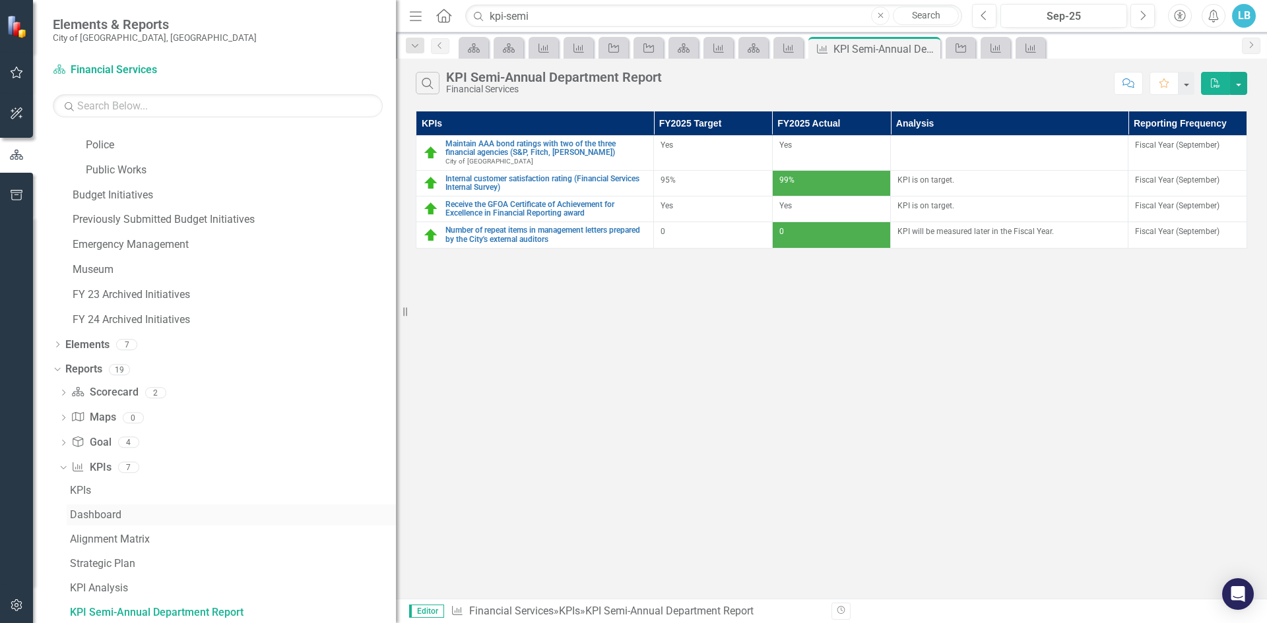
click at [102, 515] on div "Dashboard" at bounding box center [233, 515] width 326 height 12
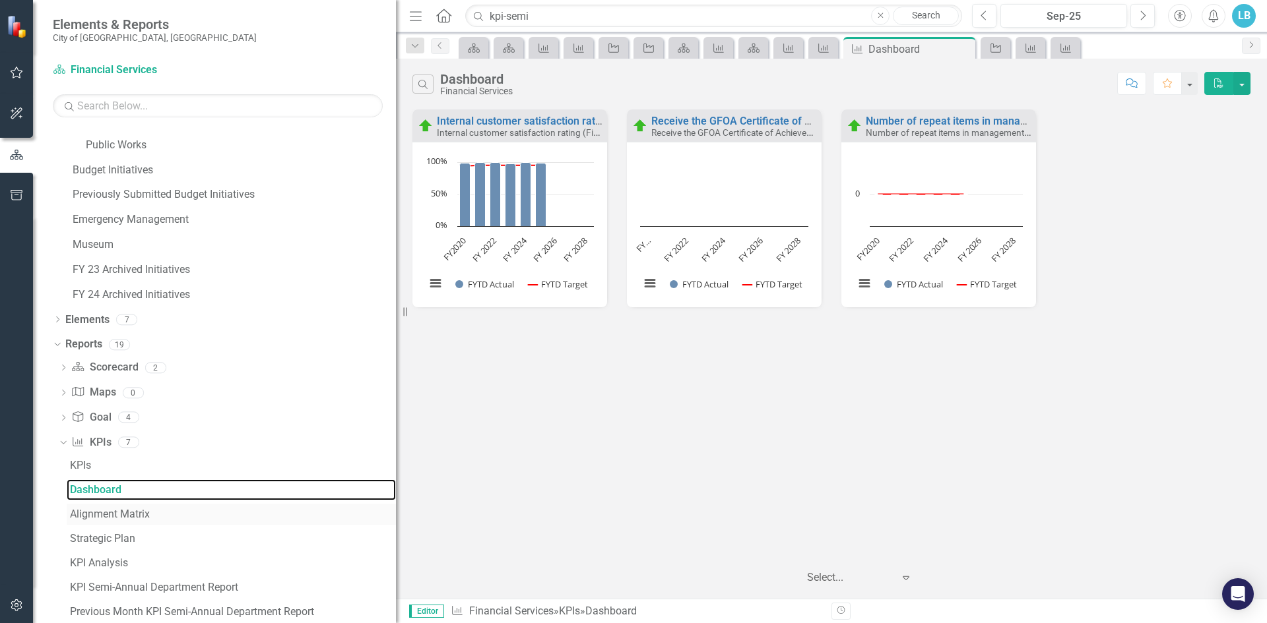
scroll to position [377, 0]
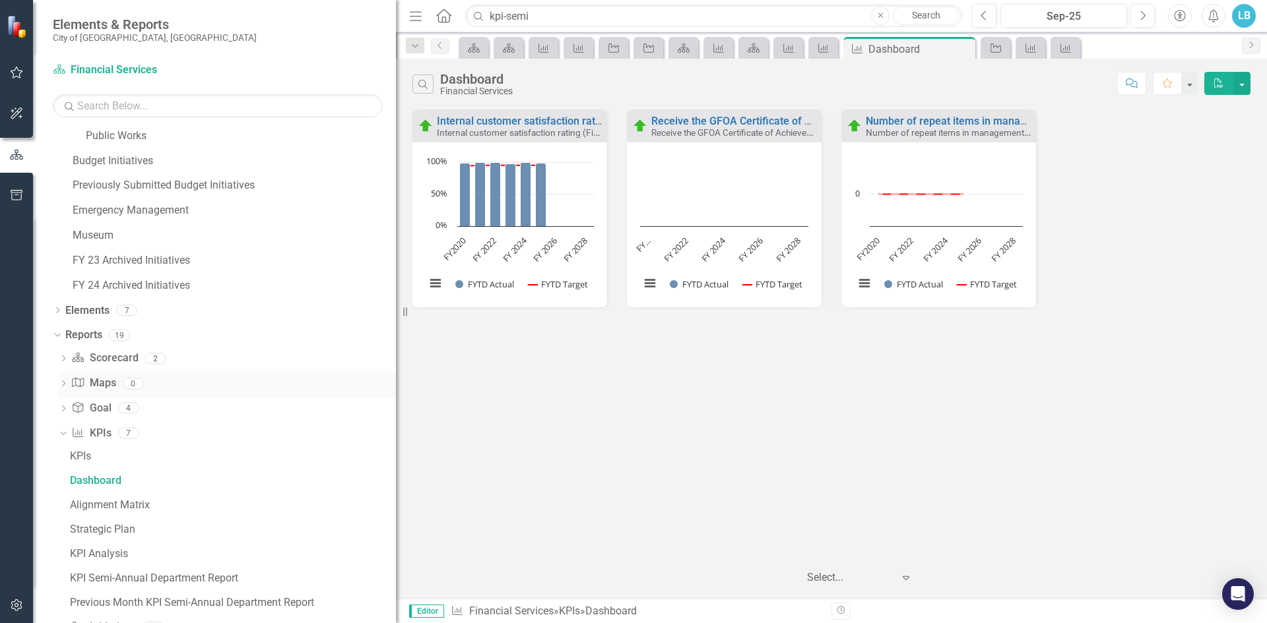
click at [62, 382] on icon "Dropdown" at bounding box center [63, 384] width 9 height 7
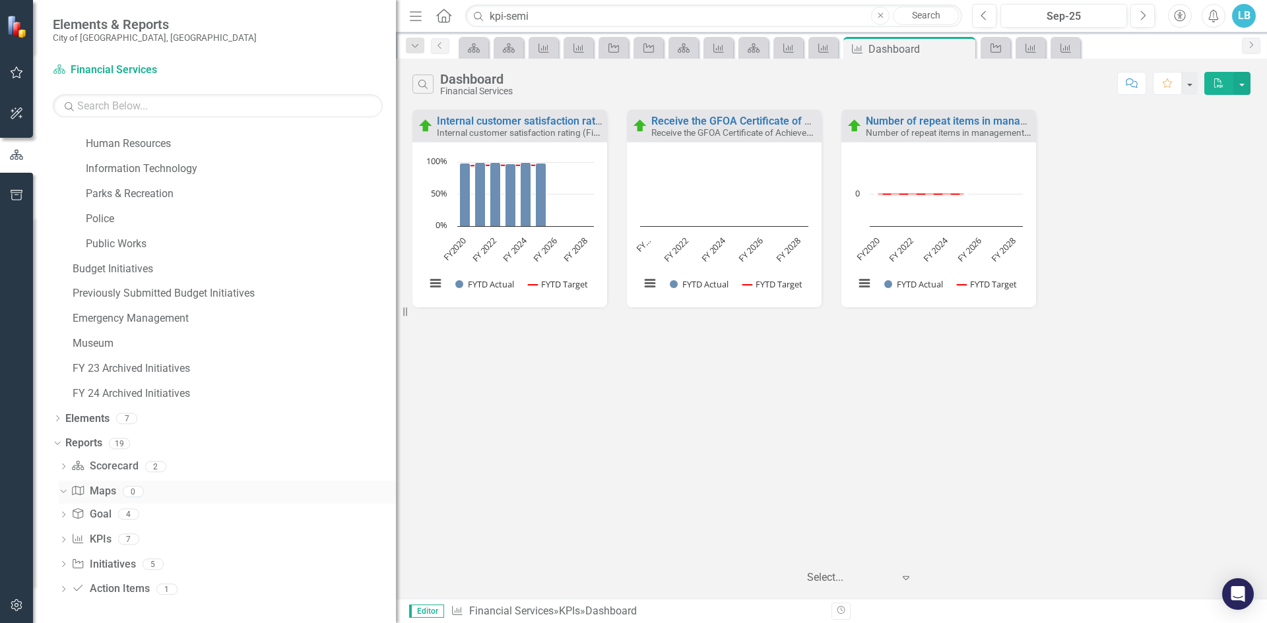
scroll to position [269, 0]
click at [67, 540] on icon "Dropdown" at bounding box center [63, 541] width 9 height 7
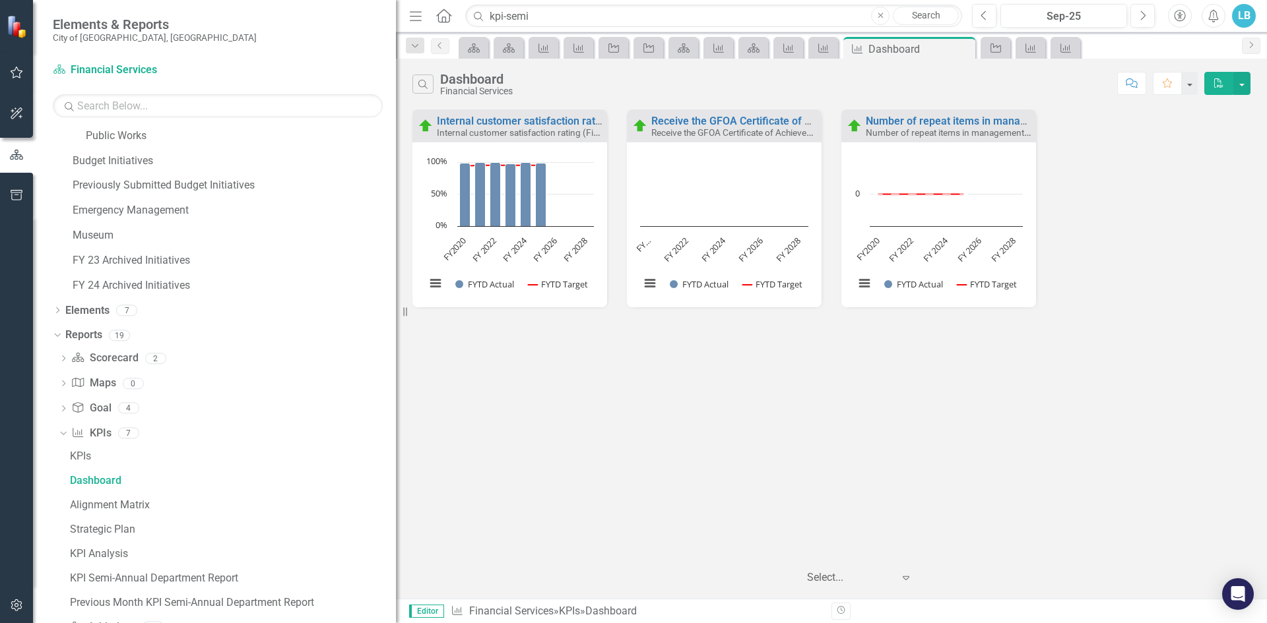
scroll to position [439, 0]
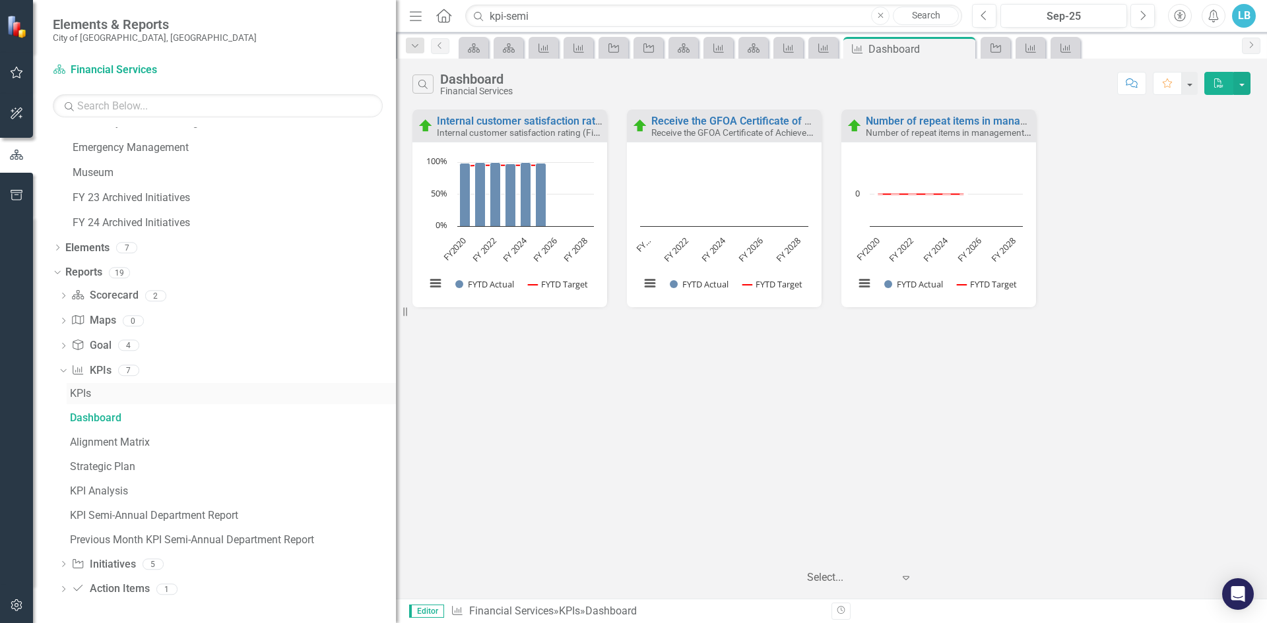
click at [80, 394] on div "KPIs" at bounding box center [233, 394] width 326 height 12
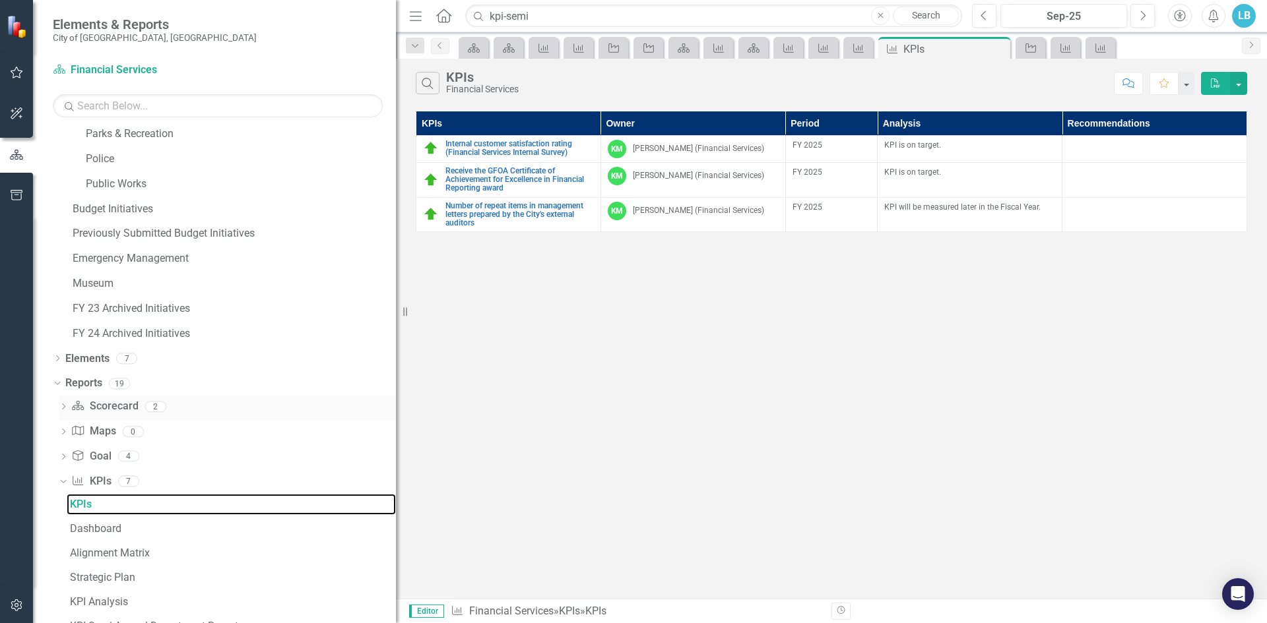
scroll to position [352, 0]
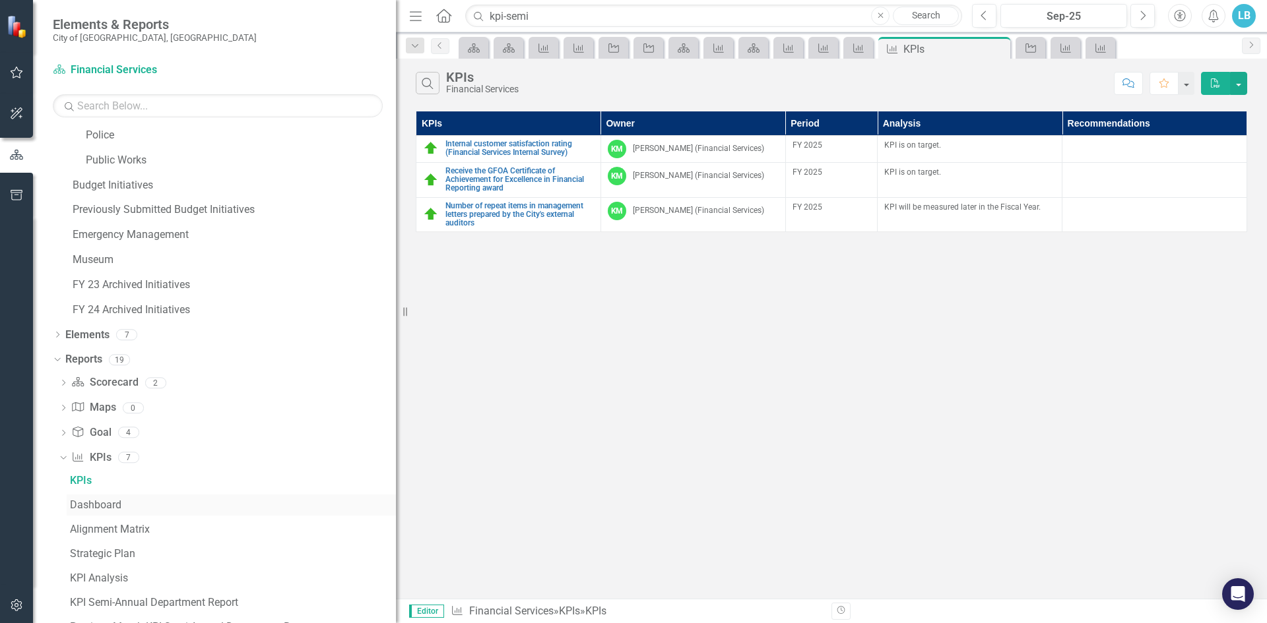
click at [96, 503] on div "Dashboard" at bounding box center [233, 505] width 326 height 12
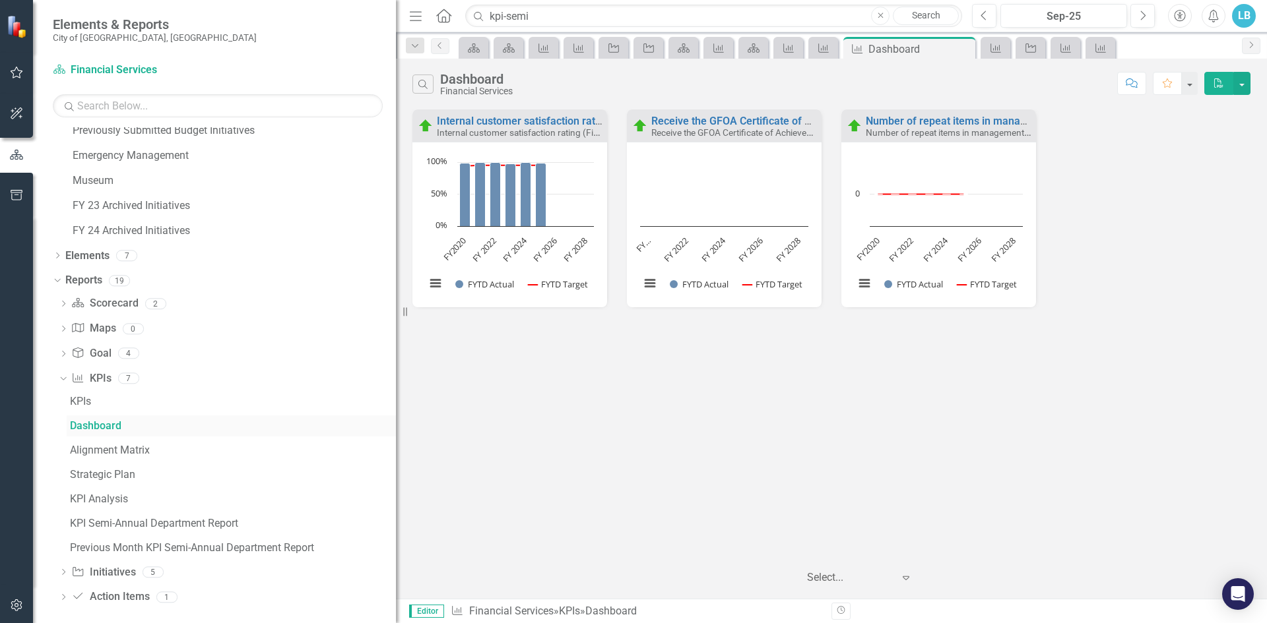
scroll to position [439, 0]
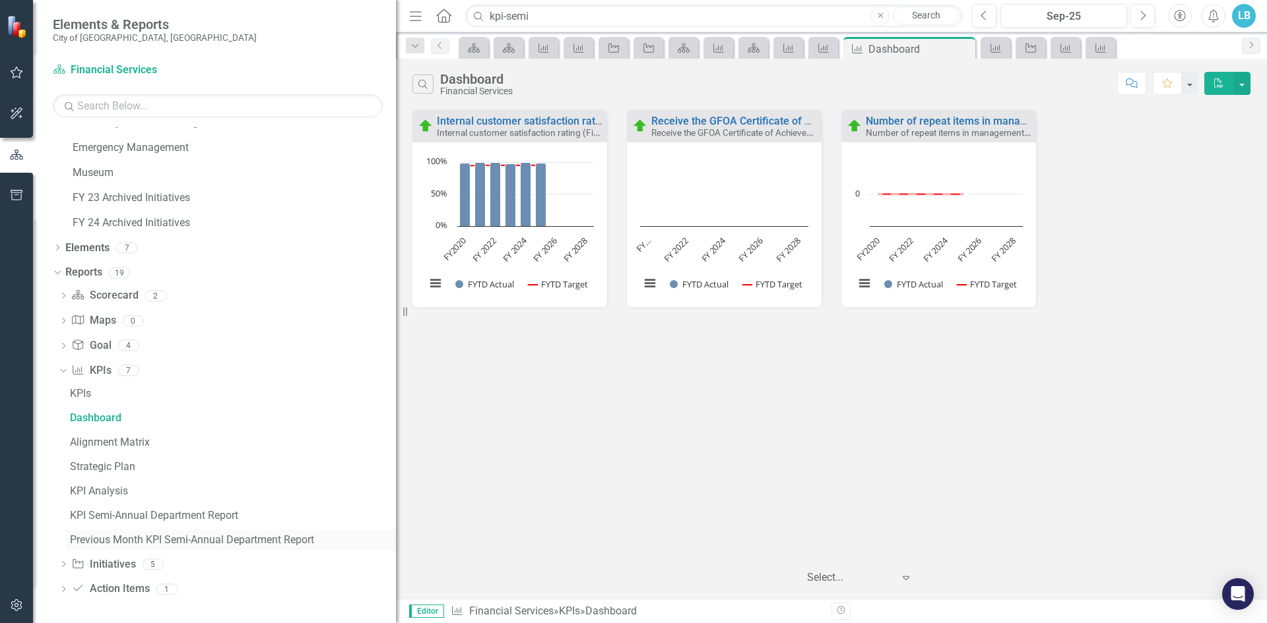
click at [148, 539] on div "Previous Month KPI Semi-Annual Department Report" at bounding box center [233, 540] width 326 height 12
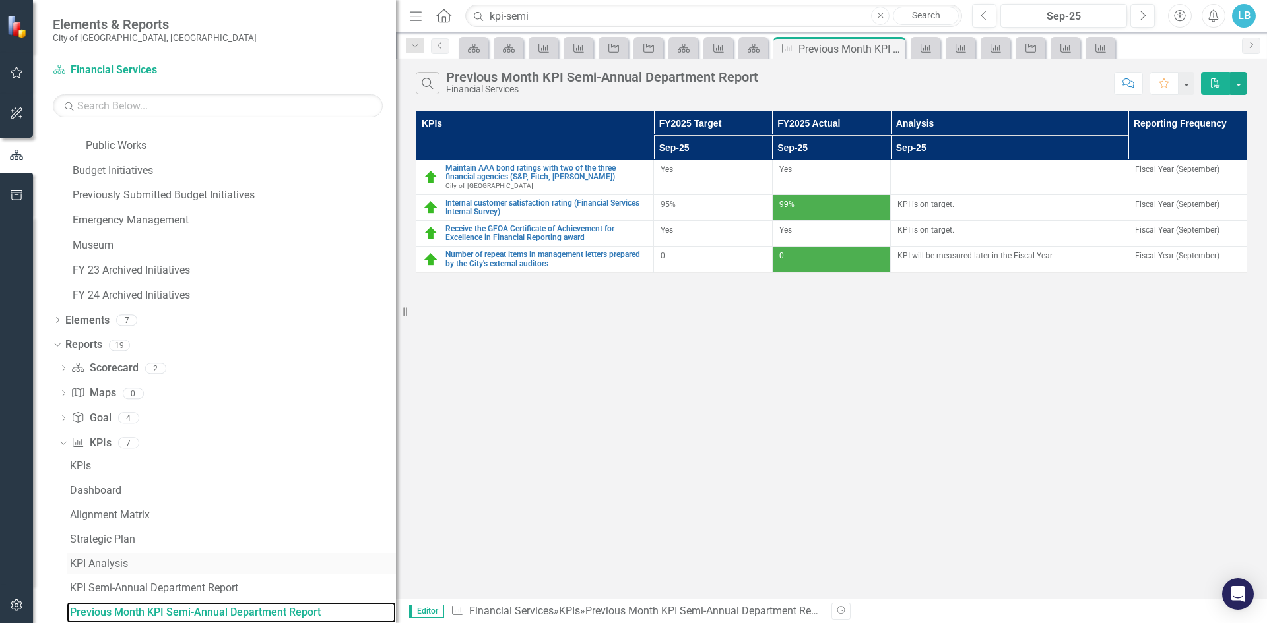
scroll to position [439, 0]
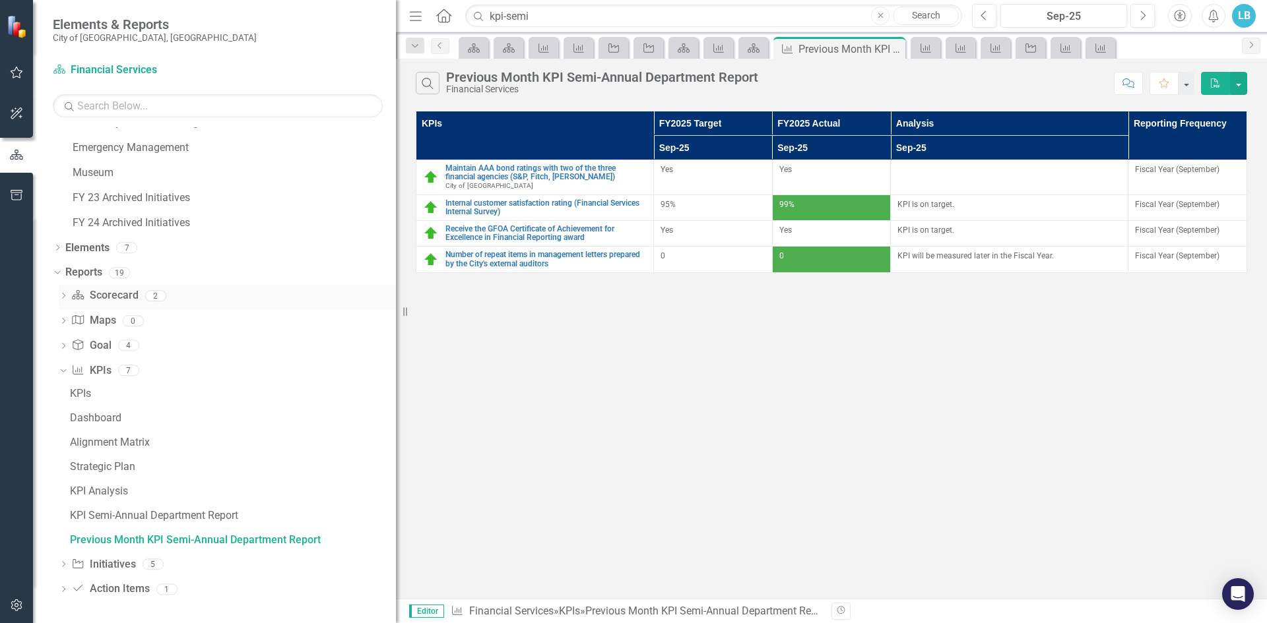
click at [63, 289] on div "Dropdown Scorecard Scorecard 2" at bounding box center [227, 297] width 337 height 25
click at [95, 293] on link "Scorecard Scorecard" at bounding box center [104, 295] width 67 height 15
click at [117, 297] on link "Scorecard Scorecard" at bounding box center [104, 295] width 67 height 15
click at [63, 295] on icon "Dropdown" at bounding box center [63, 297] width 9 height 7
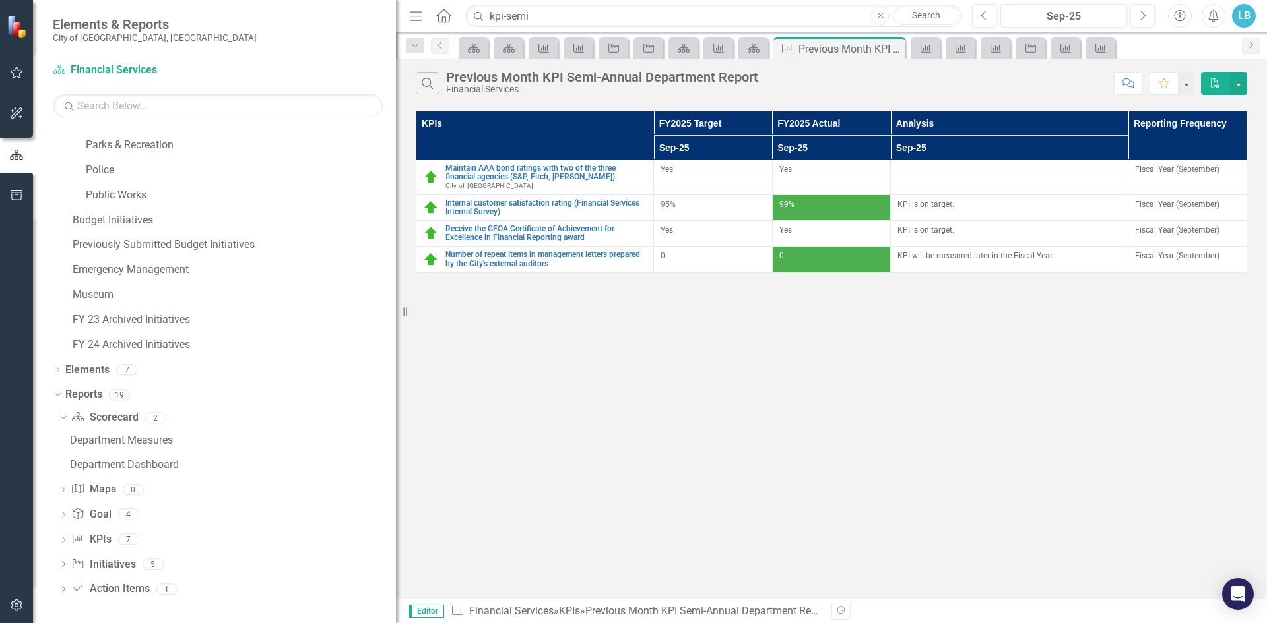
scroll to position [317, 0]
click at [121, 459] on div "Department Dashboard" at bounding box center [233, 465] width 326 height 12
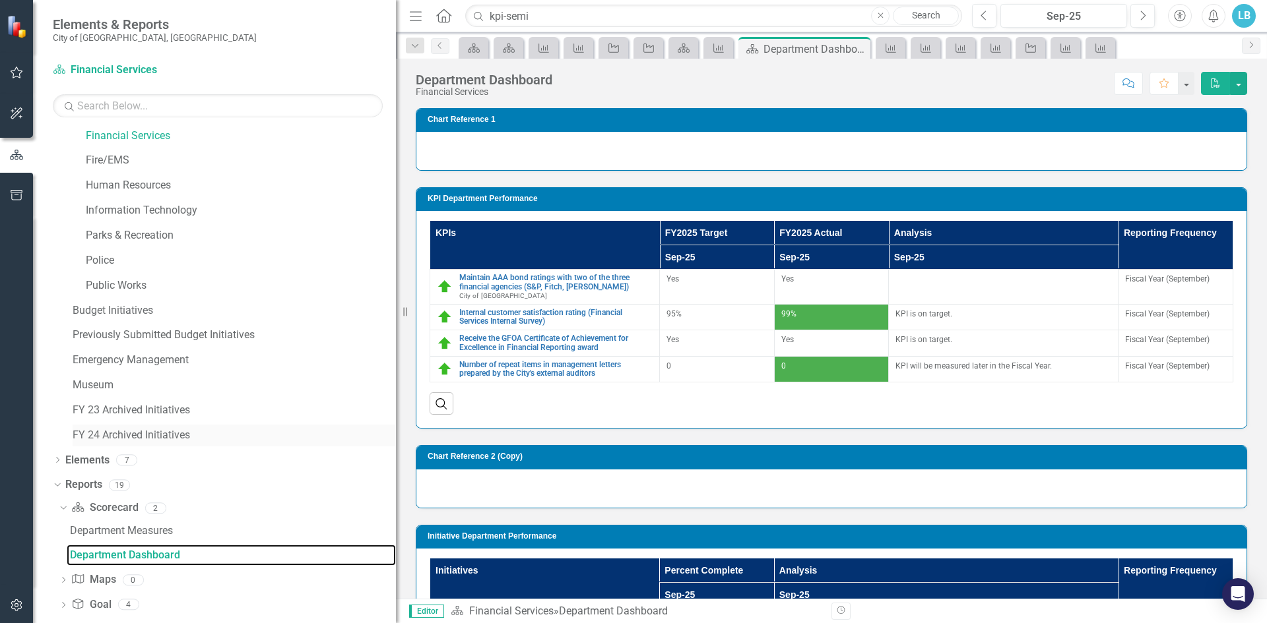
scroll to position [302, 0]
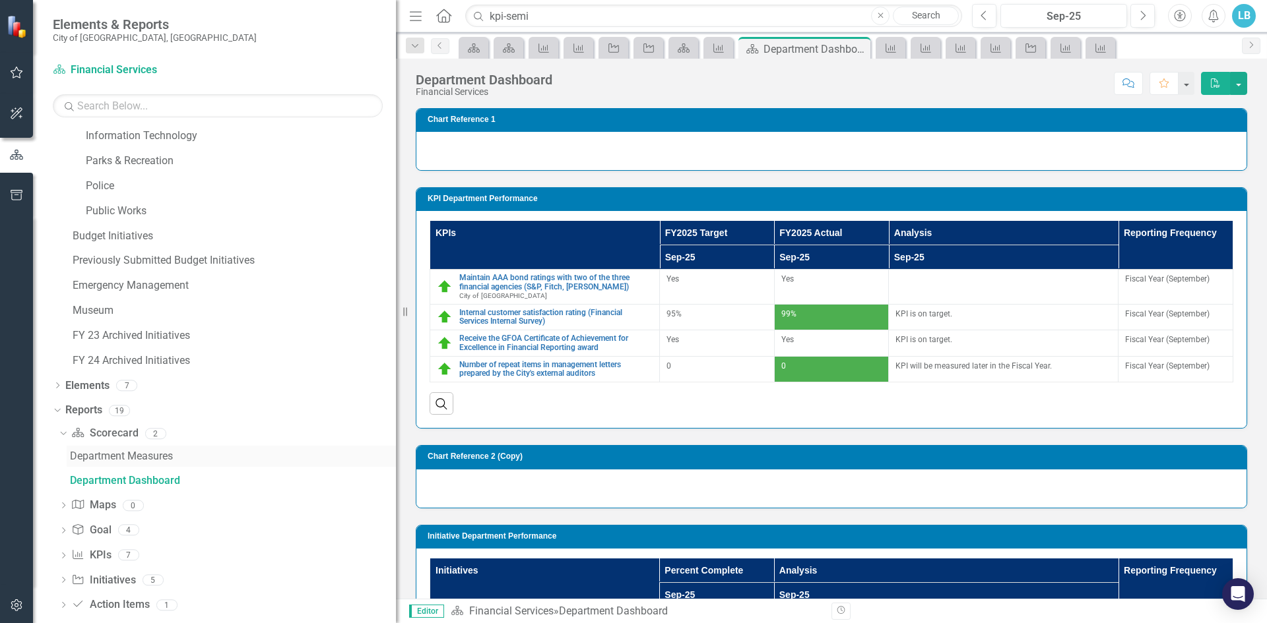
click at [123, 458] on div "Department Measures" at bounding box center [233, 457] width 326 height 12
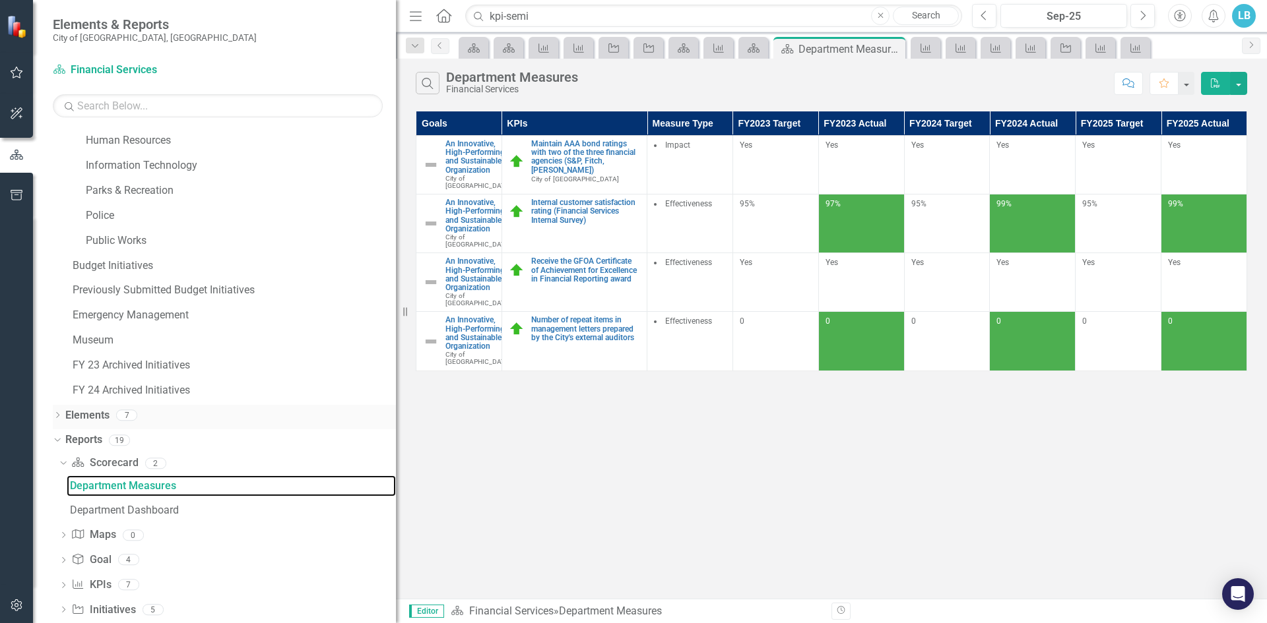
scroll to position [277, 0]
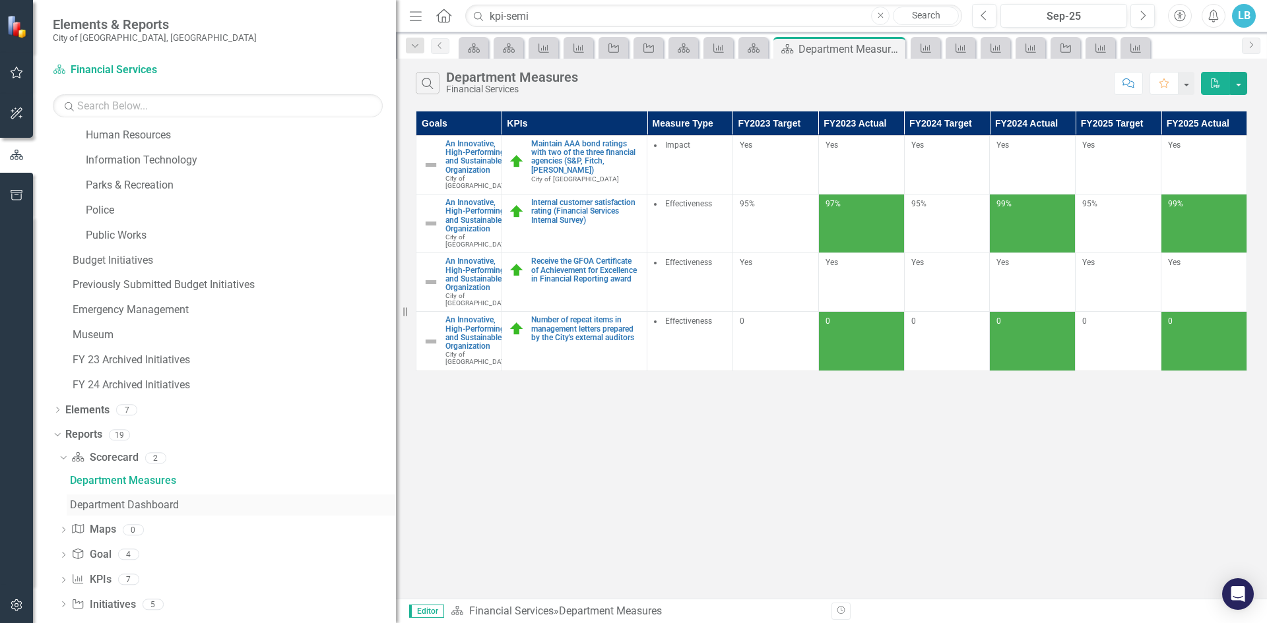
click at [110, 505] on div "Department Dashboard" at bounding box center [233, 505] width 326 height 12
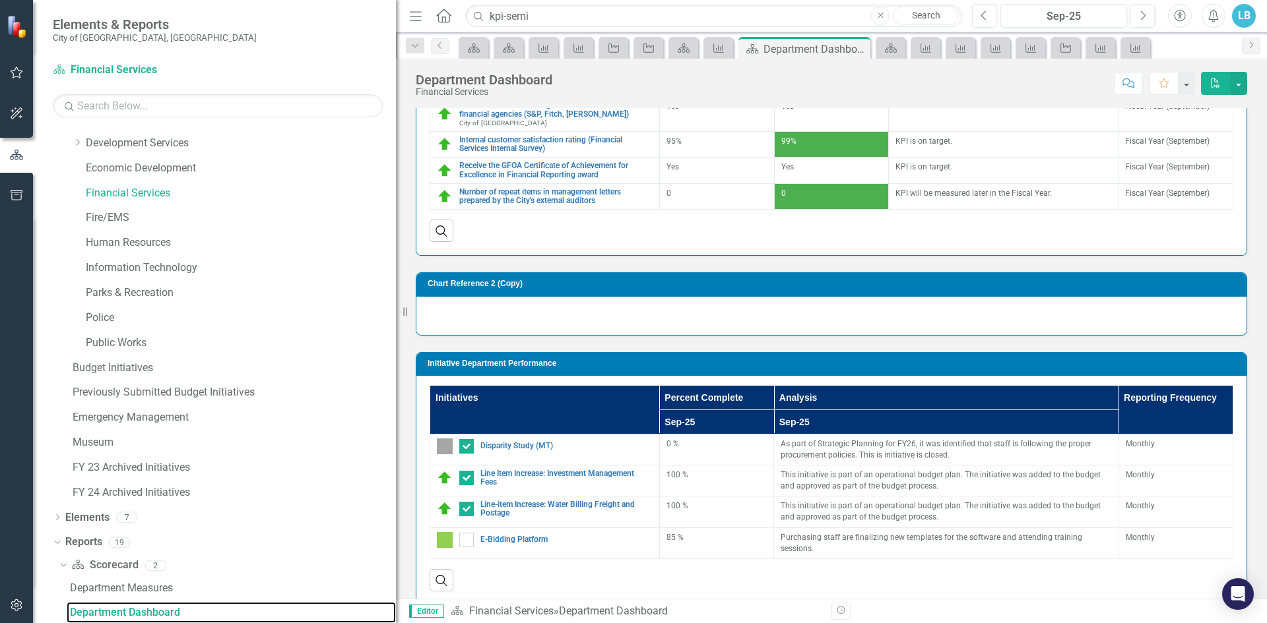
scroll to position [193, 0]
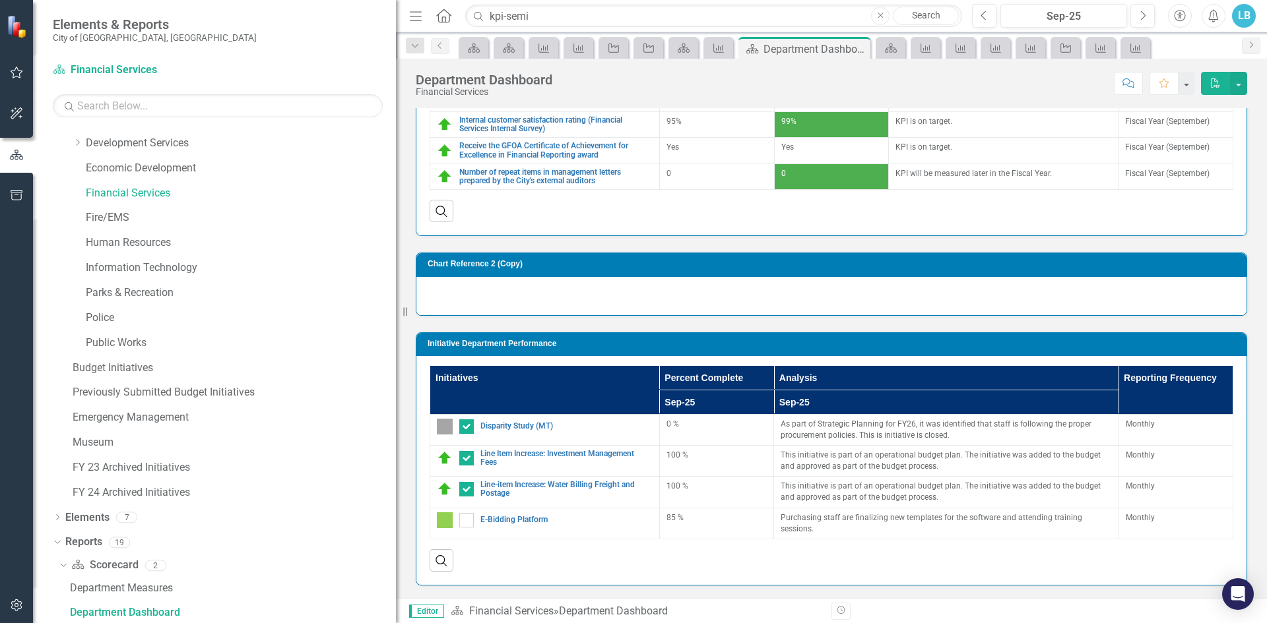
click at [1222, 83] on button "PDF" at bounding box center [1215, 83] width 29 height 23
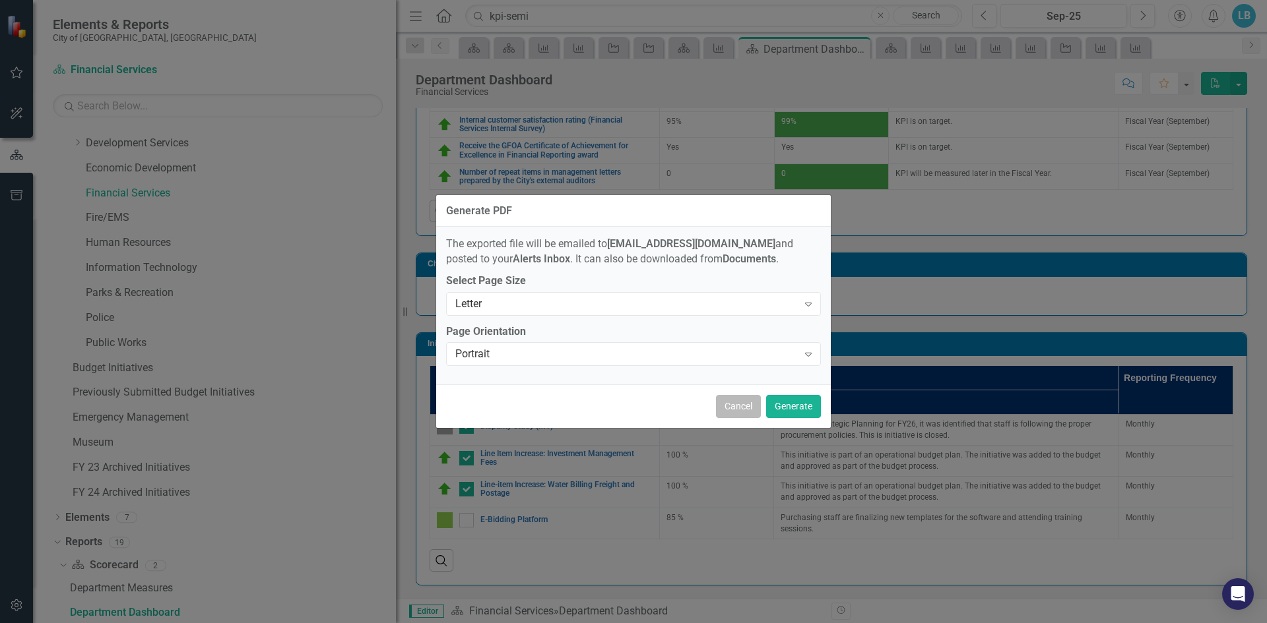
click at [755, 408] on button "Cancel" at bounding box center [738, 406] width 45 height 23
